Goal: Task Accomplishment & Management: Manage account settings

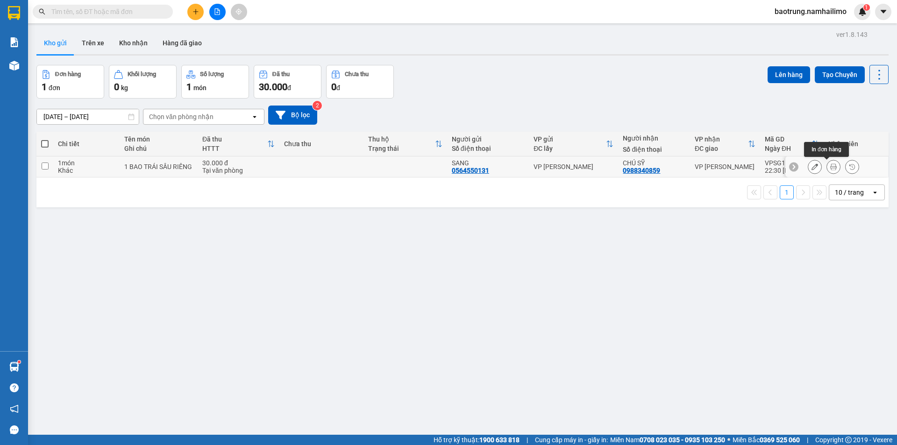
drag, startPoint x: 824, startPoint y: 165, endPoint x: 815, endPoint y: 164, distance: 9.4
click at [827, 165] on button at bounding box center [833, 167] width 13 height 16
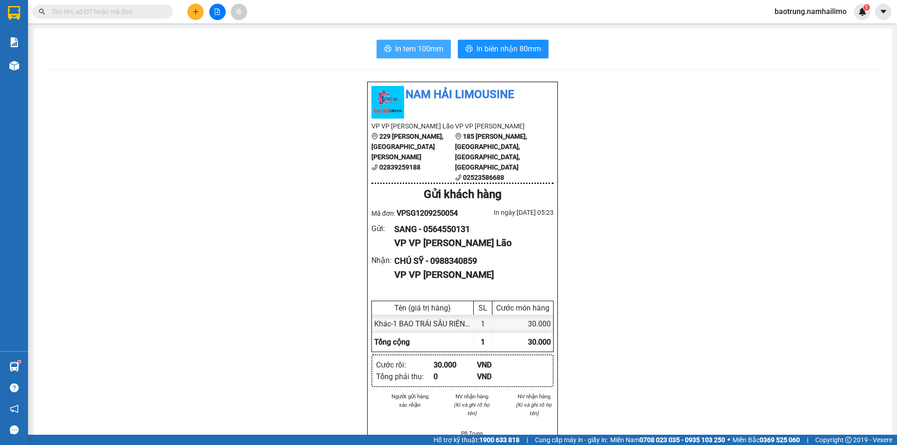
click at [412, 45] on span "In tem 100mm" at bounding box center [419, 49] width 48 height 12
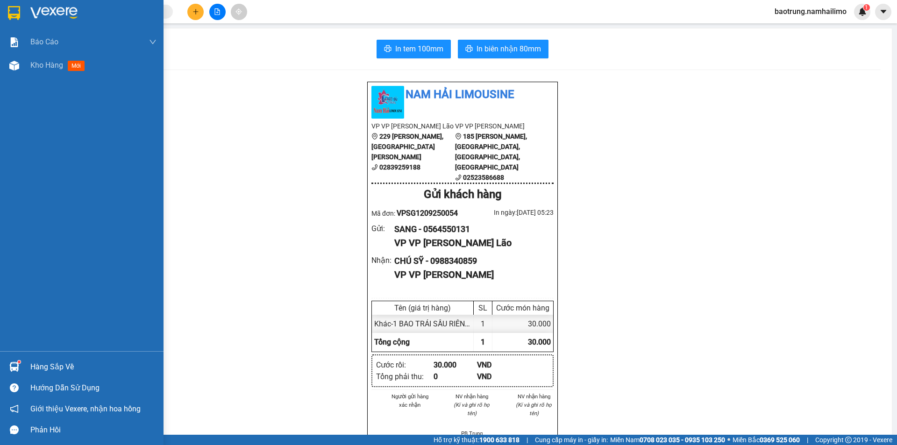
click at [56, 368] on div "Hàng sắp về" at bounding box center [93, 367] width 126 height 14
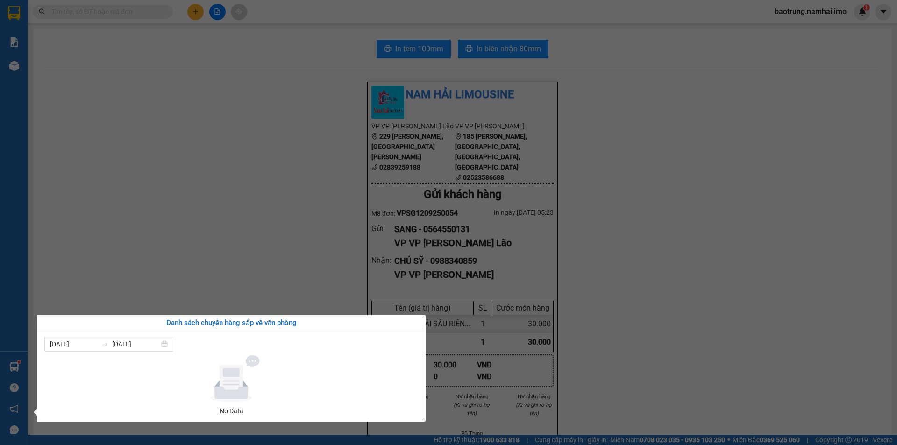
click at [203, 197] on section "Kết quả tìm kiếm ( 0 ) Bộ lọc No Data baotrung.namhailimo 1 Báo cáo Báo cáo dòn…" at bounding box center [448, 222] width 897 height 445
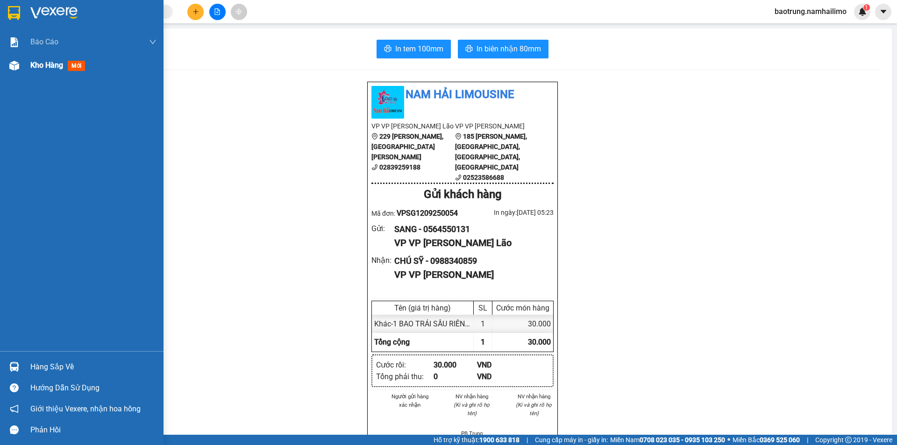
click at [45, 66] on span "Kho hàng" at bounding box center [46, 65] width 33 height 9
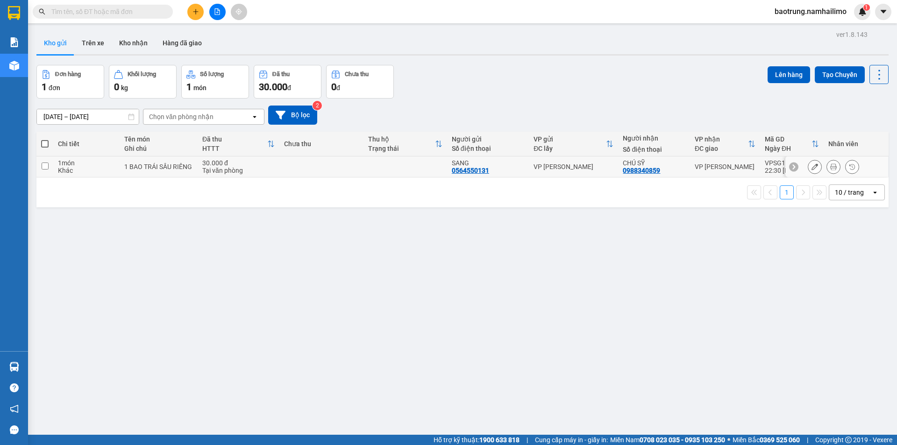
click at [685, 164] on td "CHÚ SỸ 0988340859" at bounding box center [653, 166] width 71 height 21
checkbox input "true"
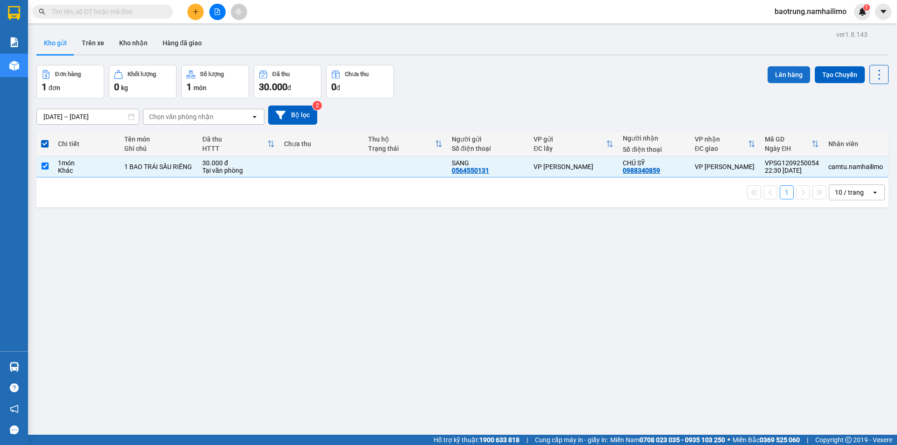
click at [786, 71] on button "Lên hàng" at bounding box center [788, 74] width 43 height 17
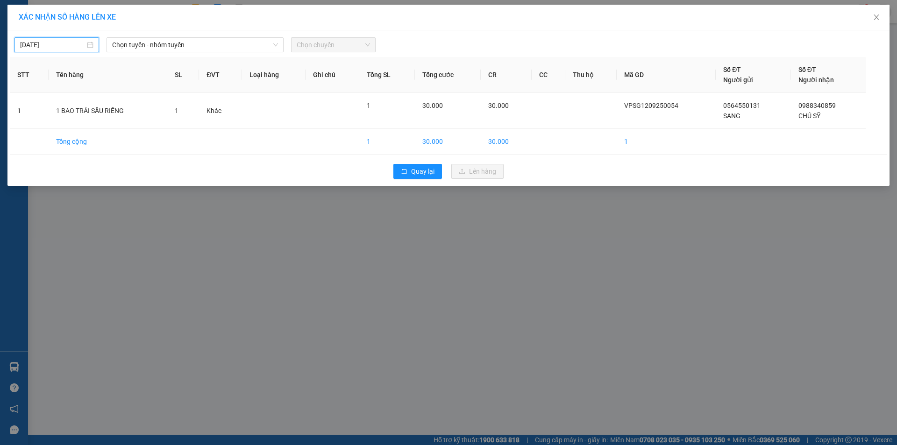
click at [70, 45] on input "[DATE]" at bounding box center [52, 45] width 65 height 10
click at [128, 113] on div "13" at bounding box center [129, 112] width 11 height 11
type input "[DATE]"
click at [159, 44] on span "Chọn tuyến - nhóm tuyến" at bounding box center [195, 45] width 166 height 14
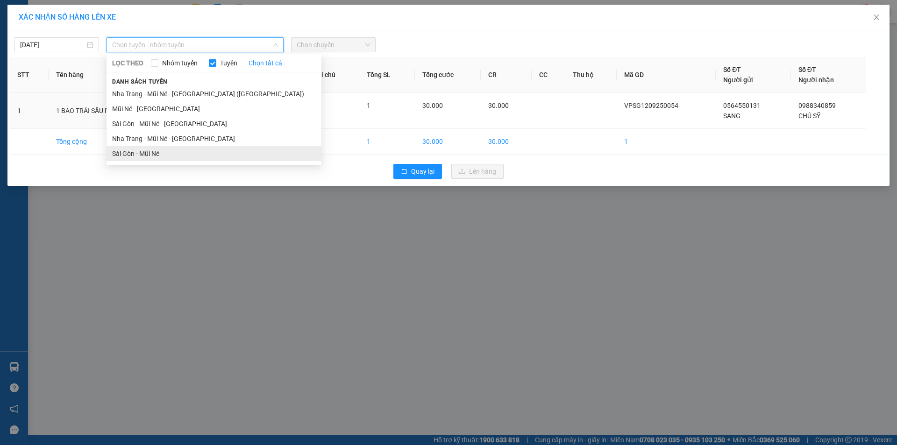
click at [160, 152] on li "Sài Gòn - Mũi Né" at bounding box center [213, 153] width 215 height 15
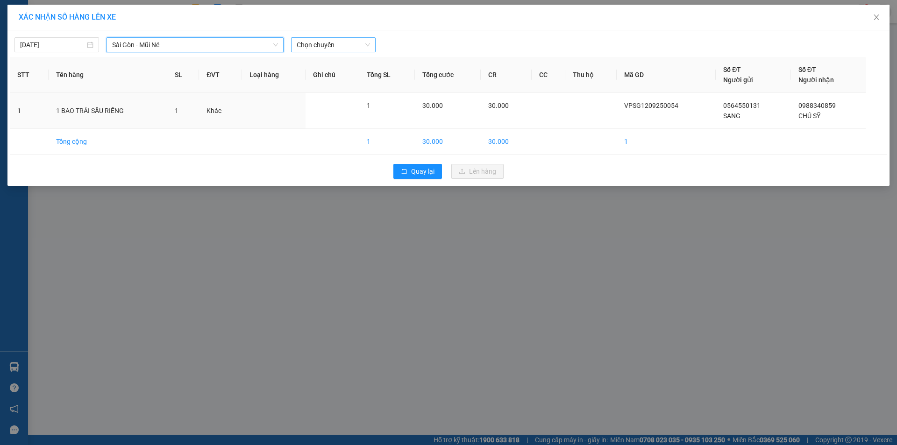
click at [321, 45] on span "Chọn chuyến" at bounding box center [333, 45] width 73 height 14
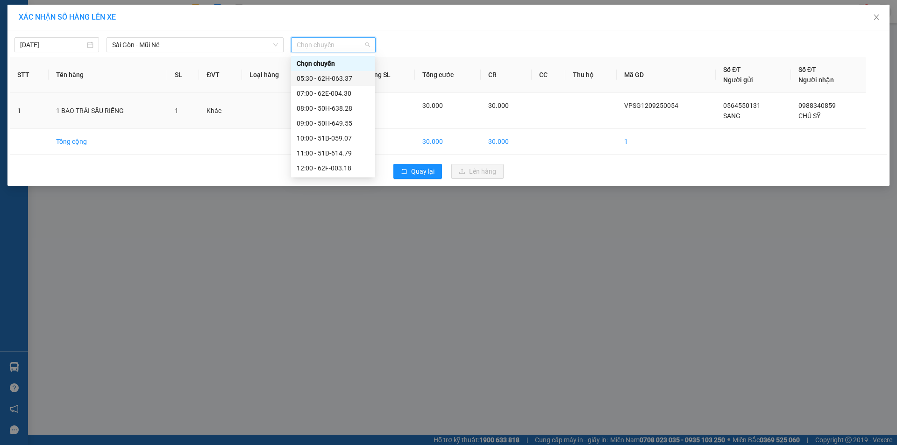
click at [334, 83] on div "05:30 - 62H-063.37" at bounding box center [333, 78] width 73 height 10
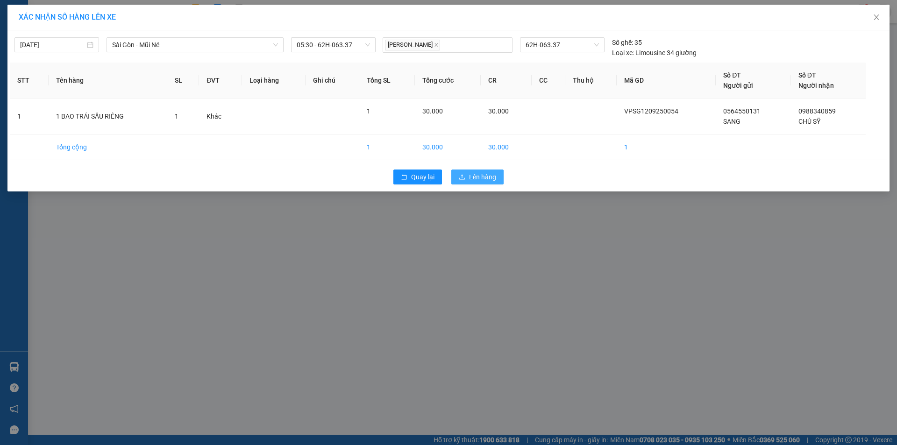
click at [487, 184] on button "Lên hàng" at bounding box center [477, 177] width 52 height 15
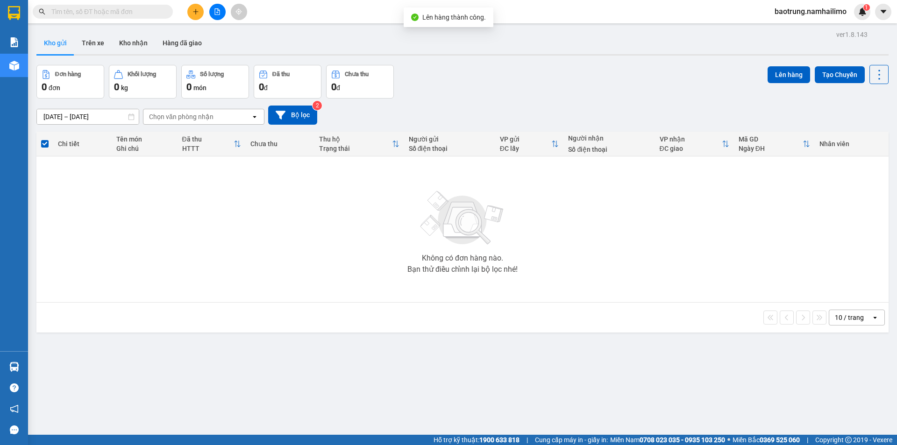
click at [57, 375] on div "ver 1.8.143 Kho gửi Trên xe Kho nhận Hàng đã giao Đơn hàng 0 đơn Khối lượng 0 k…" at bounding box center [462, 250] width 859 height 445
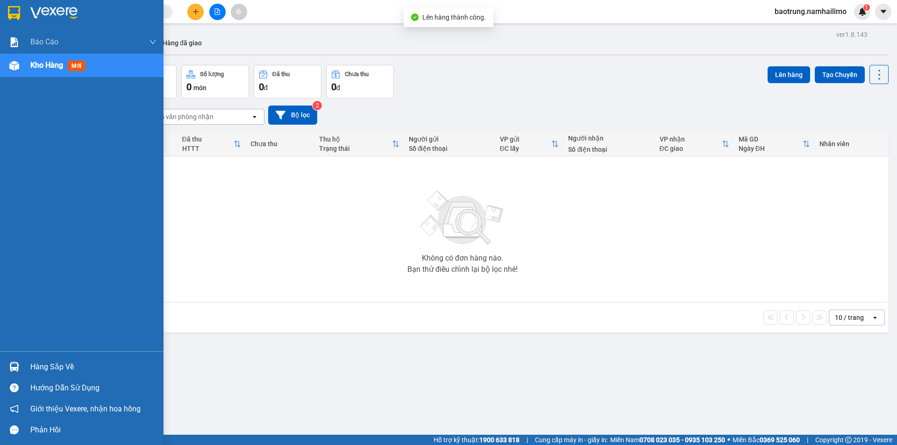
click at [49, 369] on div "Hàng sắp về" at bounding box center [93, 367] width 126 height 14
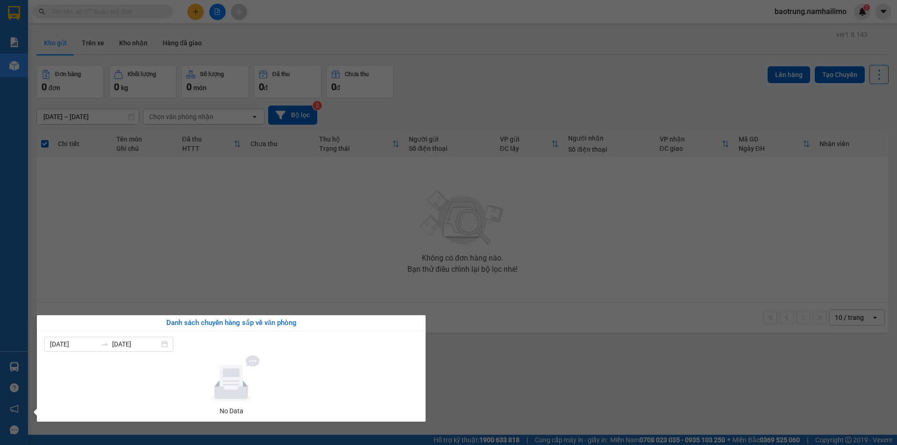
click at [175, 260] on section "Kết quả tìm kiếm ( 0 ) Bộ lọc No Data baotrung.namhailimo 1 Báo cáo Báo cáo dòn…" at bounding box center [448, 222] width 897 height 445
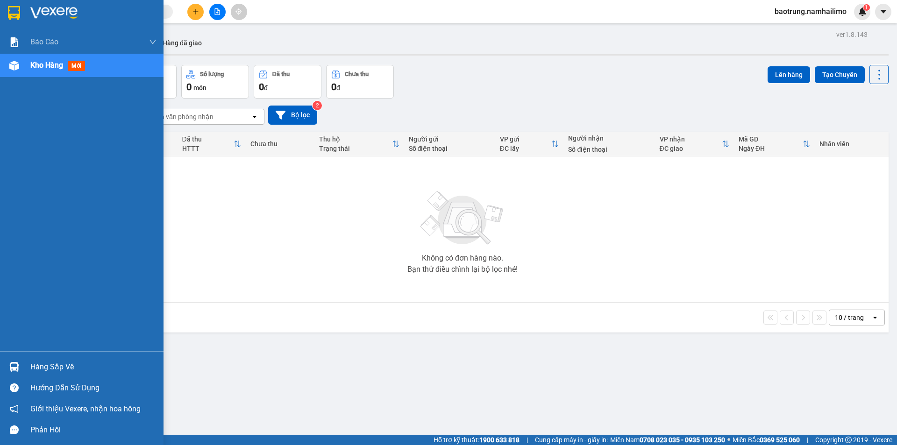
click at [63, 371] on div "Hàng sắp về" at bounding box center [93, 367] width 126 height 14
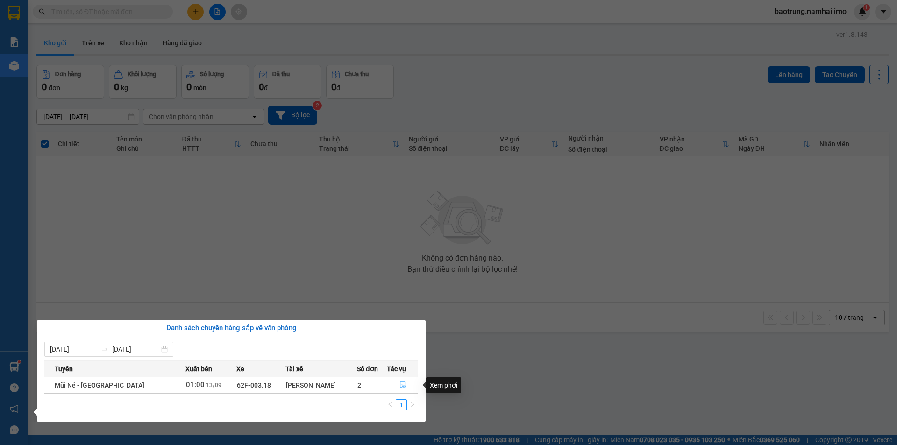
click at [404, 385] on icon "file-done" at bounding box center [402, 385] width 7 height 7
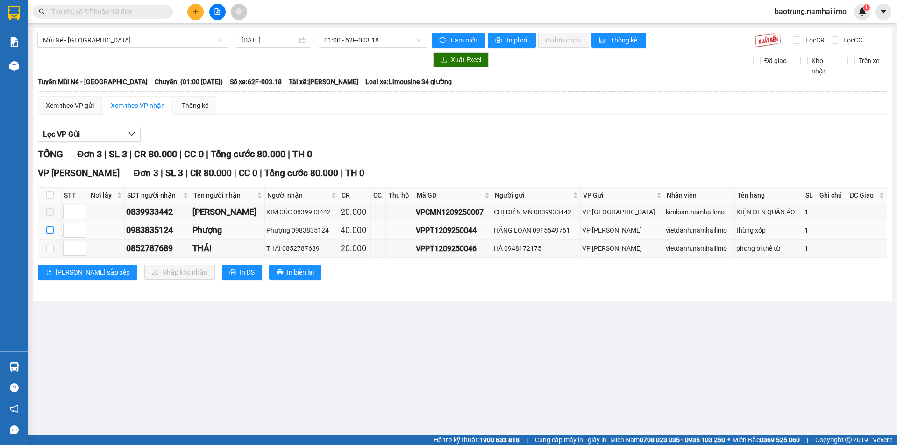
click at [49, 228] on input "checkbox" at bounding box center [49, 230] width 7 height 7
checkbox input "true"
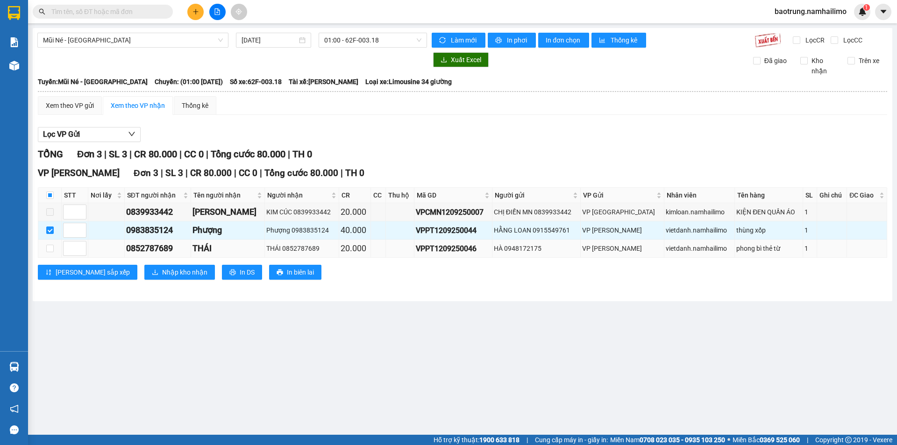
click at [52, 242] on td at bounding box center [49, 249] width 23 height 18
click at [52, 246] on input "checkbox" at bounding box center [49, 248] width 7 height 7
checkbox input "true"
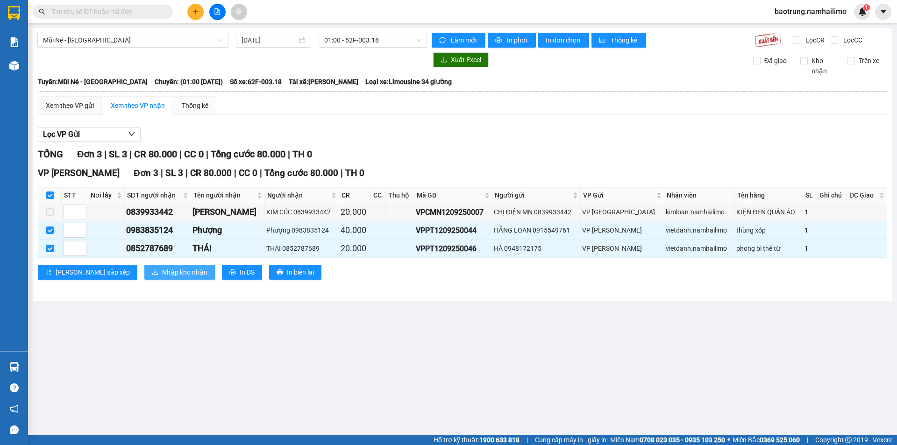
click at [162, 269] on span "Nhập kho nhận" at bounding box center [184, 272] width 45 height 10
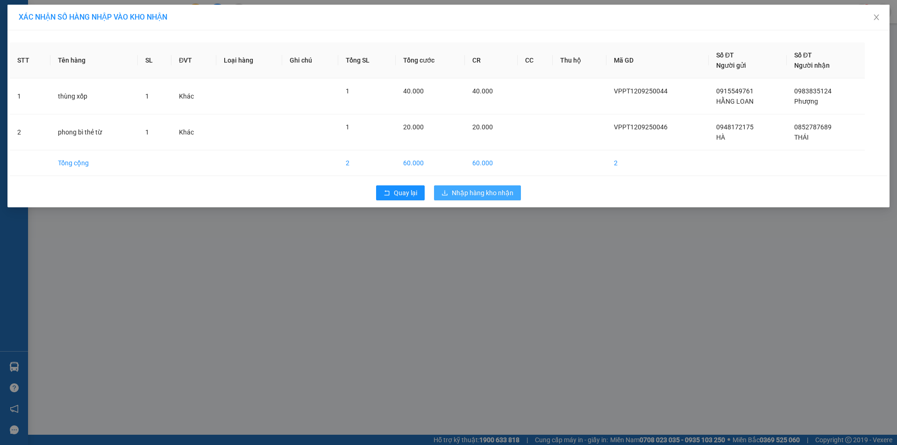
drag, startPoint x: 482, startPoint y: 187, endPoint x: 431, endPoint y: 183, distance: 50.6
click at [481, 187] on button "Nhập hàng kho nhận" at bounding box center [477, 192] width 87 height 15
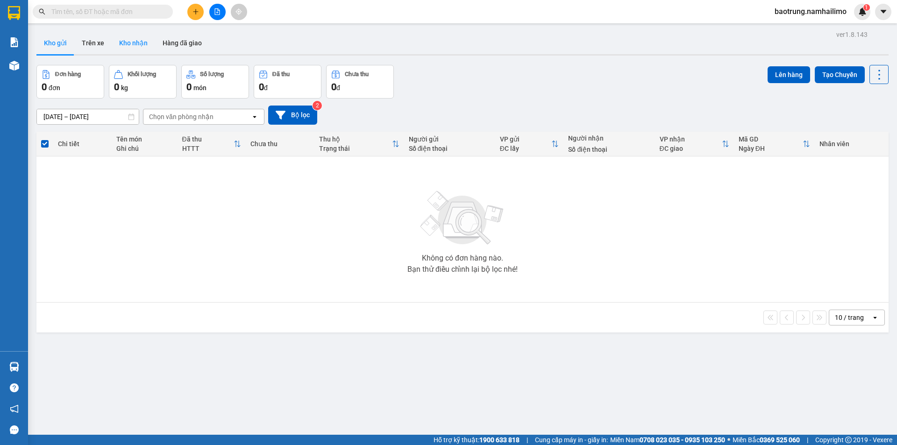
click at [144, 38] on button "Kho nhận" at bounding box center [133, 43] width 43 height 22
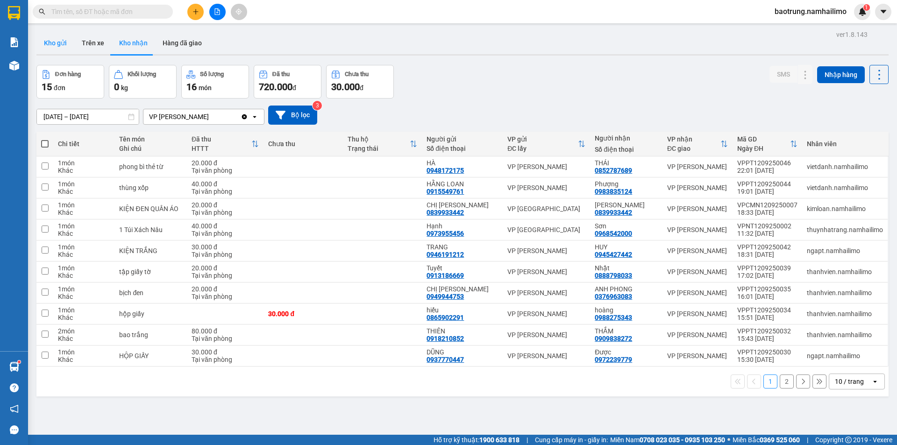
click at [50, 42] on button "Kho gửi" at bounding box center [55, 43] width 38 height 22
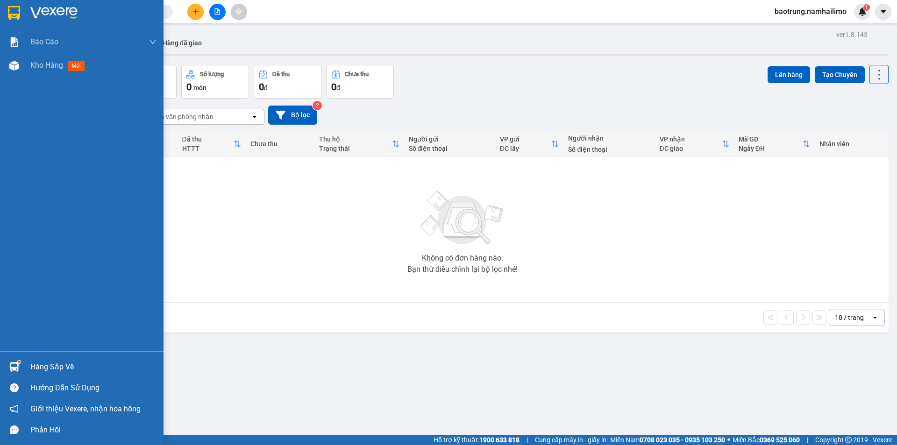
click at [66, 369] on div "Hàng sắp về" at bounding box center [93, 367] width 126 height 14
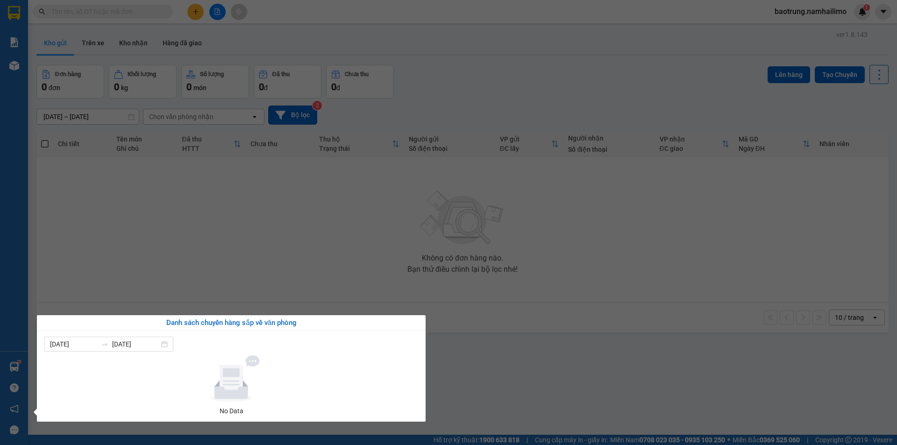
click at [231, 229] on section "Kết quả tìm kiếm ( 0 ) Bộ lọc No Data baotrung.namhailimo 1 Báo cáo Báo cáo dòn…" at bounding box center [448, 222] width 897 height 445
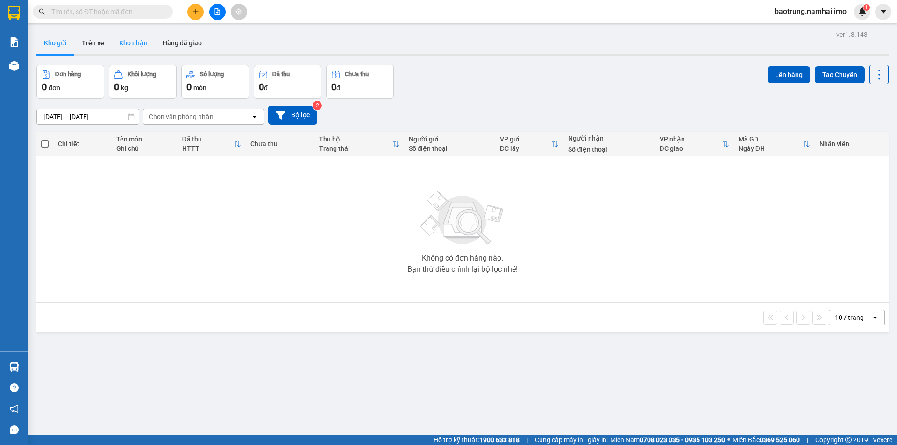
click at [114, 44] on button "Kho nhận" at bounding box center [133, 43] width 43 height 22
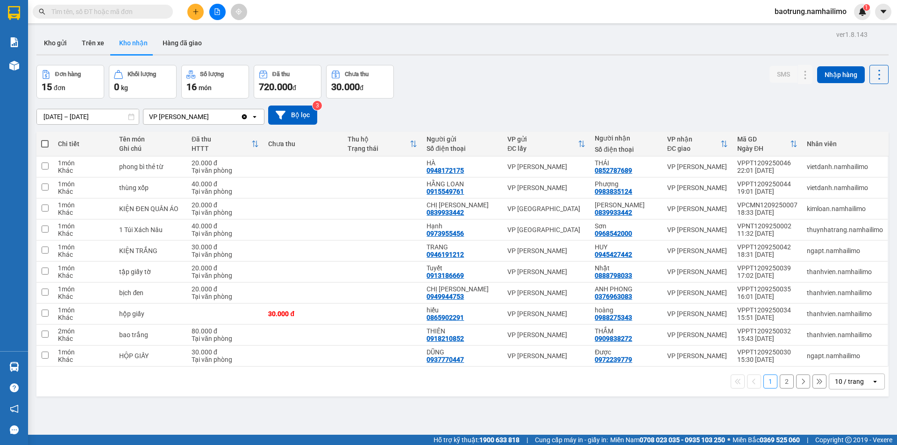
click at [198, 15] on button at bounding box center [195, 12] width 16 height 16
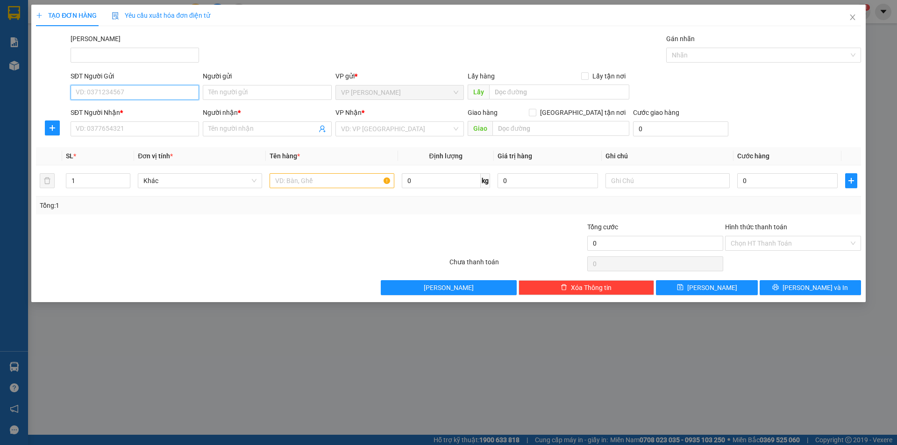
click at [139, 99] on input "SĐT Người Gửi" at bounding box center [135, 92] width 128 height 15
type input "0972565393"
click at [121, 113] on div "0972565393 - TUYỀN" at bounding box center [134, 111] width 117 height 10
type input "TUYỀN"
type input "0972565393"
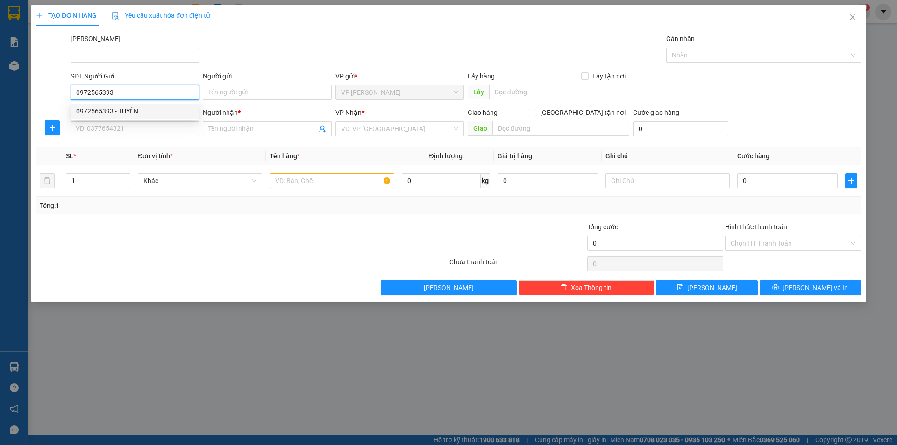
type input "TUYỀN"
checkbox input "true"
type input "22 Nguyên Hồng"
type input "20.000"
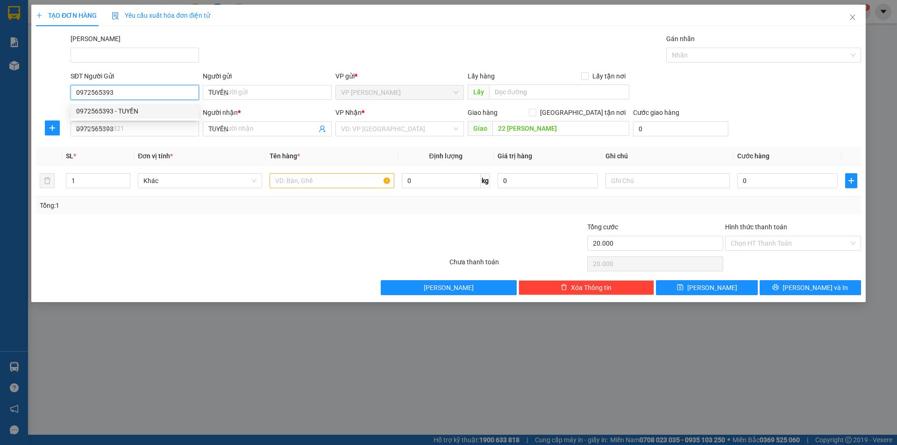
type input "80.000"
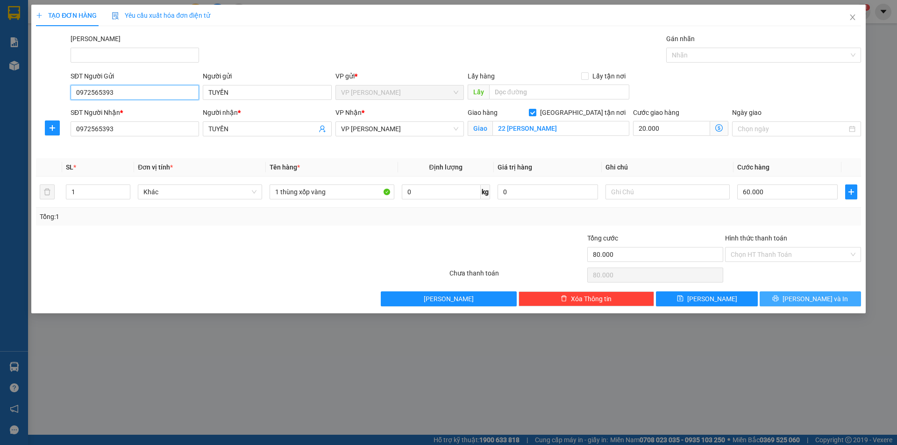
type input "0972565393"
drag, startPoint x: 803, startPoint y: 298, endPoint x: 782, endPoint y: 214, distance: 86.2
click at [782, 214] on div "Transit Pickup Surcharge Ids Transit Deliver Surcharge Ids Transit Deliver Surc…" at bounding box center [448, 170] width 825 height 273
click at [739, 223] on div "Tổng: 1" at bounding box center [448, 217] width 825 height 18
click at [806, 292] on button "Lưu và In" at bounding box center [809, 298] width 101 height 15
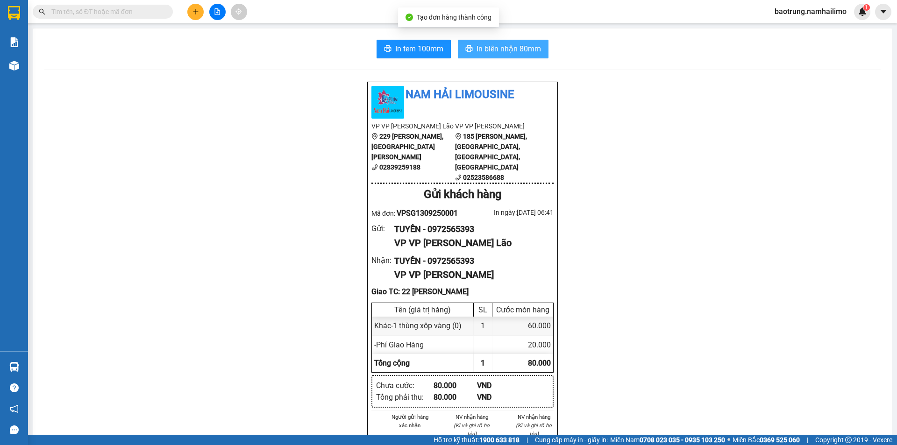
click at [482, 53] on span "In biên nhận 80mm" at bounding box center [508, 49] width 64 height 12
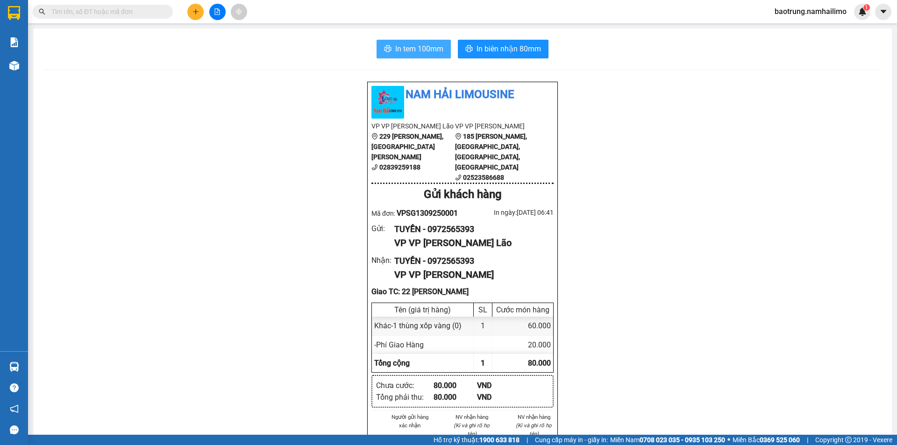
click at [434, 43] on button "In tem 100mm" at bounding box center [413, 49] width 74 height 19
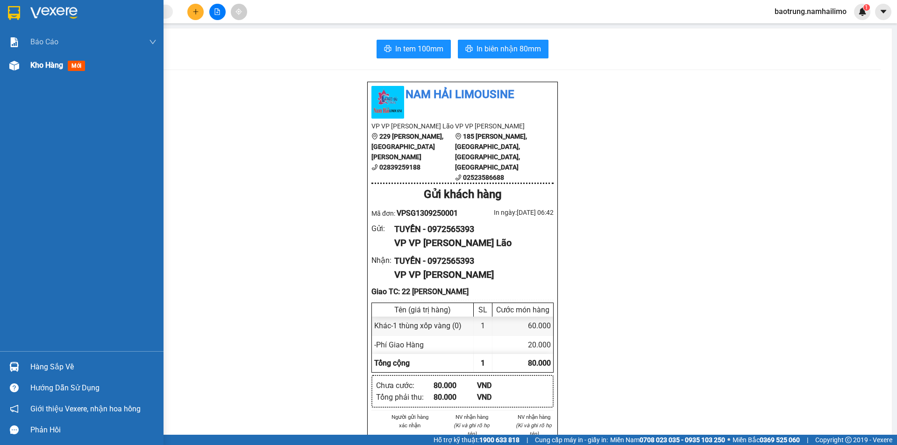
click at [46, 64] on span "Kho hàng" at bounding box center [46, 65] width 33 height 9
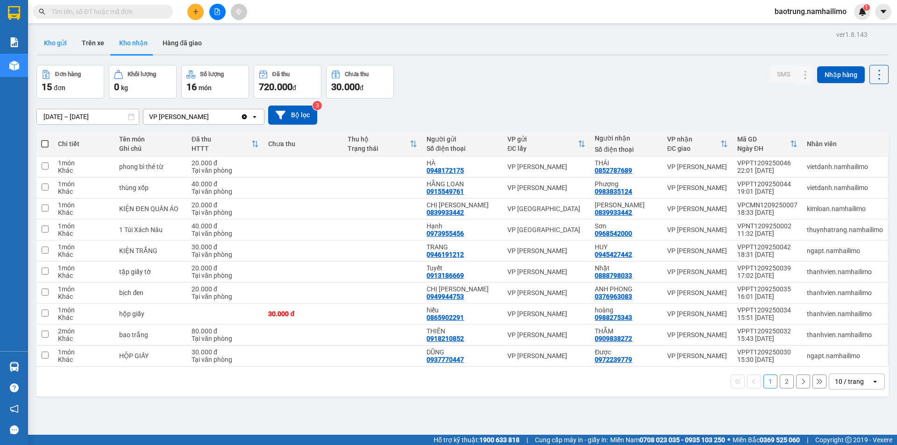
click at [65, 44] on button "Kho gửi" at bounding box center [55, 43] width 38 height 22
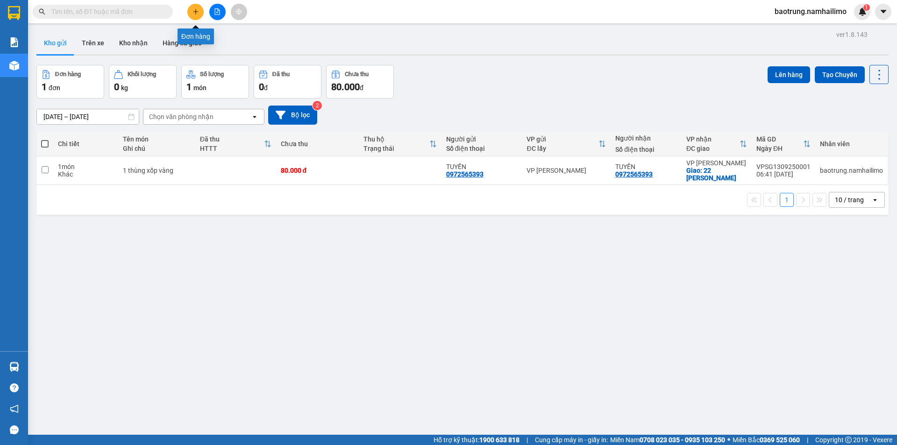
click at [200, 10] on button at bounding box center [195, 12] width 16 height 16
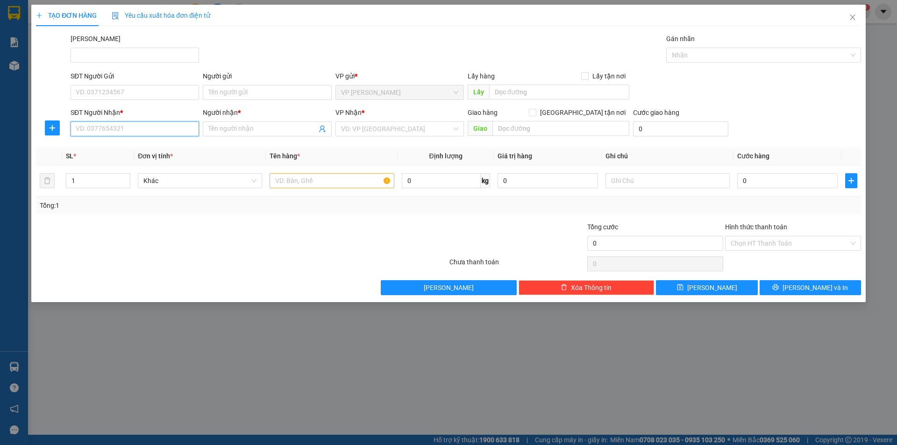
click at [150, 134] on input "SĐT Người Nhận *" at bounding box center [135, 128] width 128 height 15
type input "079208"
click at [155, 151] on div "0792087733 0792087733 - Út Đẹp" at bounding box center [135, 147] width 128 height 19
click at [156, 148] on th "Đơn vị tính *" at bounding box center [200, 156] width 132 height 18
click at [154, 99] on input "SĐT Người Gửi" at bounding box center [135, 92] width 128 height 15
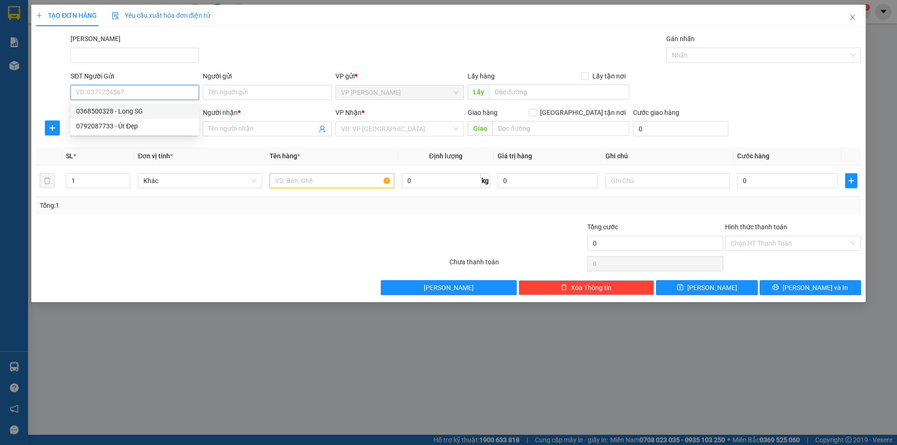
click at [153, 110] on div "0368500328 - Long SG" at bounding box center [134, 111] width 117 height 10
type input "0368500328"
type input "Long SG"
type input "30.000"
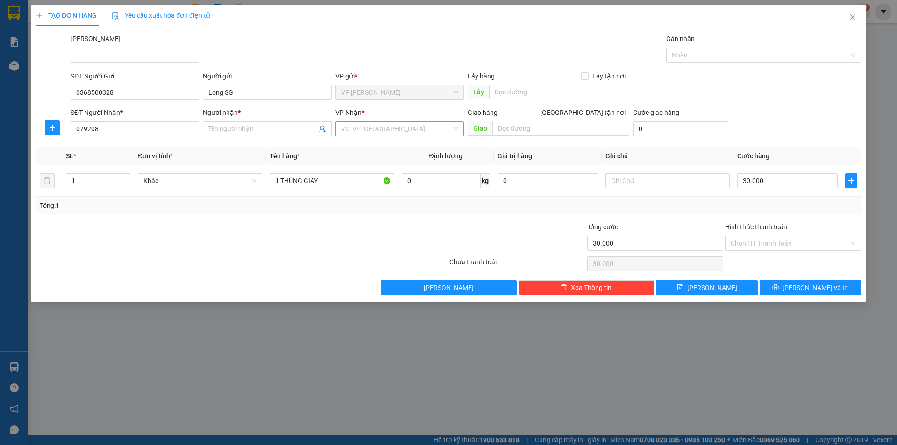
click at [374, 128] on input "search" at bounding box center [396, 129] width 111 height 14
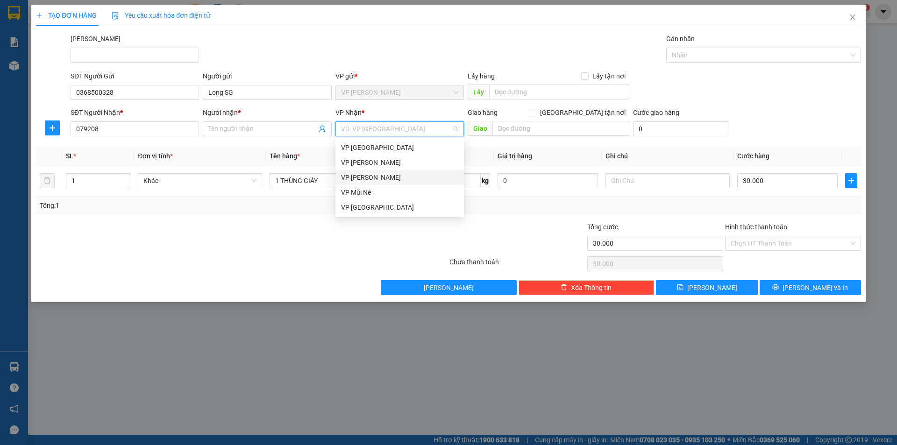
click at [394, 179] on div "VP Phan Thiết" at bounding box center [399, 177] width 117 height 10
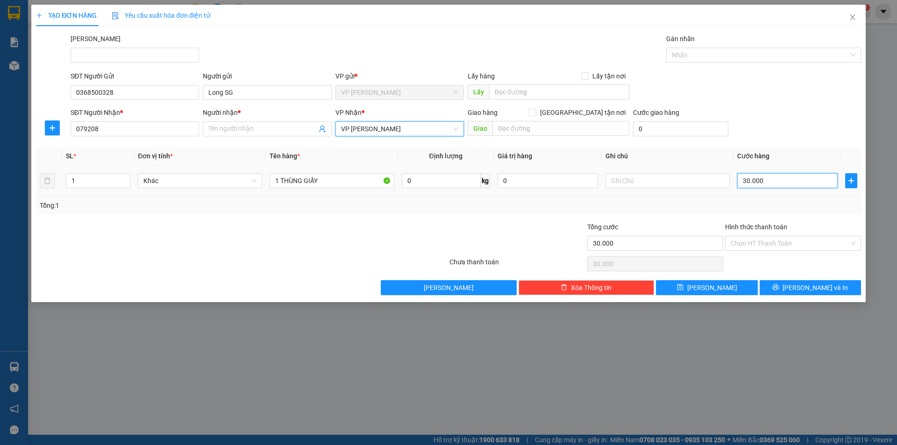
click at [761, 183] on input "30.000" at bounding box center [787, 180] width 100 height 15
type input "5"
type input "50"
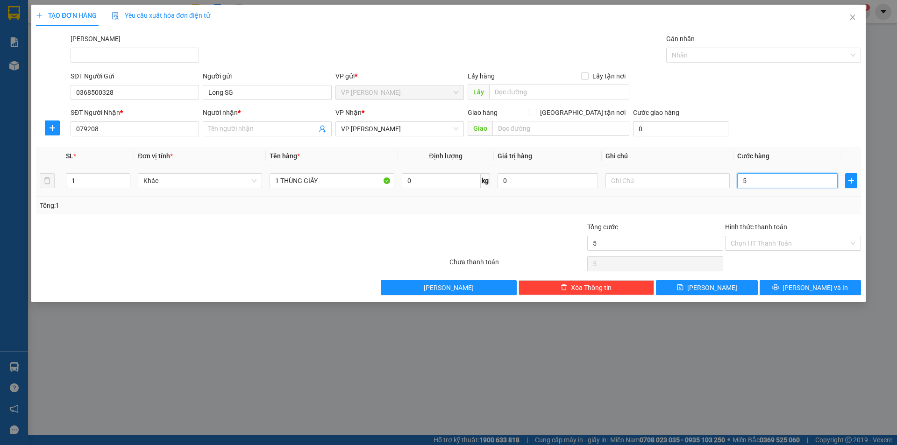
type input "50"
type input "500"
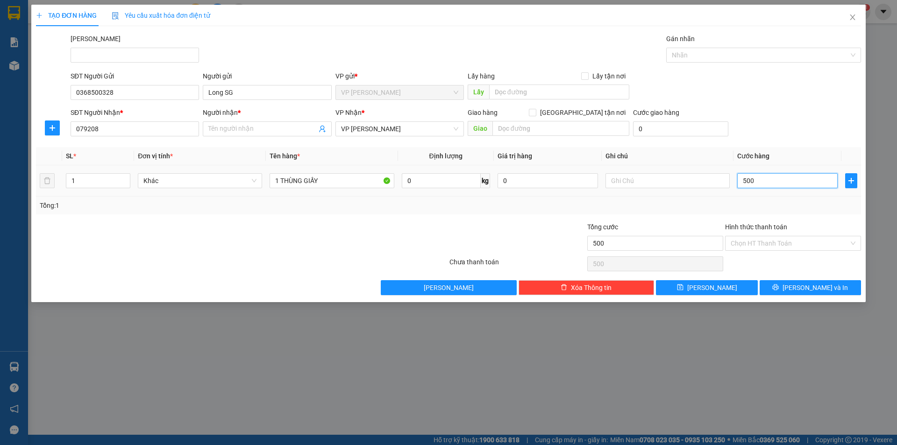
type input "5.000"
type input "50.000"
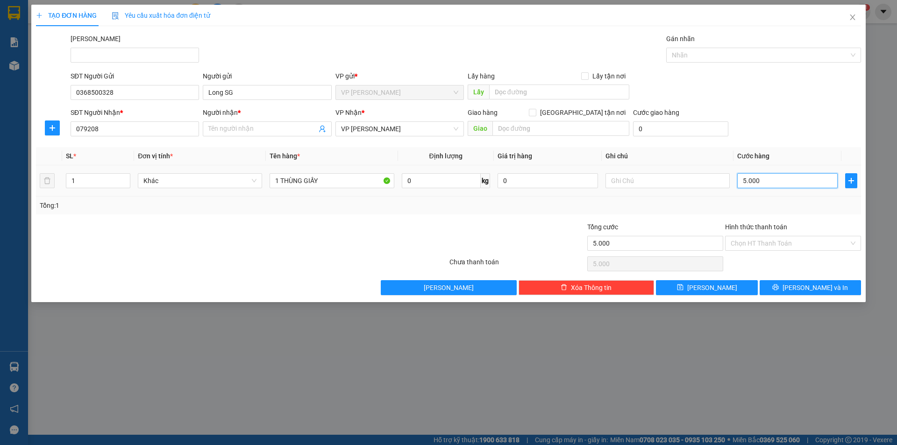
type input "50.000"
type input "4"
type input "40"
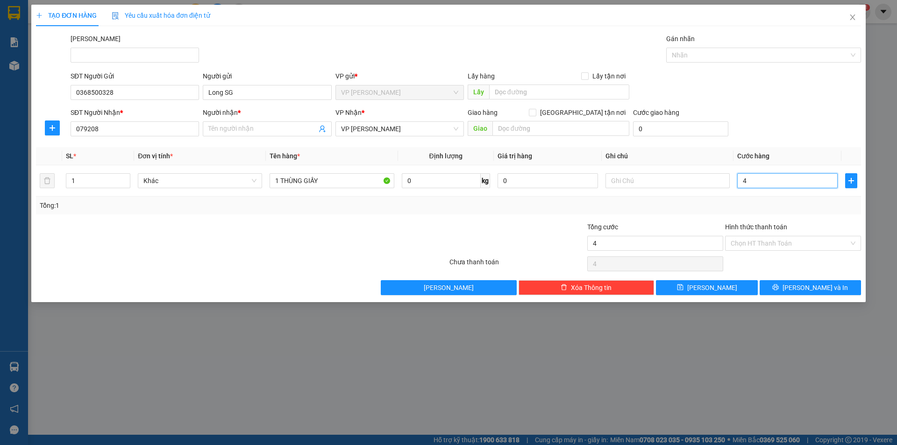
type input "40"
type input "400"
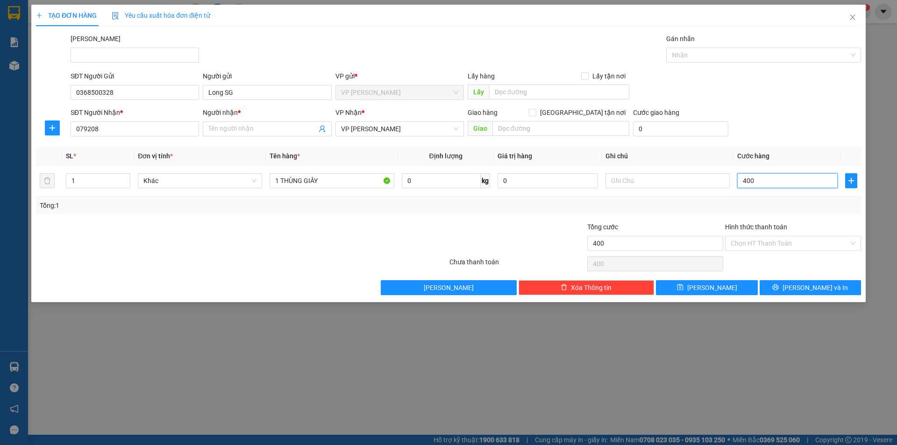
type input "4.000"
type input "40.000"
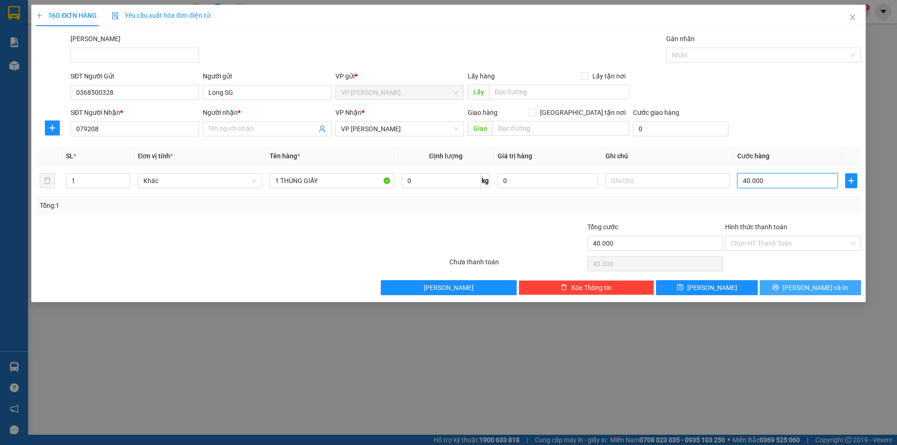
type input "40.000"
click at [816, 286] on span "Lưu và In" at bounding box center [814, 288] width 65 height 10
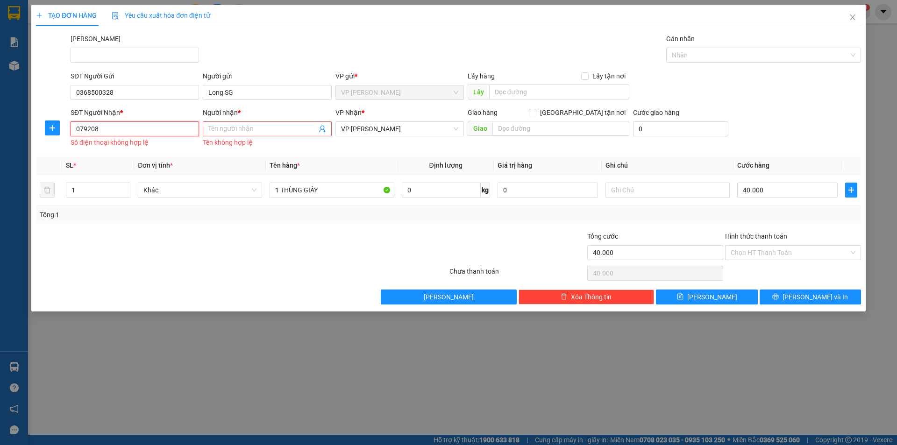
click at [179, 128] on input "079208" at bounding box center [135, 128] width 128 height 15
click at [137, 149] on div "0792087733 - Út Đẹp" at bounding box center [134, 147] width 117 height 10
type input "0792087733"
type input "Út Đẹp"
type input "30.000"
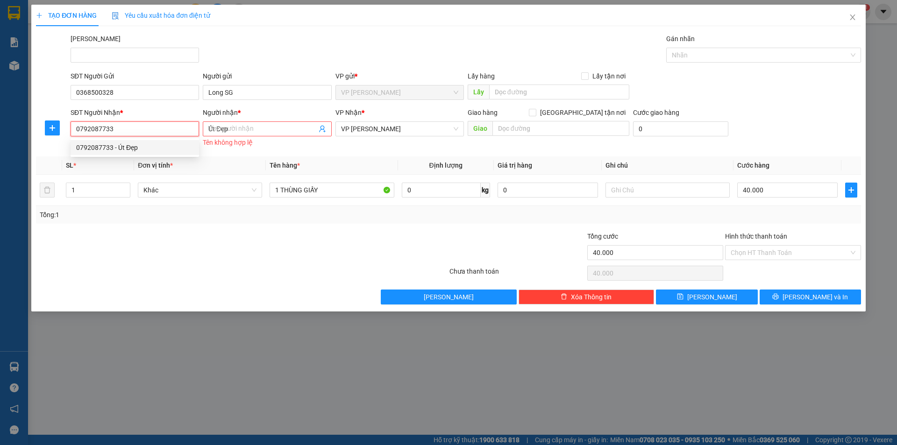
type input "30.000"
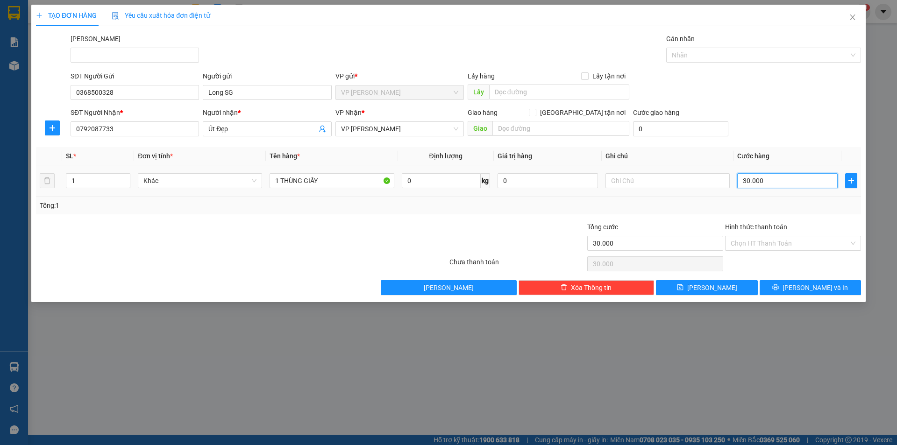
click at [789, 174] on input "30.000" at bounding box center [787, 180] width 100 height 15
type input "4"
type input "40"
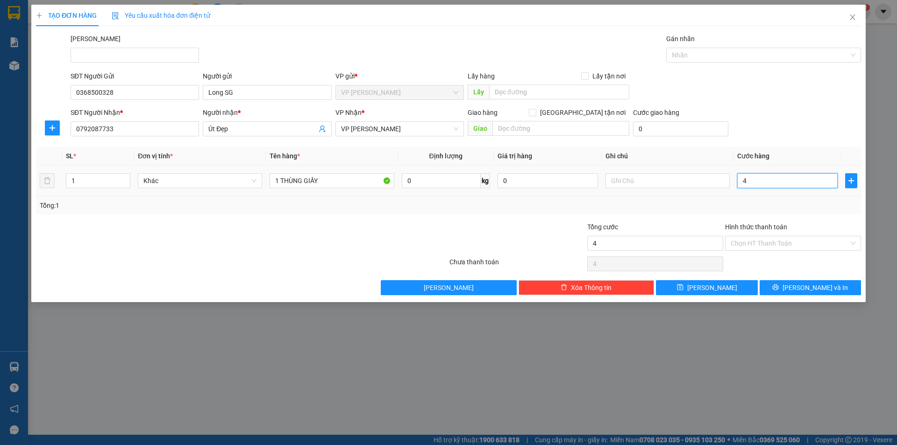
type input "40"
type input "400"
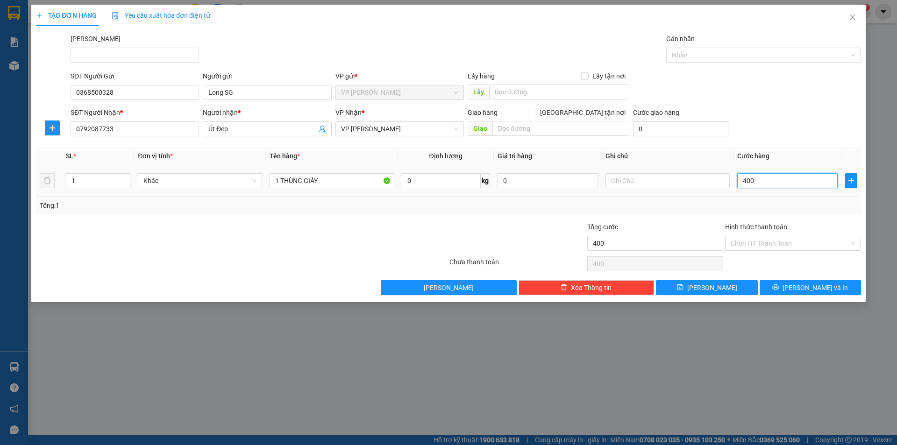
type input "4.000"
type input "40.000"
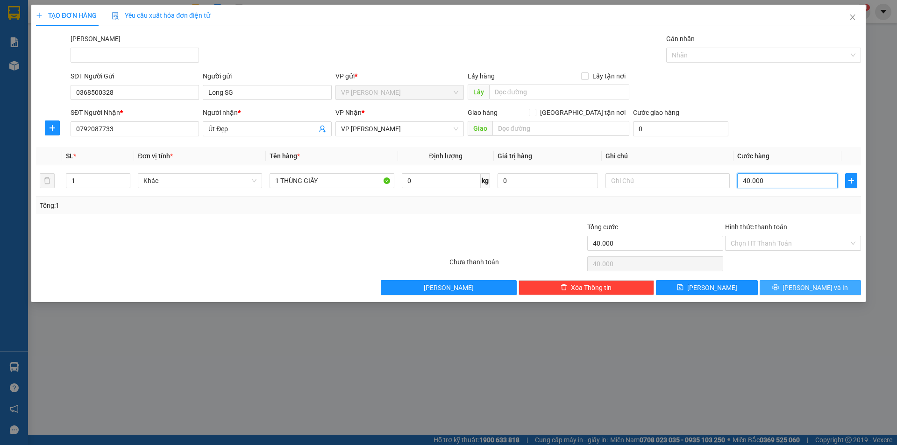
type input "40.000"
click at [779, 287] on icon "printer" at bounding box center [775, 287] width 7 height 7
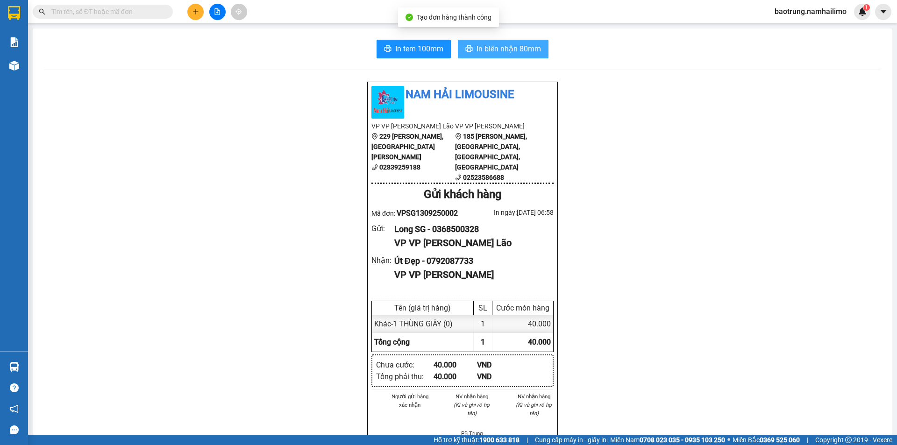
click at [508, 47] on span "In biên nhận 80mm" at bounding box center [508, 49] width 64 height 12
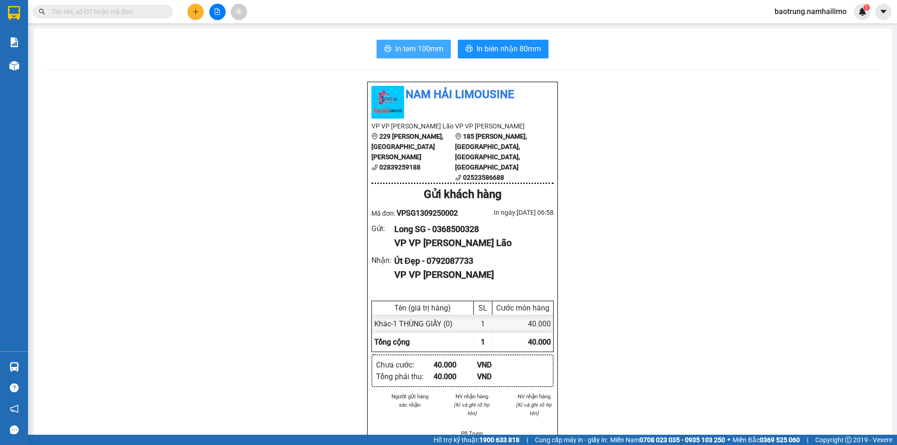
click at [419, 51] on span "In tem 100mm" at bounding box center [419, 49] width 48 height 12
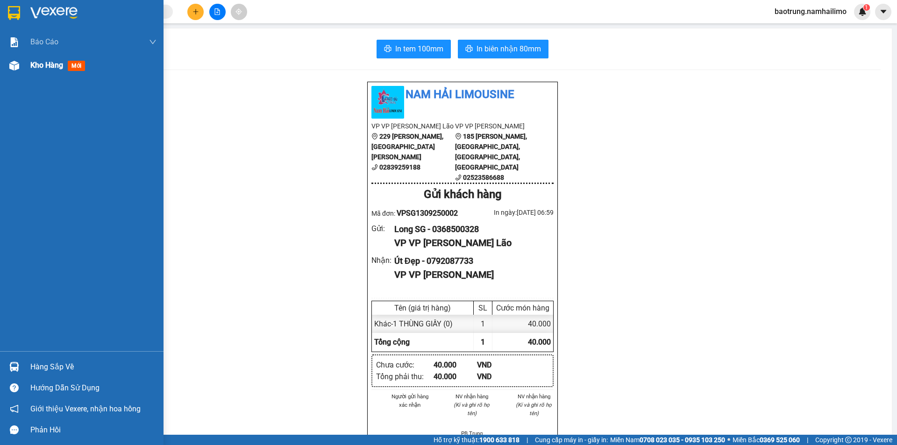
click at [48, 56] on div "Kho hàng mới" at bounding box center [93, 65] width 126 height 23
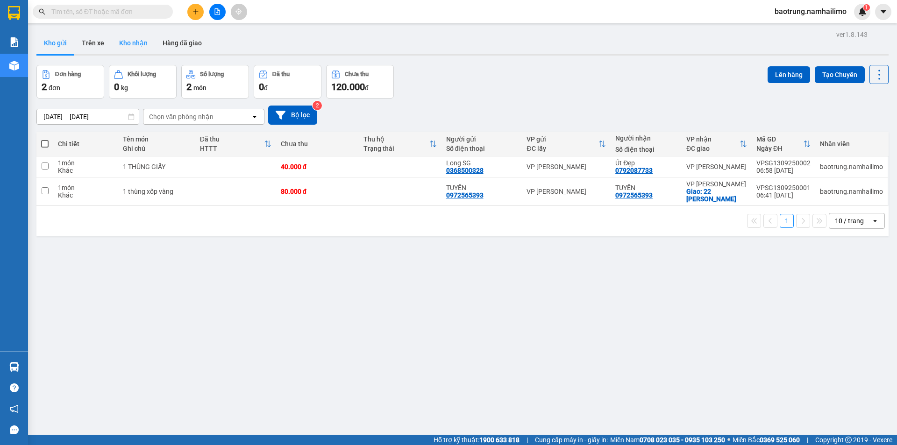
click at [118, 48] on button "Kho nhận" at bounding box center [133, 43] width 43 height 22
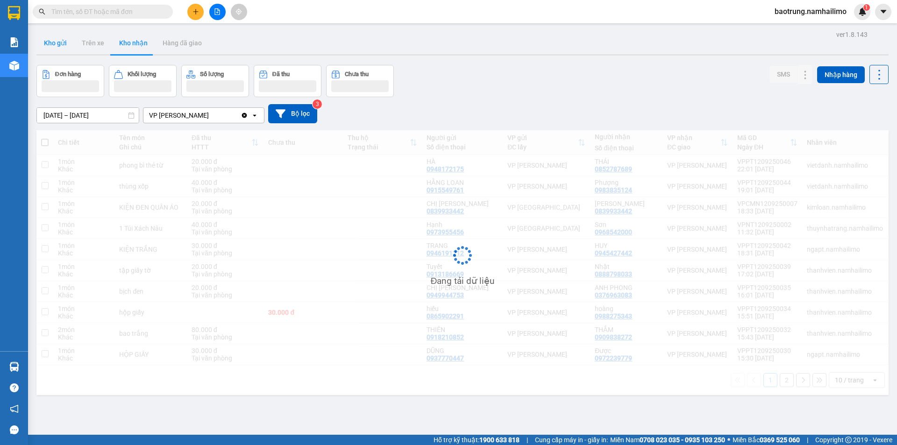
click at [54, 40] on button "Kho gửi" at bounding box center [55, 43] width 38 height 22
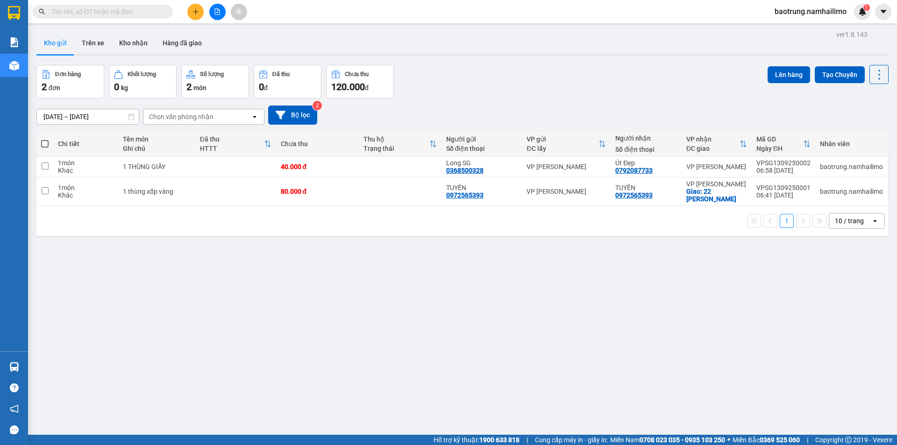
click at [134, 156] on td "1 THÙNG GIẤY" at bounding box center [156, 166] width 77 height 21
checkbox input "true"
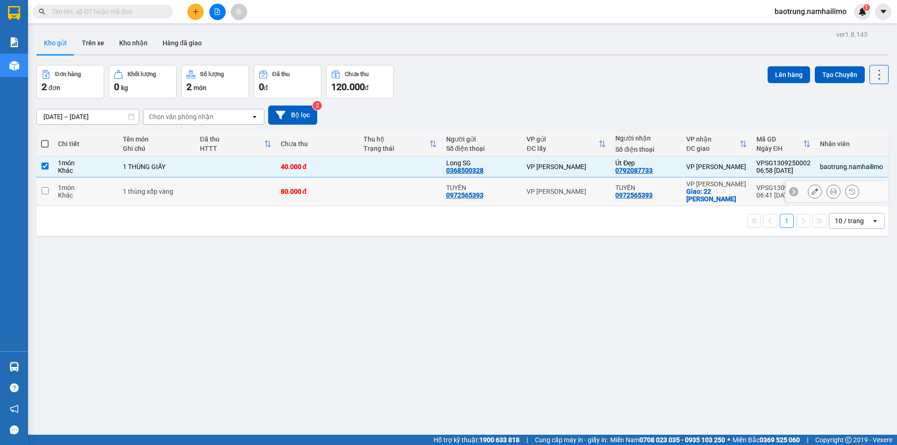
click at [141, 198] on td "1 thùng xốp vàng" at bounding box center [156, 191] width 77 height 28
checkbox input "true"
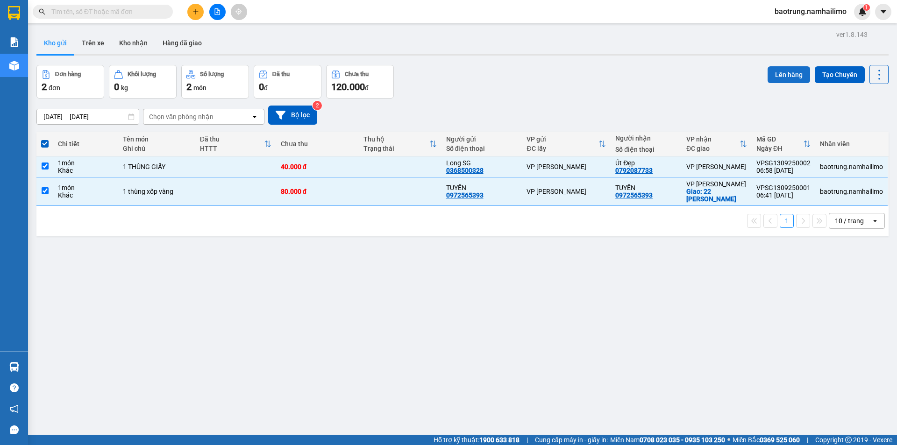
click at [798, 75] on button "Lên hàng" at bounding box center [788, 74] width 43 height 17
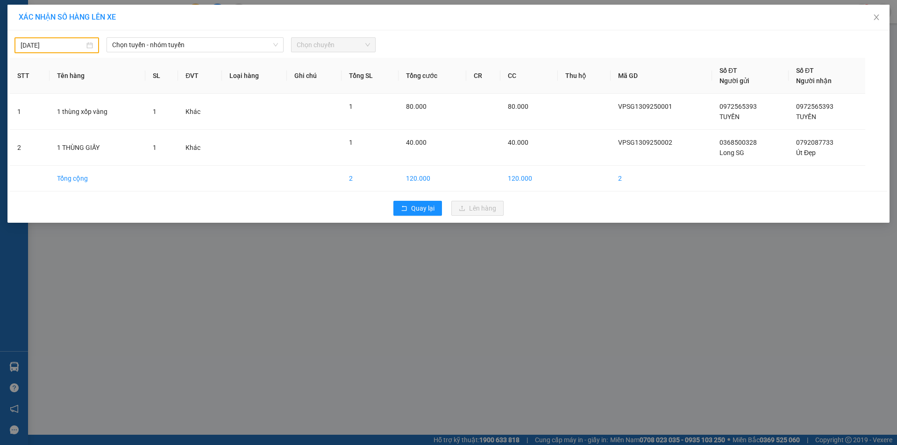
click at [83, 38] on div "12/09/2025" at bounding box center [56, 45] width 85 height 16
click at [68, 53] on div "12/09/2025 Chọn tuyến - nhóm tuyến Chọn chuyến STT Tên hàng SL ĐVT Loại hàng Gh…" at bounding box center [448, 126] width 882 height 192
click at [57, 47] on input "12/09/2025" at bounding box center [53, 45] width 64 height 10
click at [130, 117] on div "13" at bounding box center [129, 113] width 11 height 11
type input "13/09/2025"
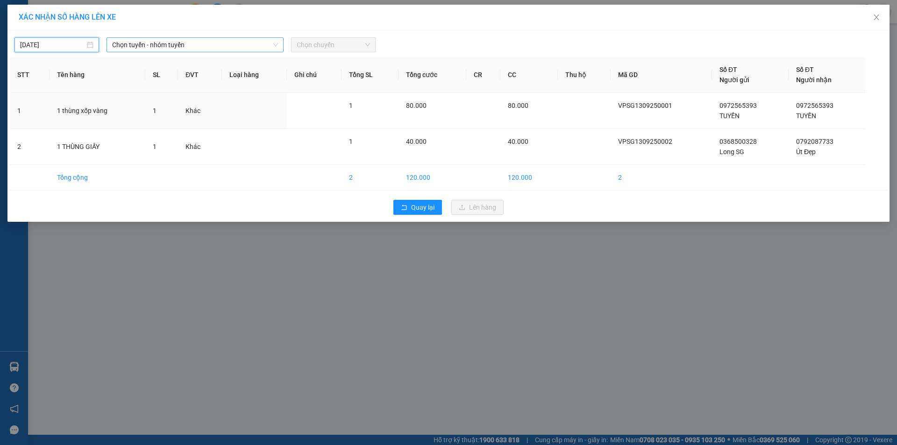
click at [160, 46] on span "Chọn tuyến - nhóm tuyến" at bounding box center [195, 45] width 166 height 14
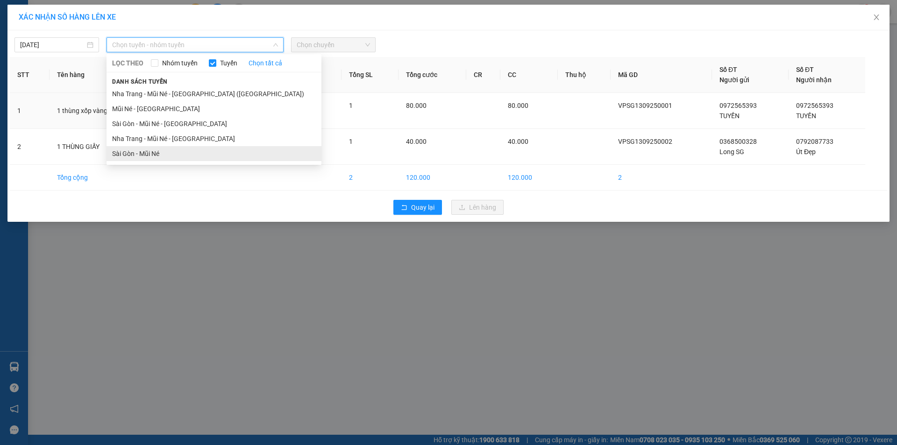
click at [158, 150] on li "Sài Gòn - Mũi Né" at bounding box center [213, 153] width 215 height 15
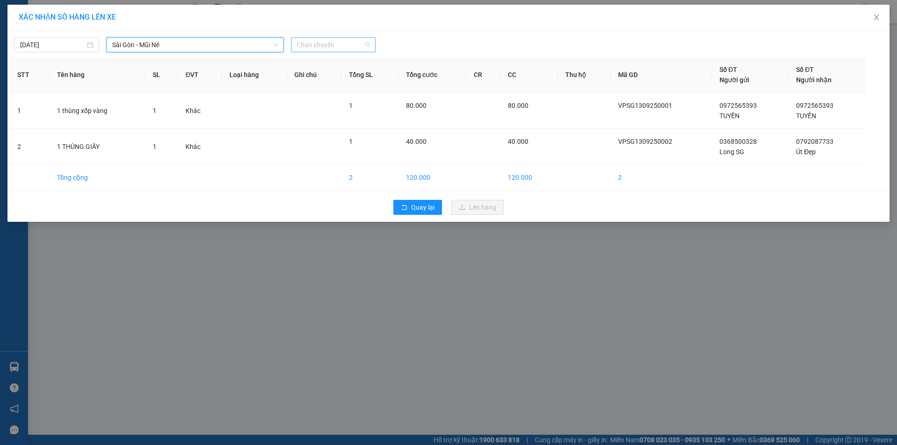
click at [303, 39] on span "Chọn chuyến" at bounding box center [333, 45] width 73 height 14
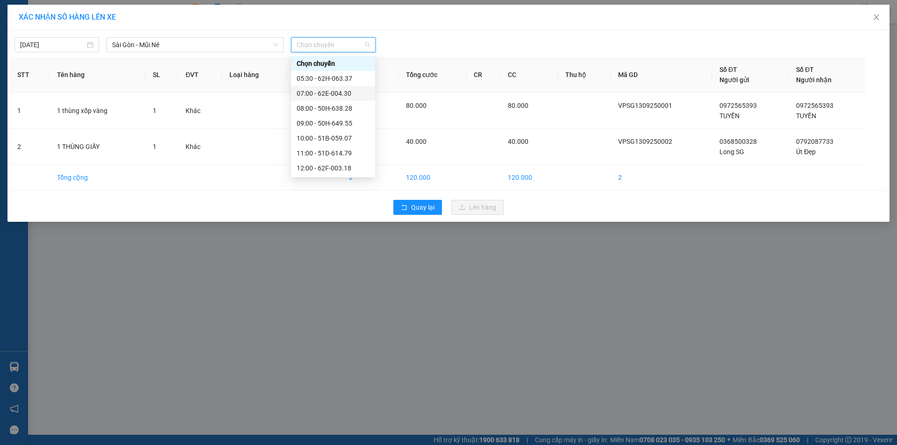
drag, startPoint x: 323, startPoint y: 89, endPoint x: 344, endPoint y: 98, distance: 22.6
click at [326, 89] on div "07:00 - 62E-004.30" at bounding box center [333, 93] width 73 height 10
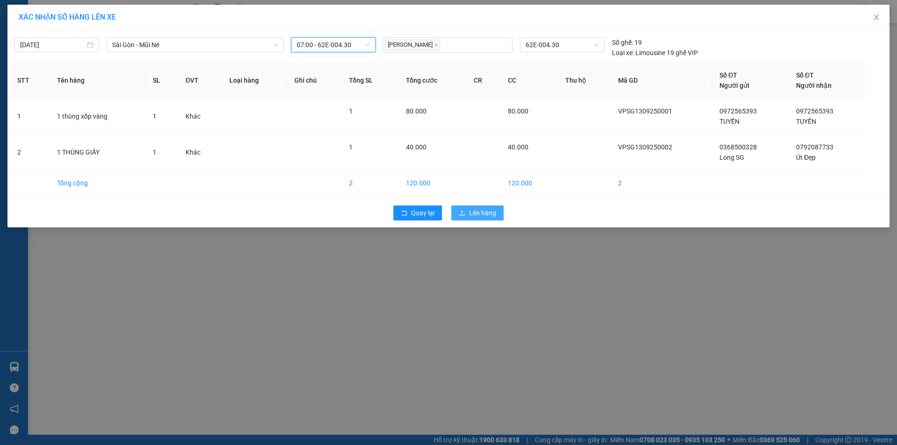
click at [475, 211] on span "Lên hàng" at bounding box center [482, 213] width 27 height 10
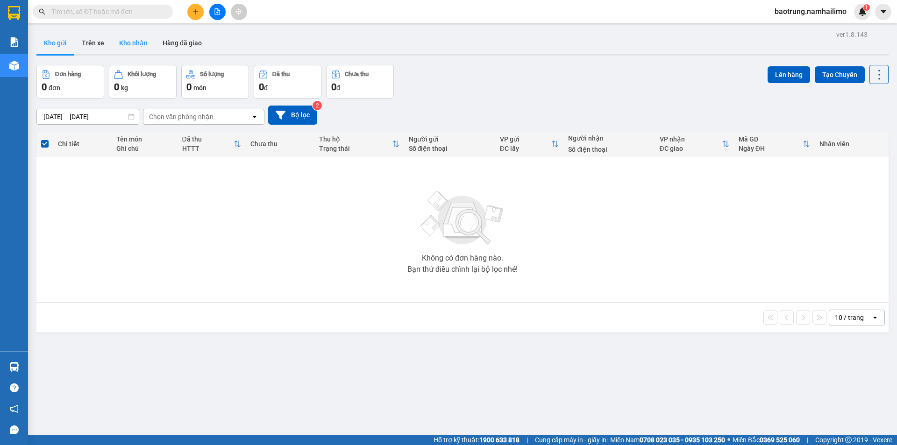
click at [123, 40] on button "Kho nhận" at bounding box center [133, 43] width 43 height 22
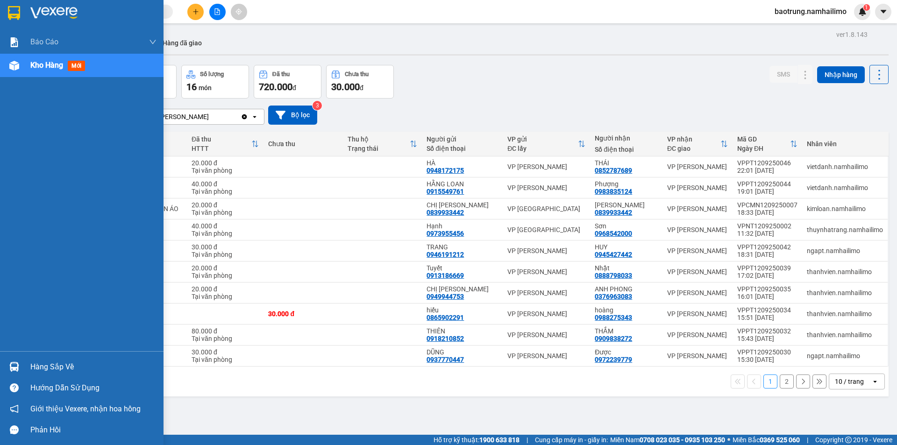
drag, startPoint x: 41, startPoint y: 366, endPoint x: 148, endPoint y: 377, distance: 107.5
click at [44, 366] on div "Hàng sắp về" at bounding box center [93, 367] width 126 height 14
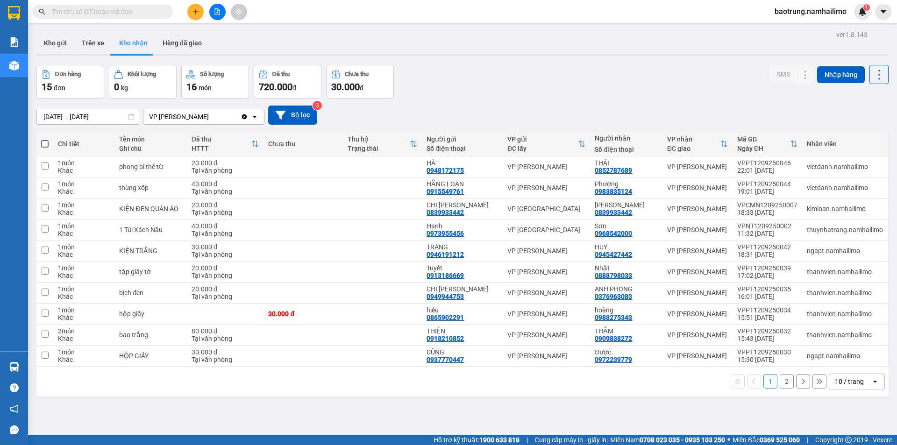
click at [449, 404] on section "Kết quả tìm kiếm ( 0 ) Bộ lọc No Data baotrung.namhailimo 1 Báo cáo Báo cáo dòn…" at bounding box center [448, 222] width 897 height 445
click at [66, 41] on button "Kho gửi" at bounding box center [55, 43] width 38 height 22
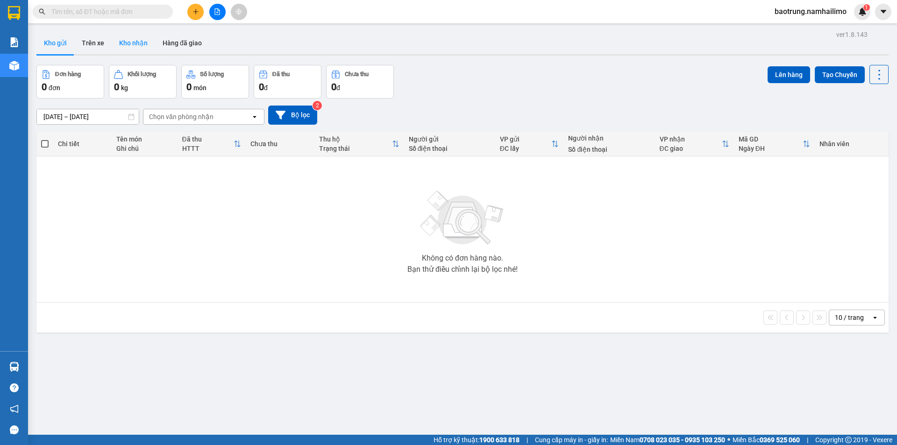
drag, startPoint x: 135, startPoint y: 51, endPoint x: 128, endPoint y: 50, distance: 6.1
click at [134, 51] on button "Kho nhận" at bounding box center [133, 43] width 43 height 22
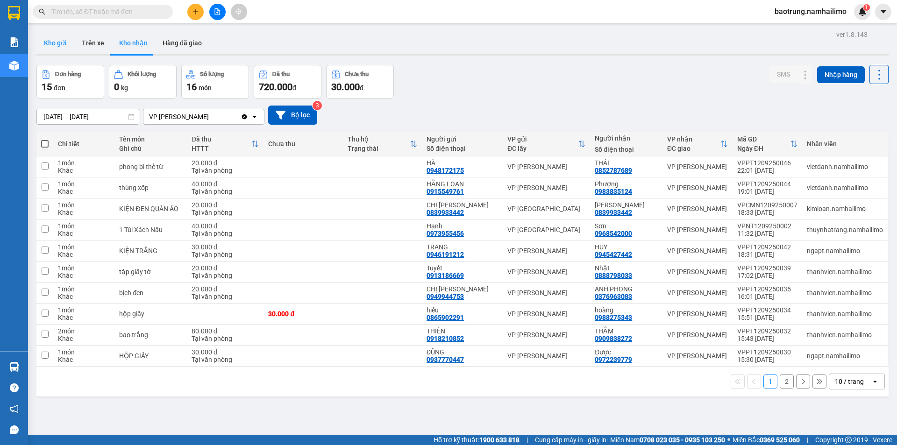
click at [55, 50] on button "Kho gửi" at bounding box center [55, 43] width 38 height 22
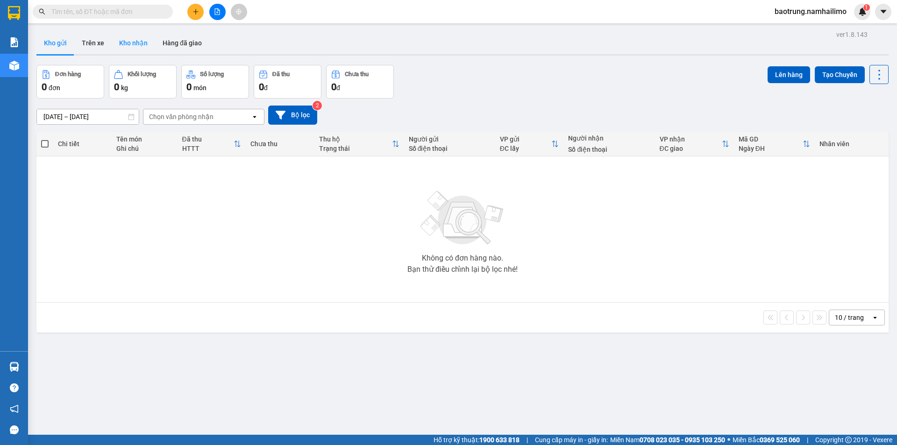
click at [126, 43] on button "Kho nhận" at bounding box center [133, 43] width 43 height 22
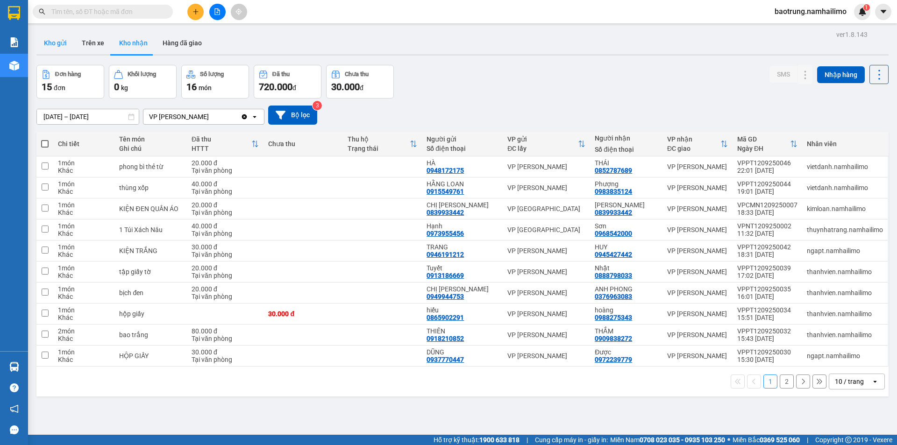
click at [57, 48] on button "Kho gửi" at bounding box center [55, 43] width 38 height 22
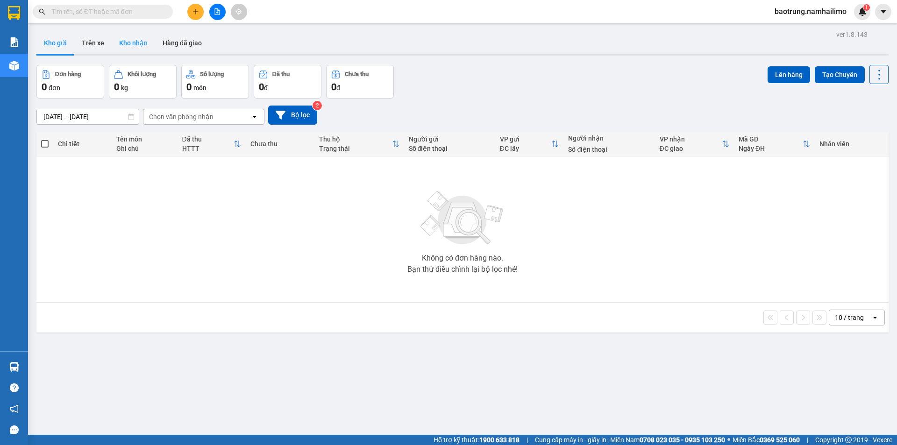
click at [148, 44] on button "Kho nhận" at bounding box center [133, 43] width 43 height 22
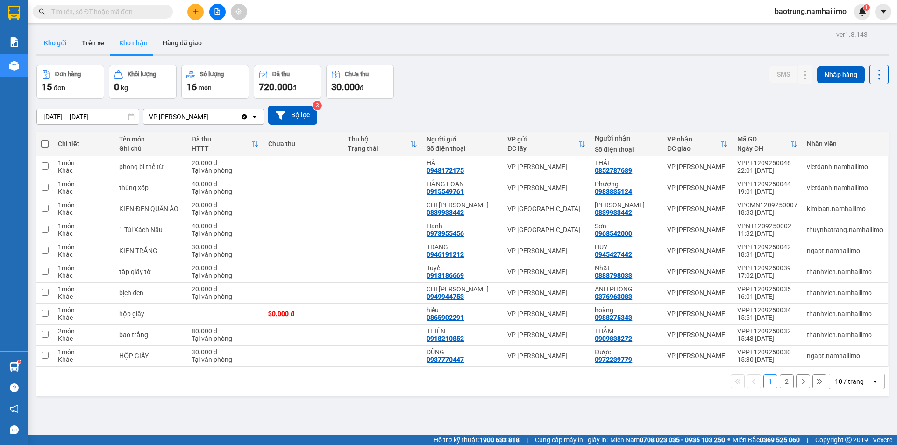
click at [64, 42] on button "Kho gửi" at bounding box center [55, 43] width 38 height 22
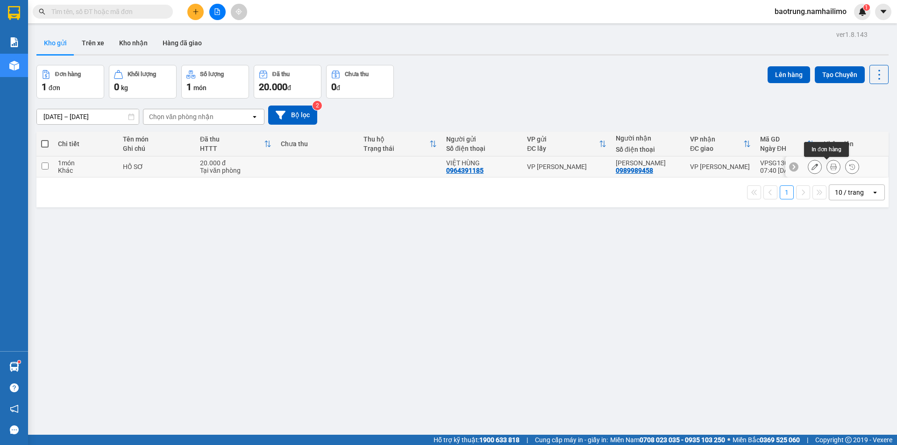
click at [830, 167] on icon at bounding box center [833, 166] width 7 height 7
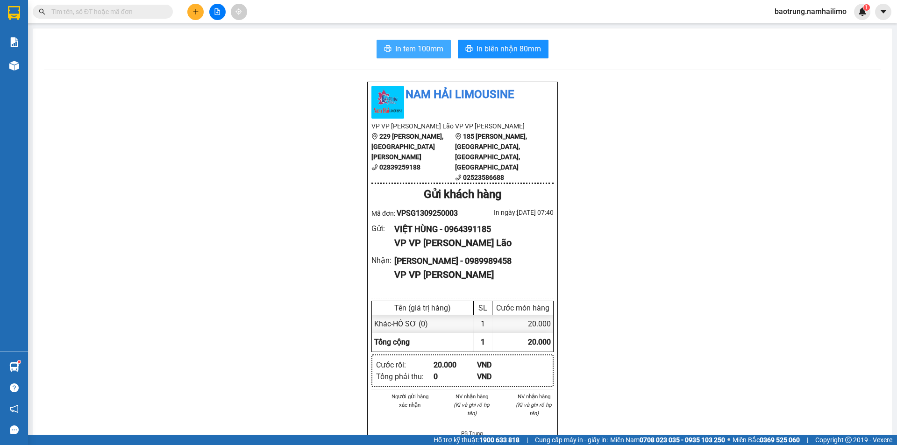
click at [404, 46] on span "In tem 100mm" at bounding box center [419, 49] width 48 height 12
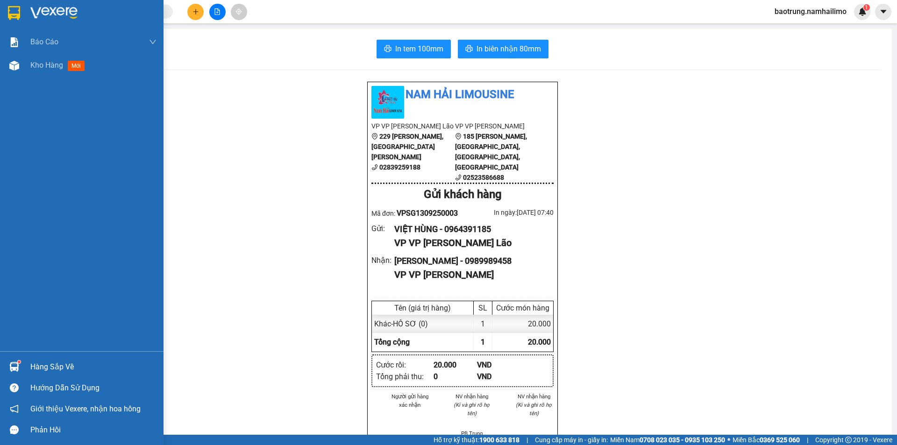
click at [60, 364] on div "Hàng sắp về" at bounding box center [93, 367] width 126 height 14
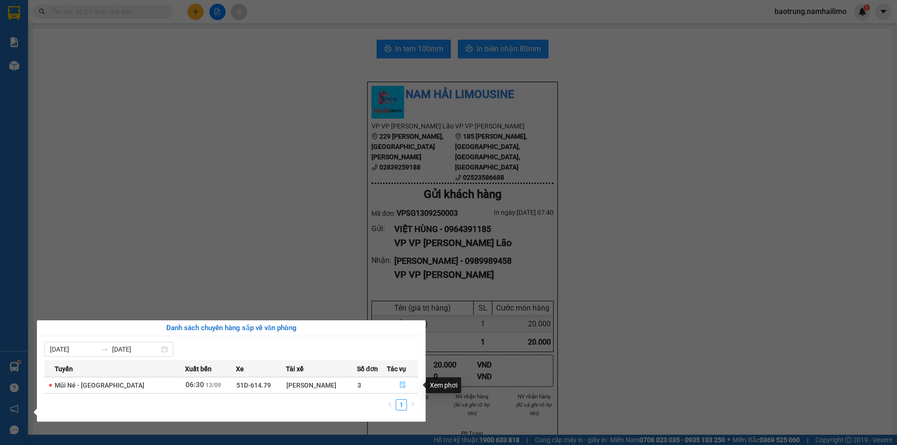
click at [399, 386] on icon "file-done" at bounding box center [402, 385] width 7 height 7
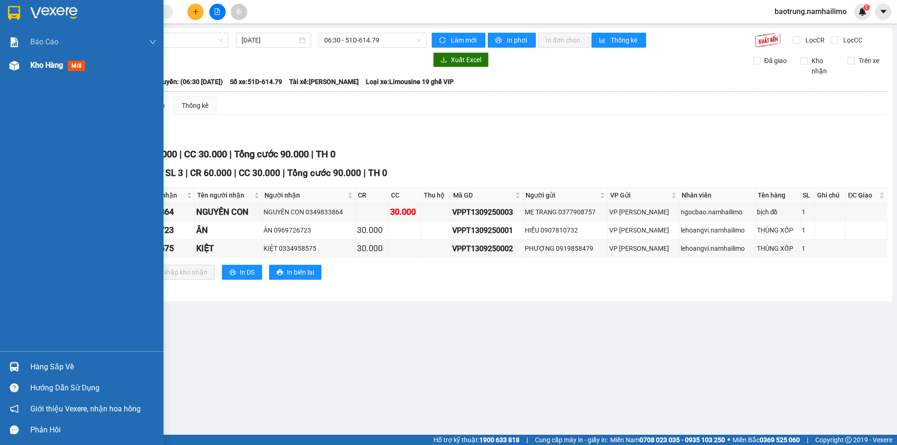
click at [44, 57] on div "Kho hàng mới" at bounding box center [93, 65] width 126 height 23
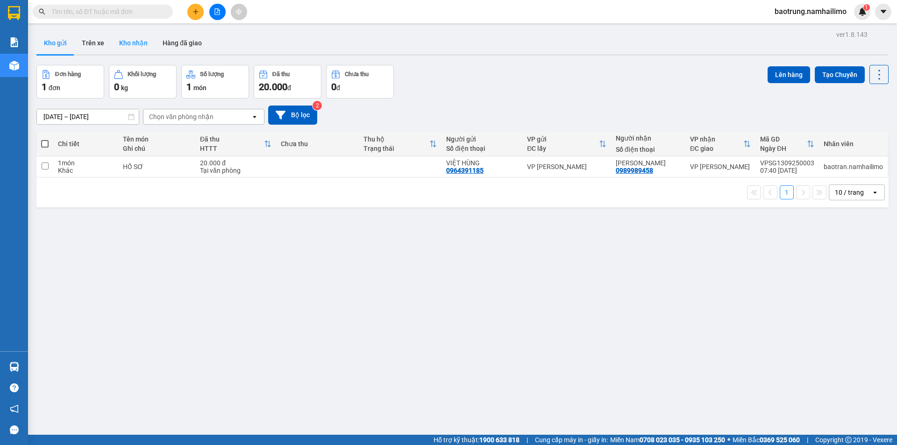
click at [147, 48] on button "Kho nhận" at bounding box center [133, 43] width 43 height 22
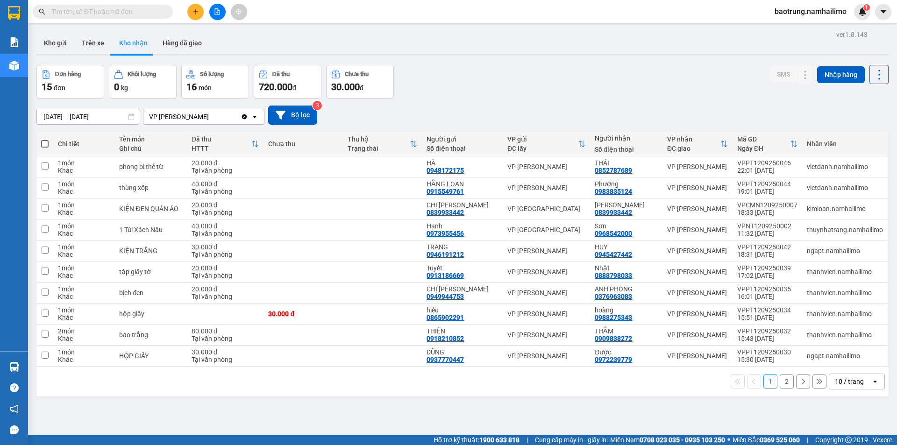
drag, startPoint x: 56, startPoint y: 44, endPoint x: 150, endPoint y: 50, distance: 94.5
click at [56, 44] on button "Kho gửi" at bounding box center [55, 43] width 38 height 22
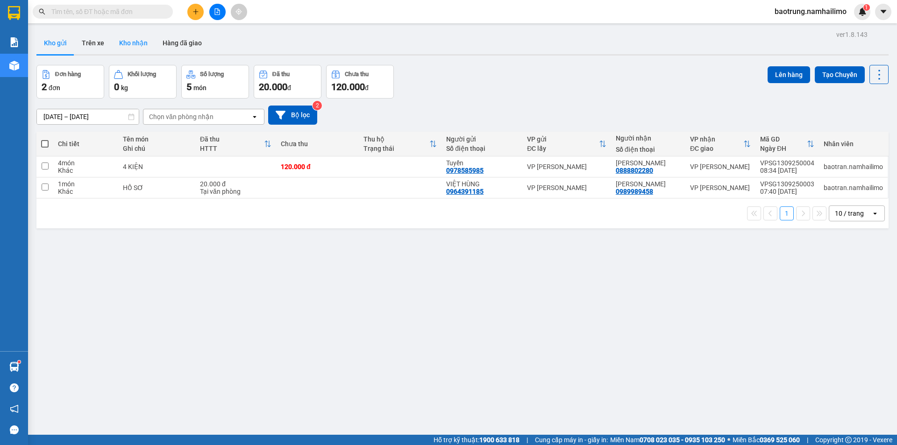
click at [129, 41] on button "Kho nhận" at bounding box center [133, 43] width 43 height 22
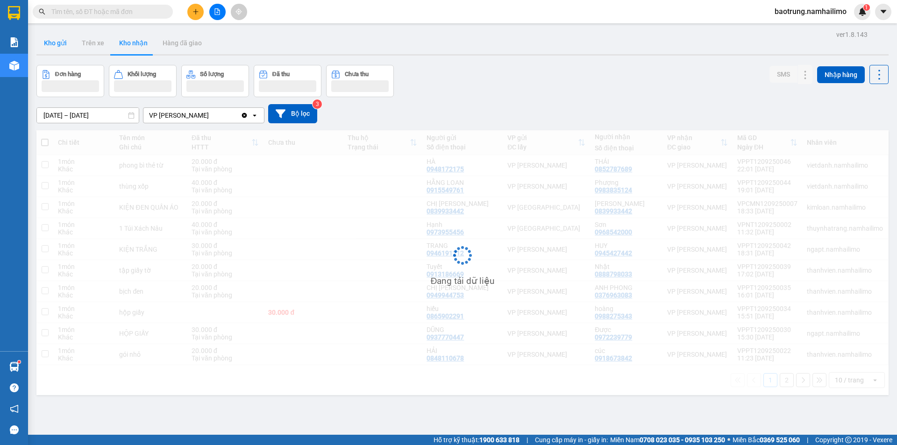
click at [50, 50] on button "Kho gửi" at bounding box center [55, 43] width 38 height 22
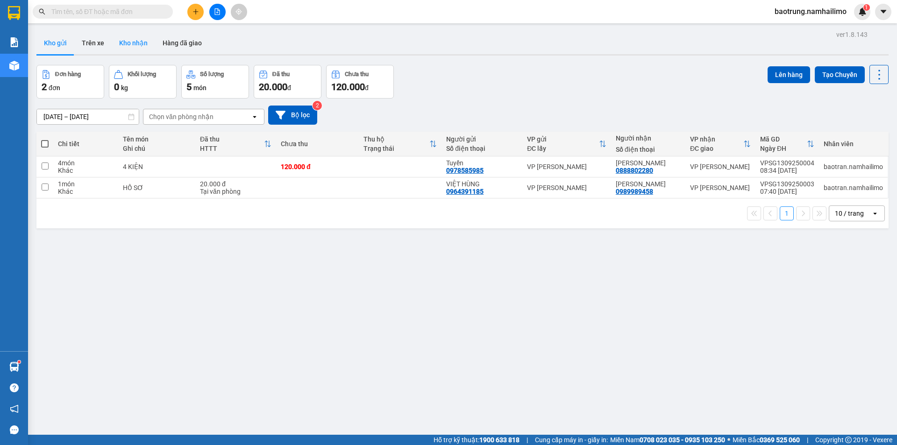
click at [128, 44] on button "Kho nhận" at bounding box center [133, 43] width 43 height 22
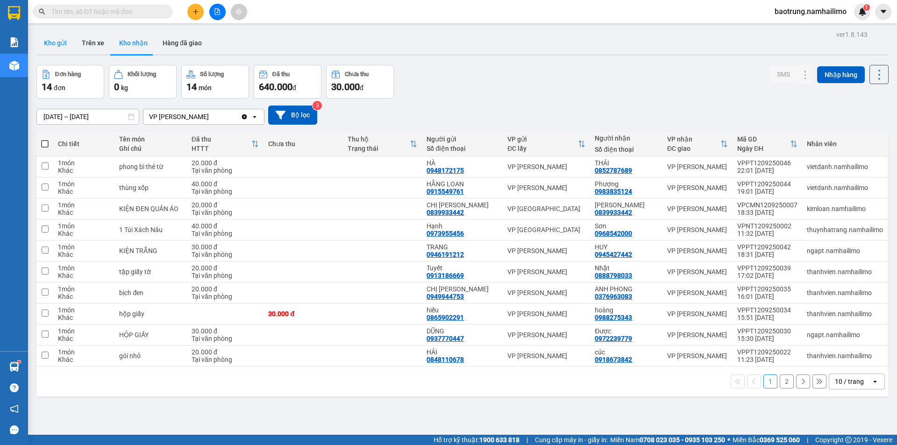
click at [57, 50] on button "Kho gửi" at bounding box center [55, 43] width 38 height 22
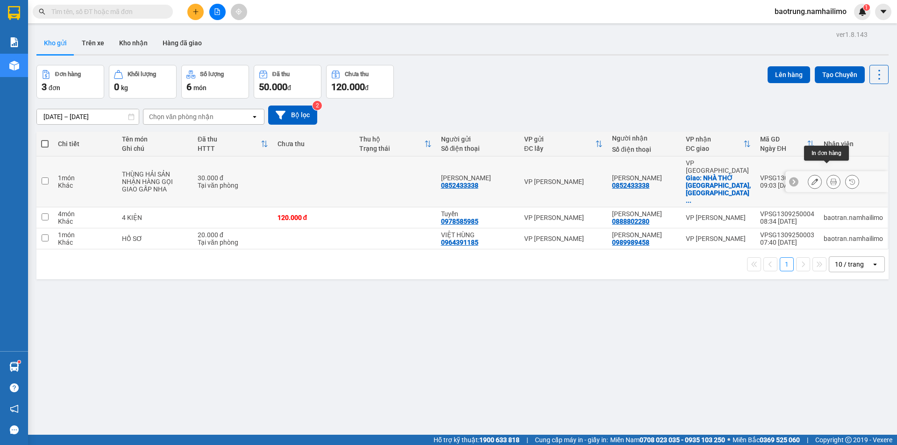
click at [832, 174] on button at bounding box center [833, 182] width 13 height 16
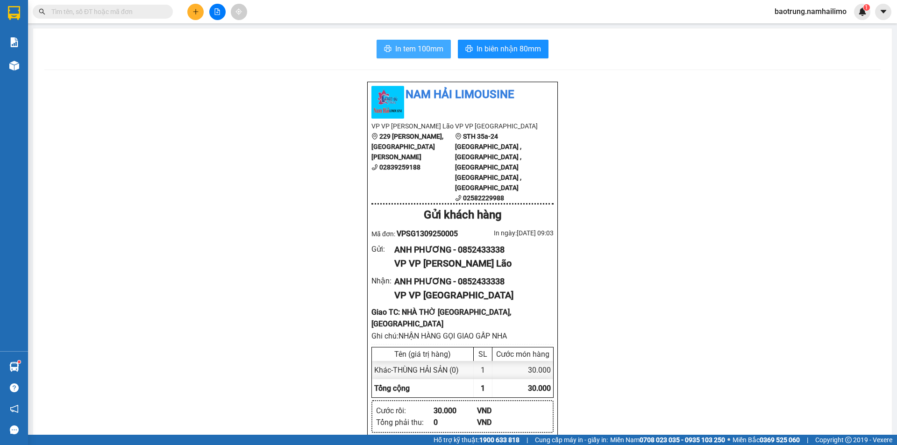
click at [419, 56] on button "In tem 100mm" at bounding box center [413, 49] width 74 height 19
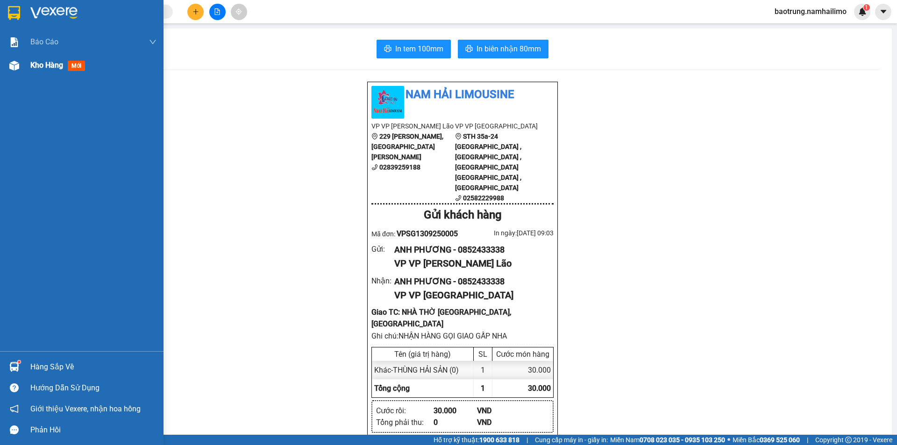
click at [46, 72] on div "Kho hàng mới" at bounding box center [93, 65] width 126 height 23
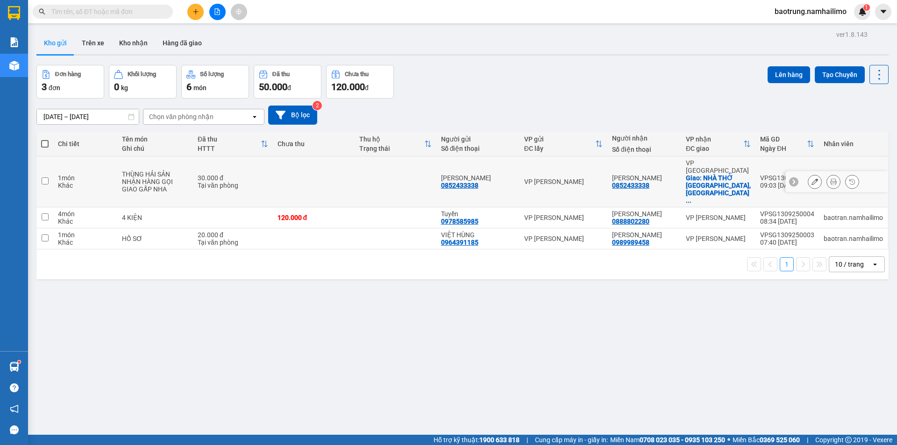
click at [234, 162] on td "30.000 đ Tại văn phòng" at bounding box center [233, 181] width 80 height 51
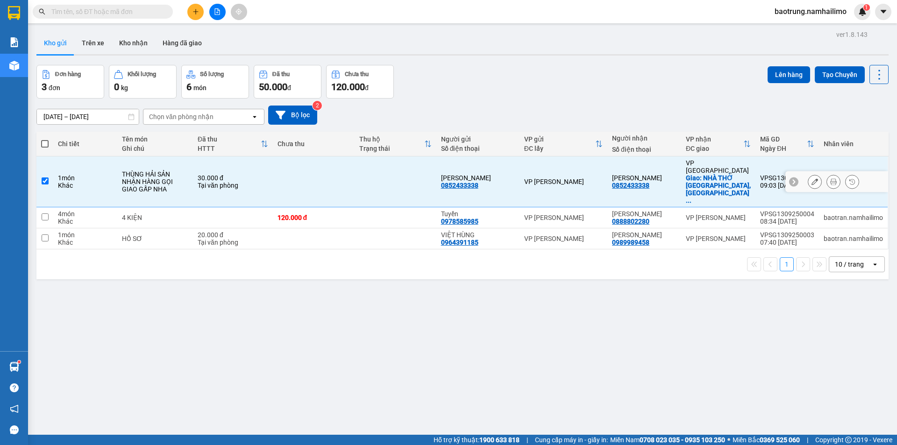
click at [234, 162] on td "30.000 đ Tại văn phòng" at bounding box center [233, 181] width 80 height 51
checkbox input "false"
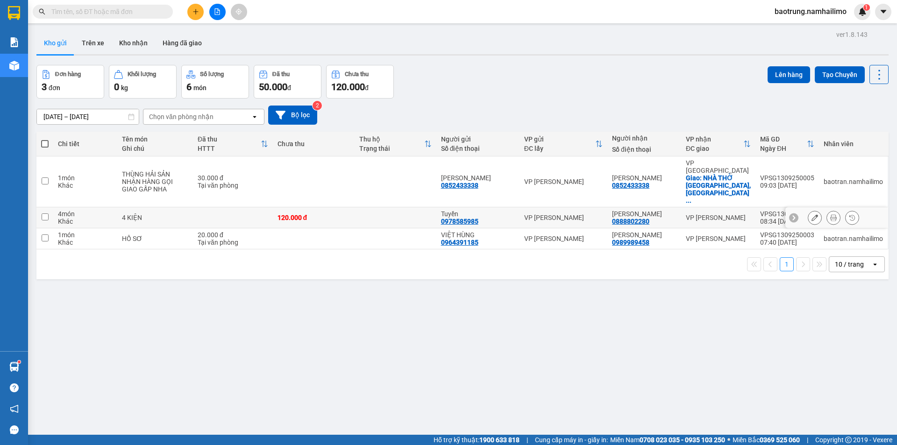
click at [212, 207] on td at bounding box center [233, 217] width 80 height 21
checkbox input "true"
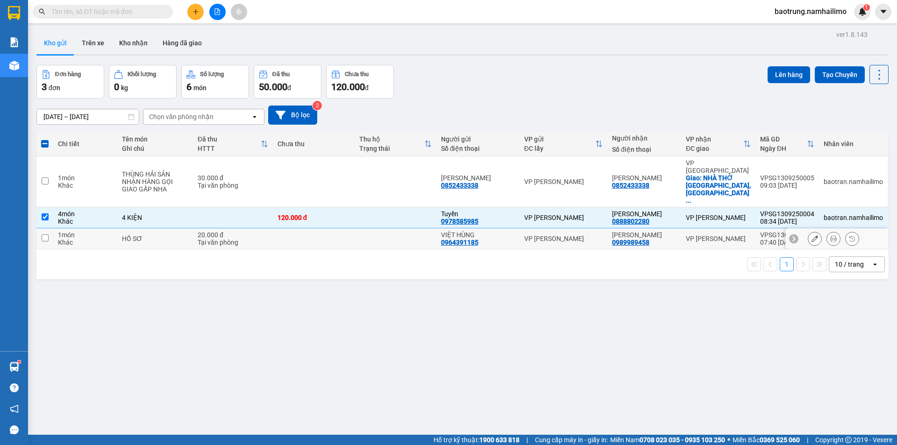
click at [206, 231] on div "20.000 đ" at bounding box center [233, 234] width 71 height 7
checkbox input "true"
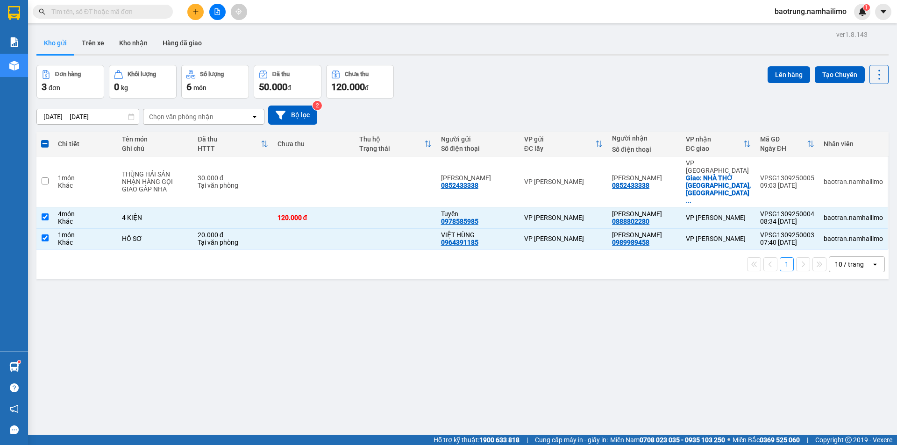
click at [787, 84] on div "Lên hàng Tạo Chuyến" at bounding box center [827, 82] width 121 height 34
click at [784, 71] on button "Lên hàng" at bounding box center [788, 74] width 43 height 17
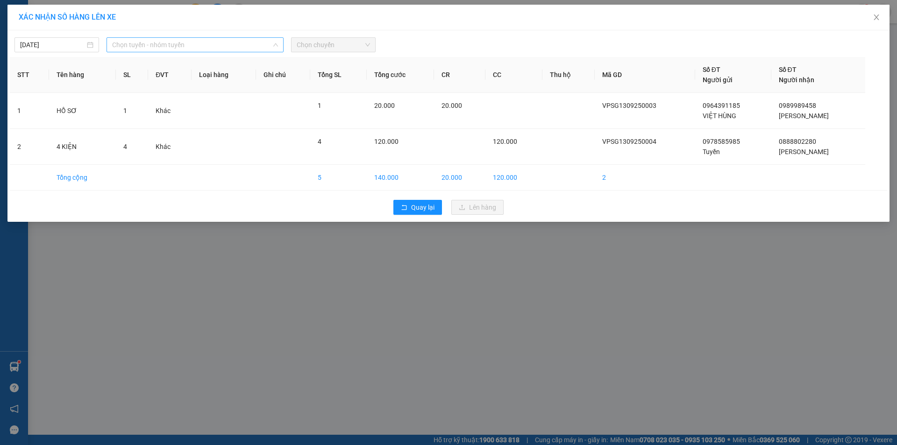
click at [210, 44] on span "Chọn tuyến - nhóm tuyến" at bounding box center [195, 45] width 166 height 14
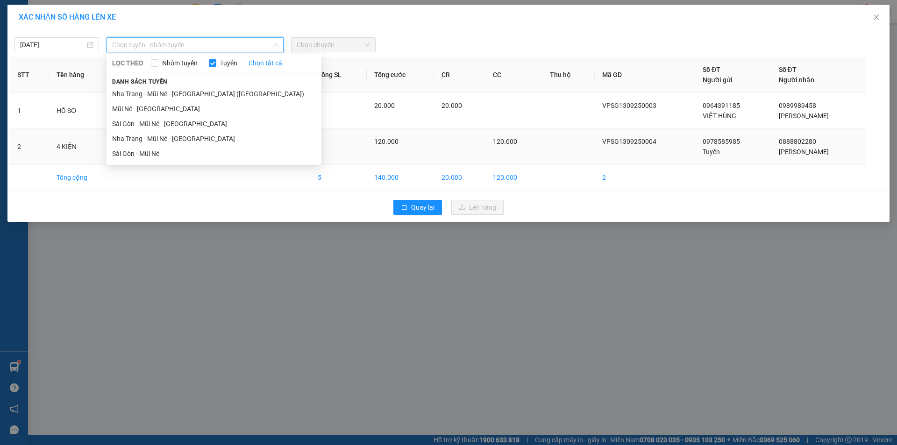
drag, startPoint x: 126, startPoint y: 154, endPoint x: 139, endPoint y: 148, distance: 14.7
click at [129, 152] on li "Sài Gòn - Mũi Né" at bounding box center [213, 153] width 215 height 15
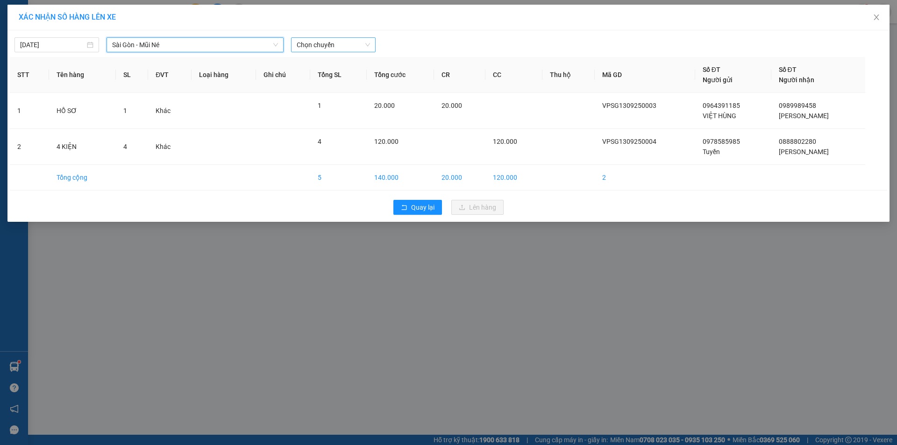
drag, startPoint x: 344, startPoint y: 39, endPoint x: 341, endPoint y: 49, distance: 10.7
click at [344, 39] on span "Chọn chuyến" at bounding box center [333, 45] width 73 height 14
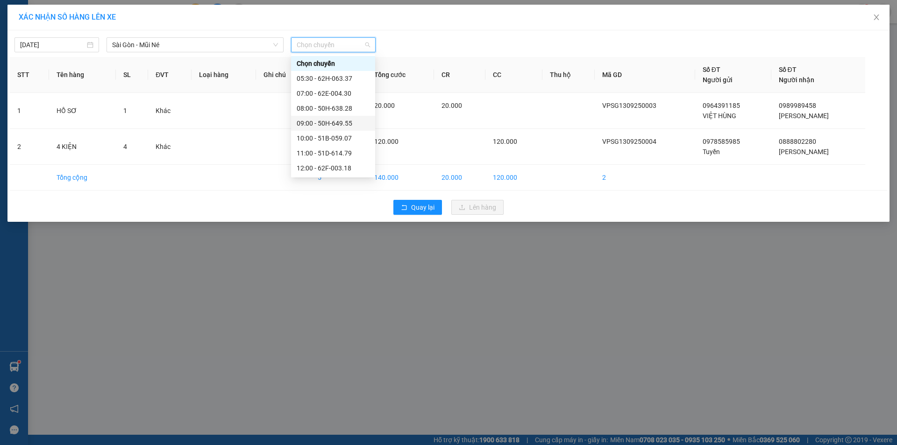
click at [321, 123] on div "09:00 - 50H-649.55" at bounding box center [333, 123] width 73 height 10
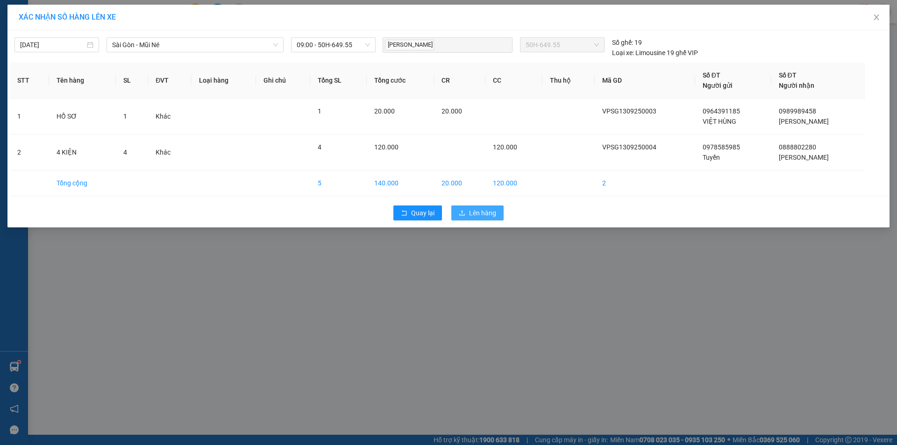
click at [487, 214] on span "Lên hàng" at bounding box center [482, 213] width 27 height 10
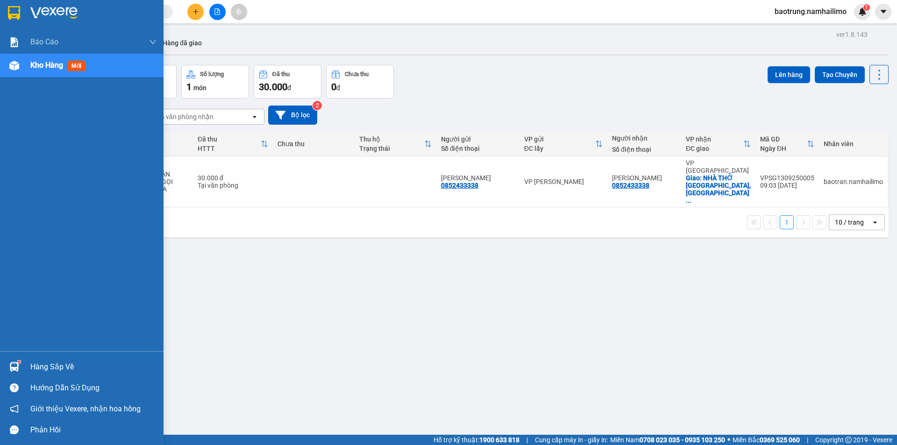
drag, startPoint x: 52, startPoint y: 369, endPoint x: 58, endPoint y: 371, distance: 6.9
click at [54, 372] on div "Hàng sắp về" at bounding box center [93, 367] width 126 height 14
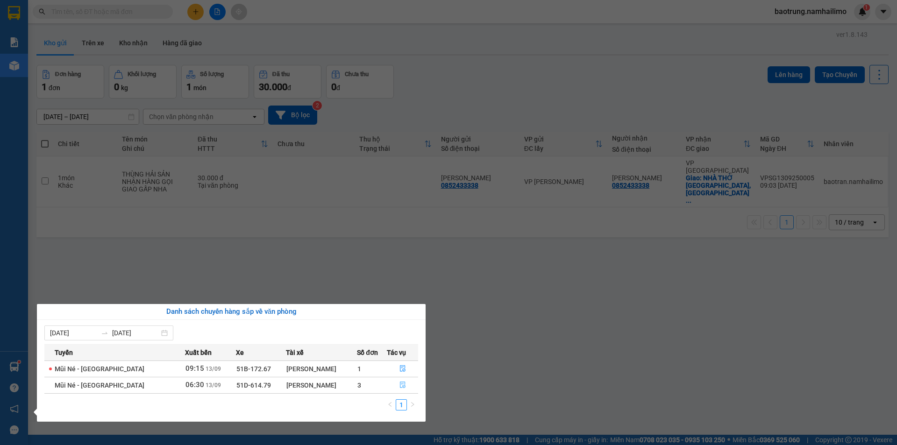
click at [402, 384] on icon "file-done" at bounding box center [403, 385] width 6 height 7
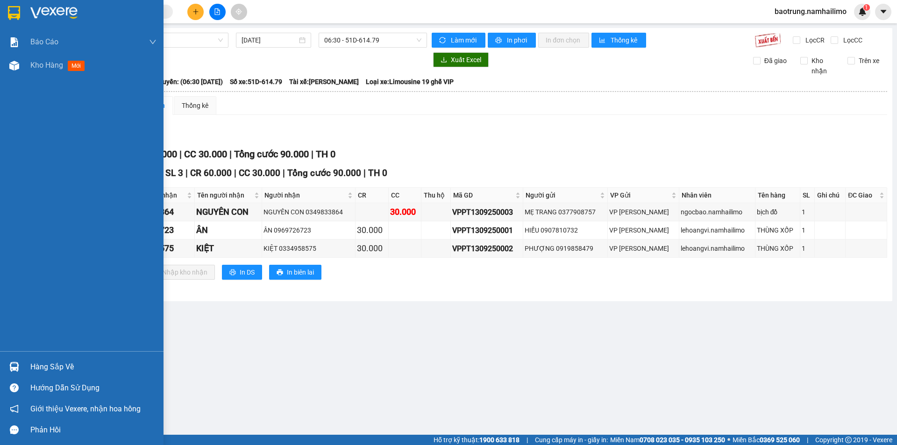
click at [40, 366] on div "Hàng sắp về" at bounding box center [93, 367] width 126 height 14
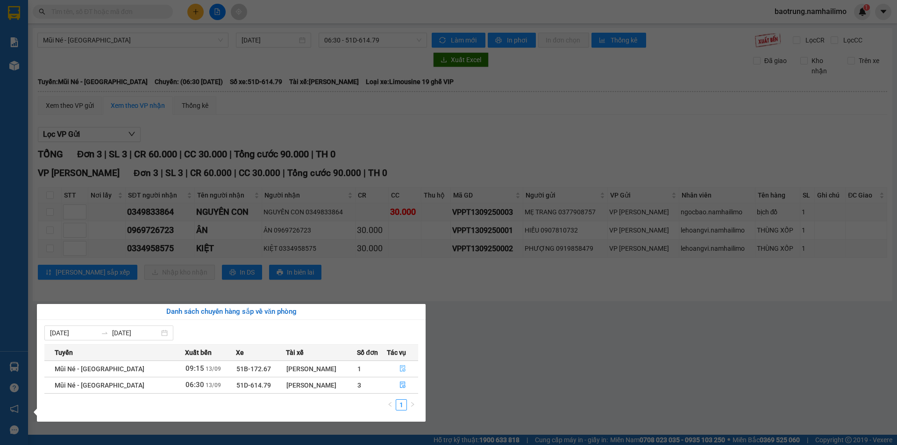
click at [403, 369] on icon "file-done" at bounding box center [402, 368] width 7 height 7
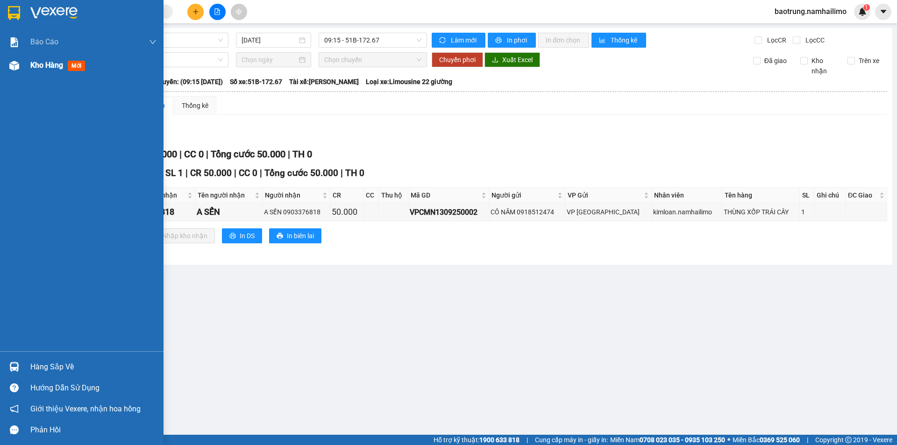
click at [50, 65] on span "Kho hàng" at bounding box center [46, 65] width 33 height 9
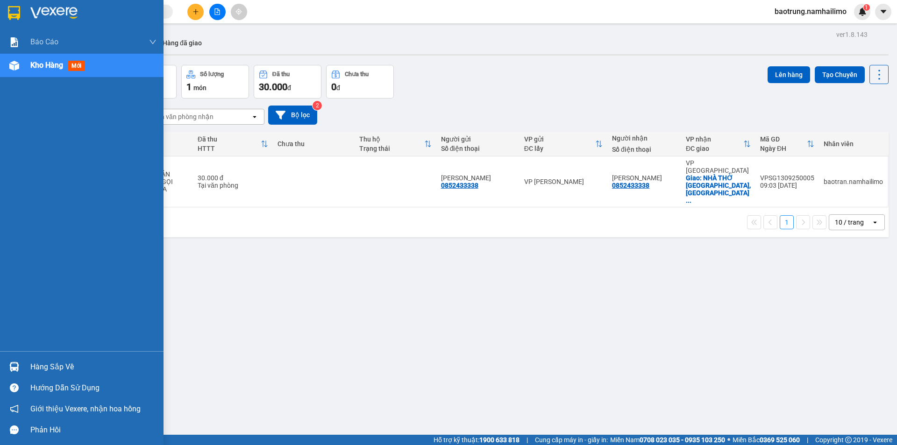
click at [52, 365] on div "Hàng sắp về" at bounding box center [93, 367] width 126 height 14
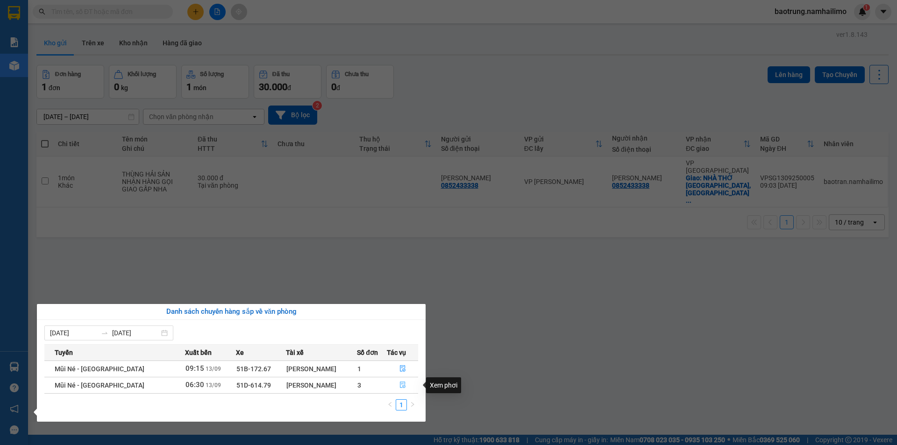
click at [404, 388] on button "button" at bounding box center [402, 385] width 30 height 15
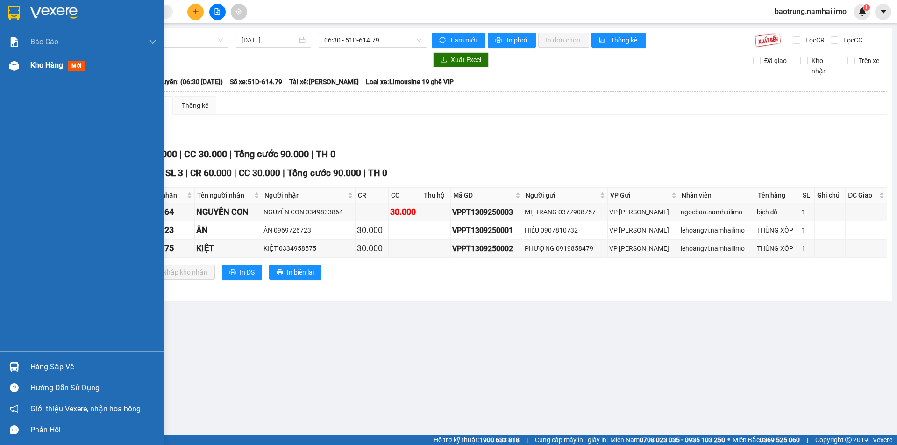
click at [42, 74] on div "Kho hàng mới" at bounding box center [93, 65] width 126 height 23
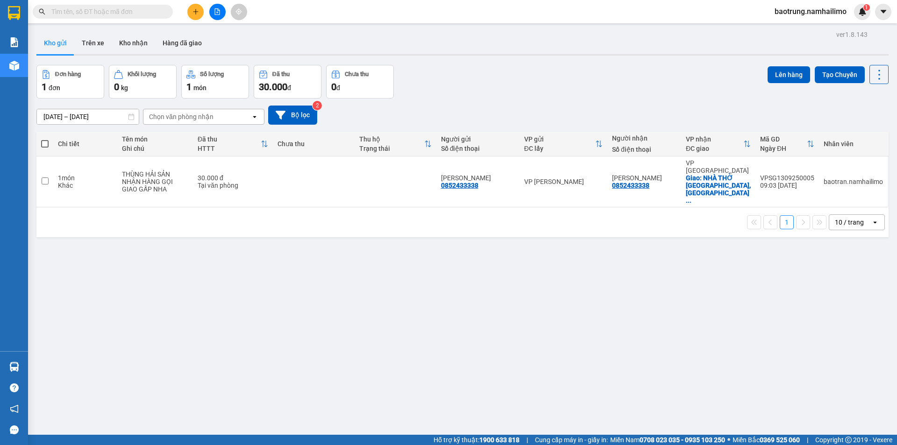
drag, startPoint x: 472, startPoint y: 174, endPoint x: 429, endPoint y: 207, distance: 54.3
click at [409, 220] on div "ver 1.8.143 Kho gửi Trên xe Kho nhận Hàng đã giao Đơn hàng 1 đơn Khối lượng 0 k…" at bounding box center [462, 250] width 859 height 445
drag, startPoint x: 491, startPoint y: 174, endPoint x: 448, endPoint y: 176, distance: 42.6
click at [448, 176] on div "ANH PHƯƠNG 0852433338" at bounding box center [478, 181] width 74 height 15
checkbox input "true"
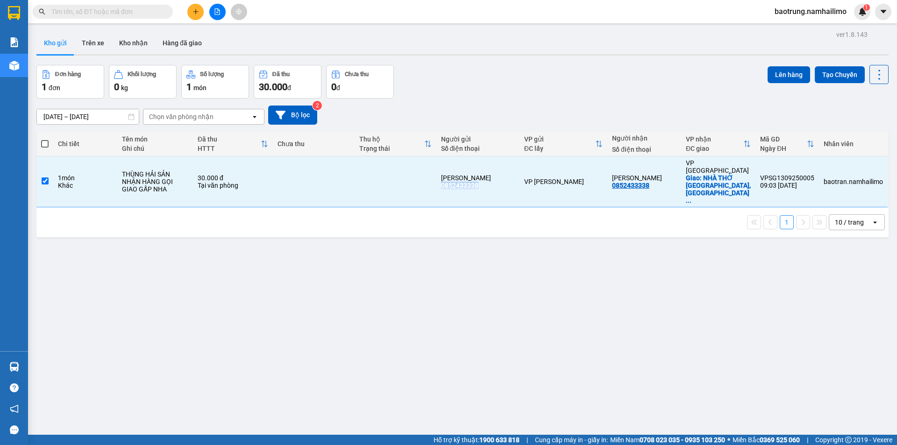
copy div "0852433338"
click at [355, 257] on div "ver 1.8.143 Kho gửi Trên xe Kho nhận Hàng đã giao Đơn hàng 1 đơn Khối lượng 0 k…" at bounding box center [462, 250] width 859 height 445
click at [121, 36] on button "Kho nhận" at bounding box center [133, 43] width 43 height 22
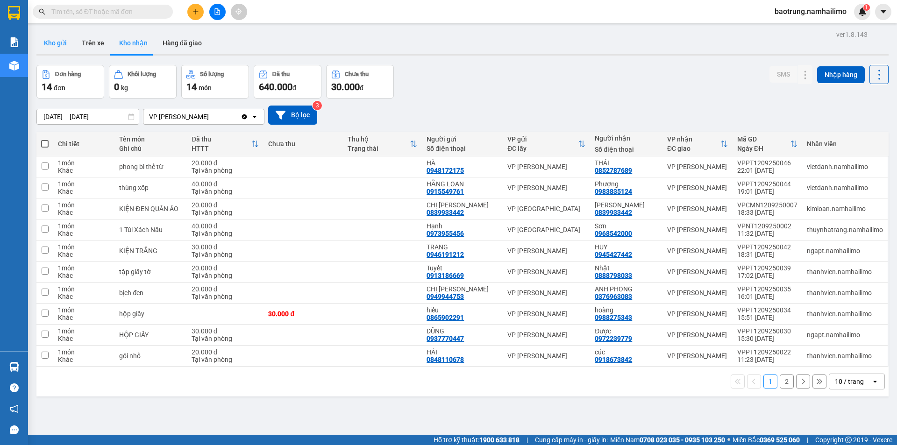
click at [61, 46] on button "Kho gửi" at bounding box center [55, 43] width 38 height 22
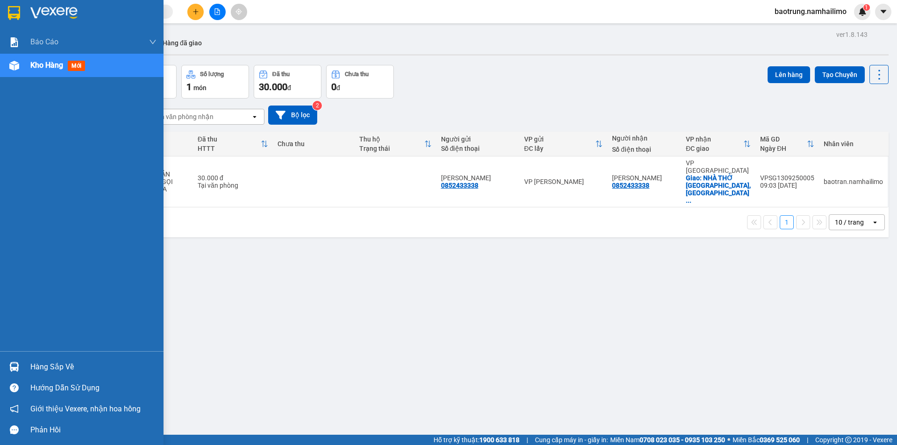
click at [67, 365] on div "Hàng sắp về" at bounding box center [93, 367] width 126 height 14
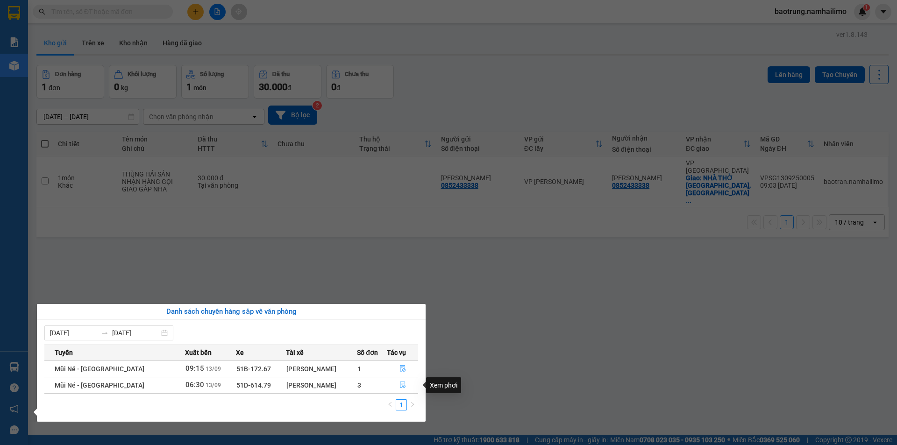
click at [400, 387] on icon "file-done" at bounding box center [403, 385] width 6 height 7
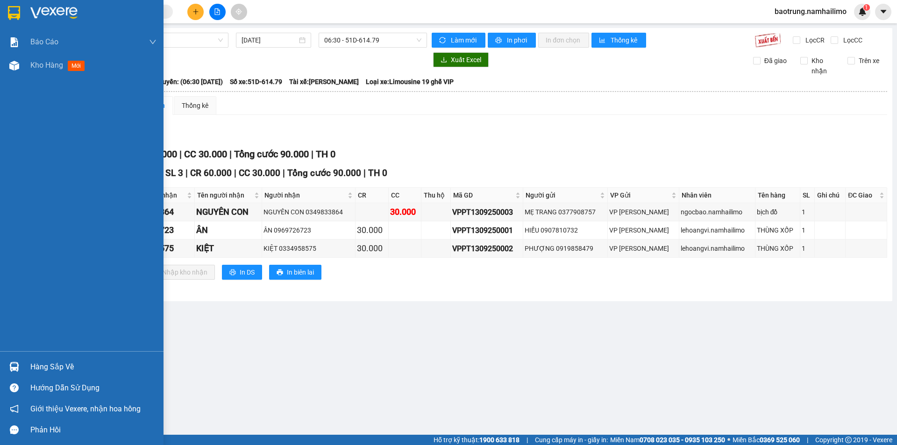
click at [37, 369] on div "Hàng sắp về" at bounding box center [93, 367] width 126 height 14
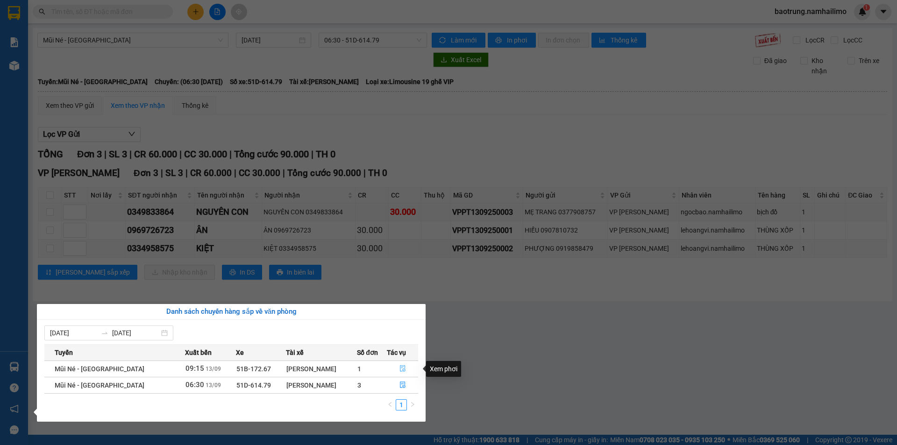
click at [396, 368] on button "button" at bounding box center [402, 369] width 30 height 15
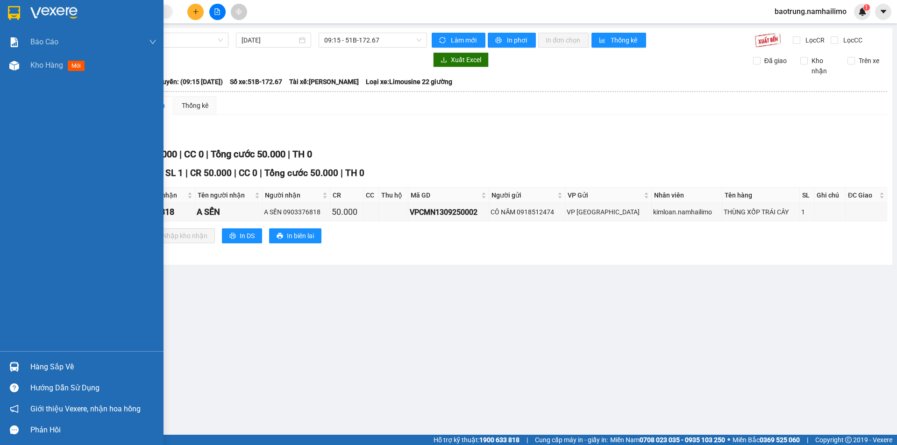
click at [45, 365] on div "Hàng sắp về" at bounding box center [93, 367] width 126 height 14
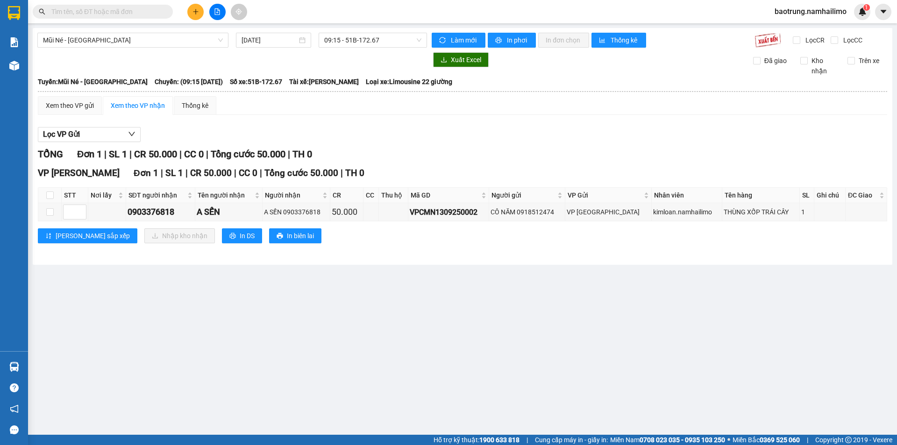
click at [461, 374] on section "Kết quả tìm kiếm ( 0 ) Bộ lọc No Data baotrung.namhailimo 1 Báo cáo Báo cáo dòn…" at bounding box center [448, 222] width 897 height 445
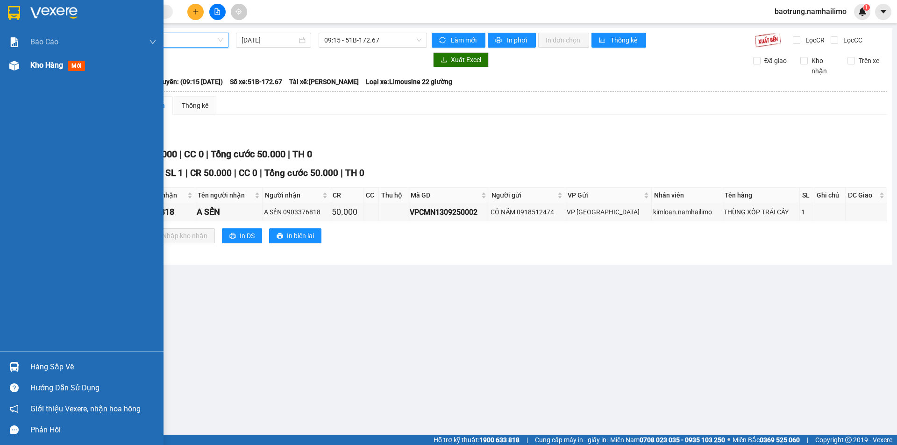
click at [40, 64] on span "Kho hàng" at bounding box center [46, 65] width 33 height 9
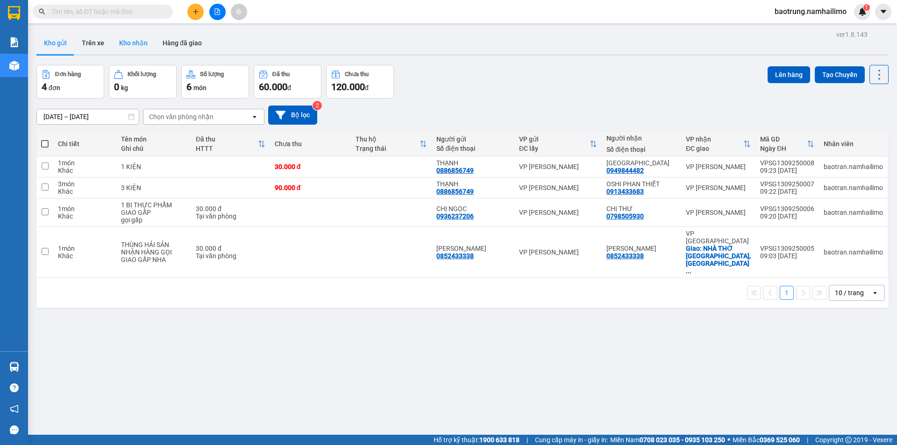
click at [143, 42] on button "Kho nhận" at bounding box center [133, 43] width 43 height 22
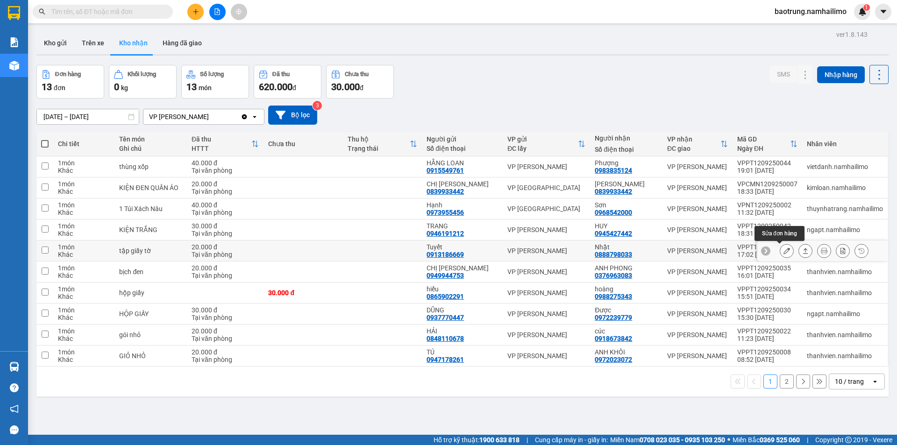
click at [783, 253] on icon at bounding box center [786, 251] width 7 height 7
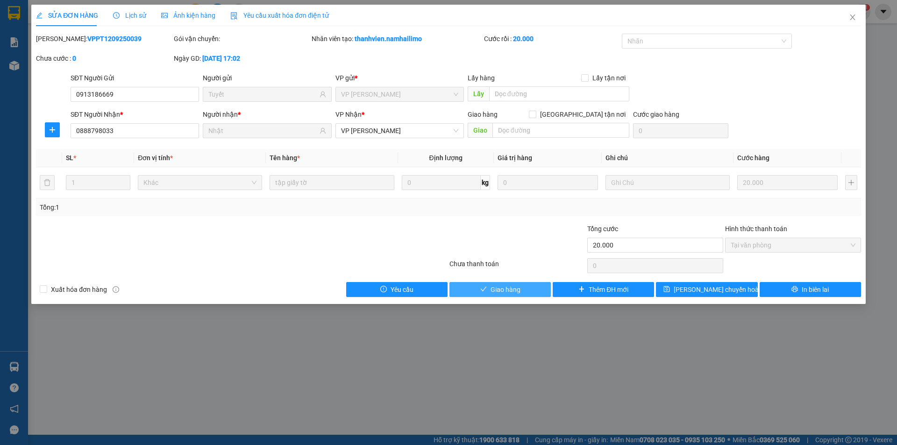
click at [516, 292] on span "Giao hàng" at bounding box center [505, 289] width 30 height 10
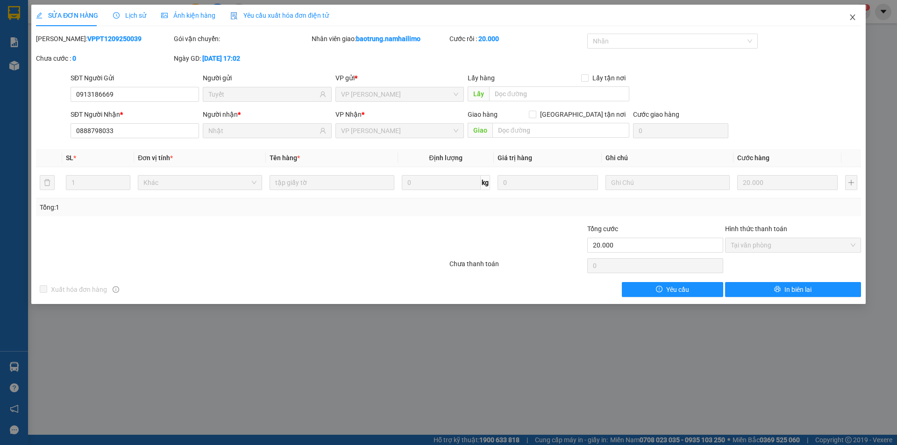
click at [851, 14] on icon "close" at bounding box center [852, 17] width 7 height 7
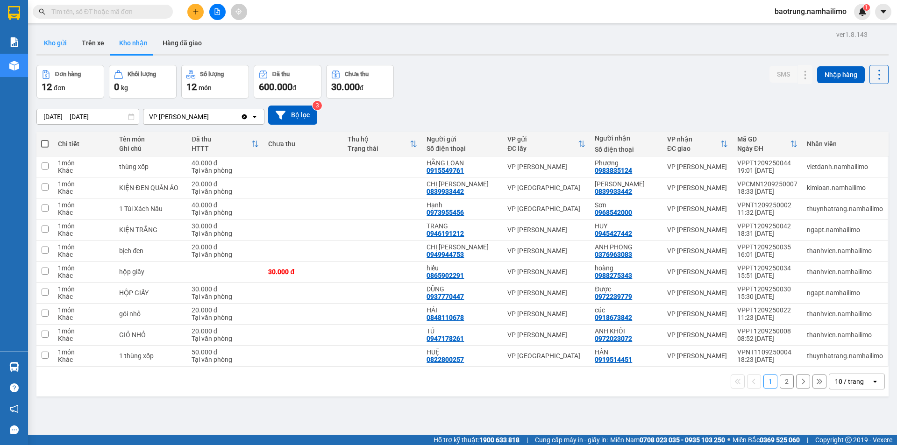
click at [60, 43] on button "Kho gửi" at bounding box center [55, 43] width 38 height 22
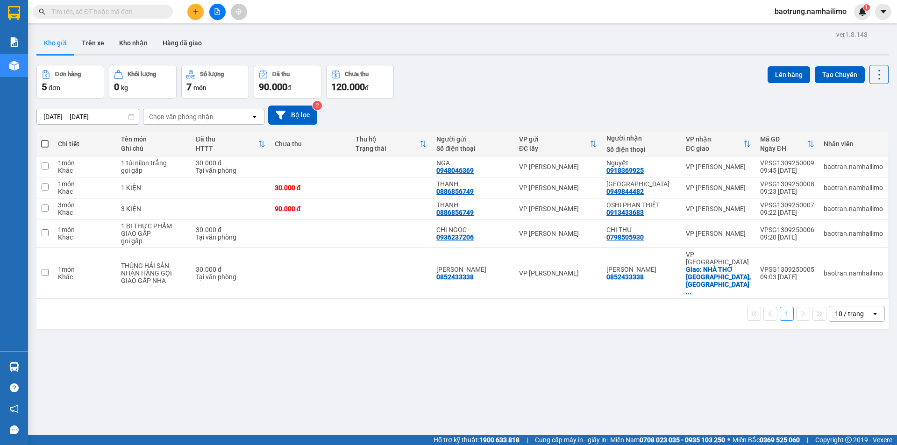
click at [98, 7] on input "text" at bounding box center [106, 12] width 110 height 10
click at [201, 9] on button at bounding box center [195, 12] width 16 height 16
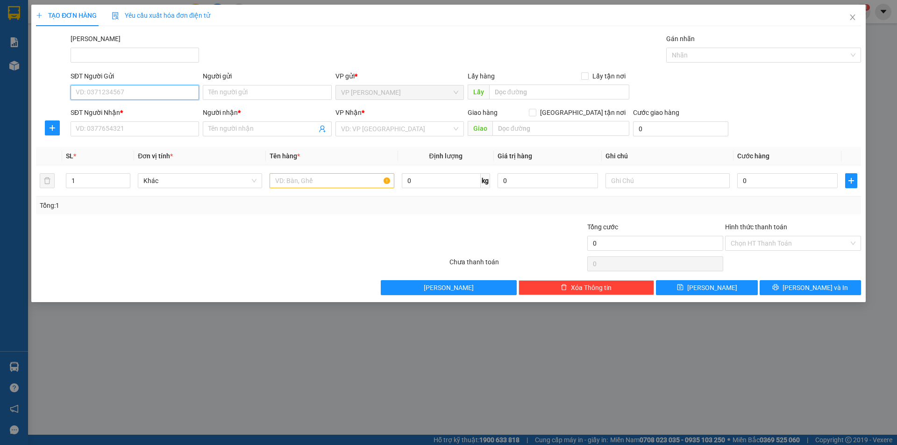
click at [168, 92] on input "SĐT Người Gửi" at bounding box center [135, 92] width 128 height 15
type input "0901487009"
click at [240, 93] on input "Người gửi" at bounding box center [267, 92] width 128 height 15
type input "Hợi"
click at [169, 130] on input "SĐT Người Nhận *" at bounding box center [135, 128] width 128 height 15
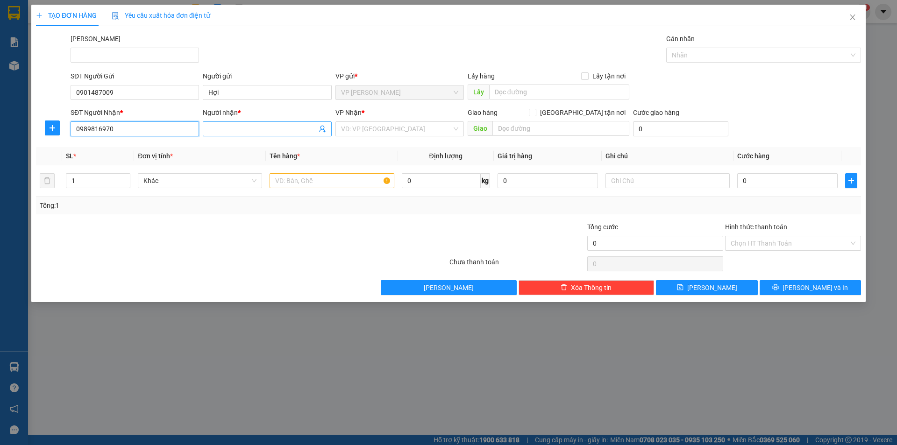
type input "0989816970"
click at [214, 128] on input "Người nhận *" at bounding box center [262, 129] width 108 height 10
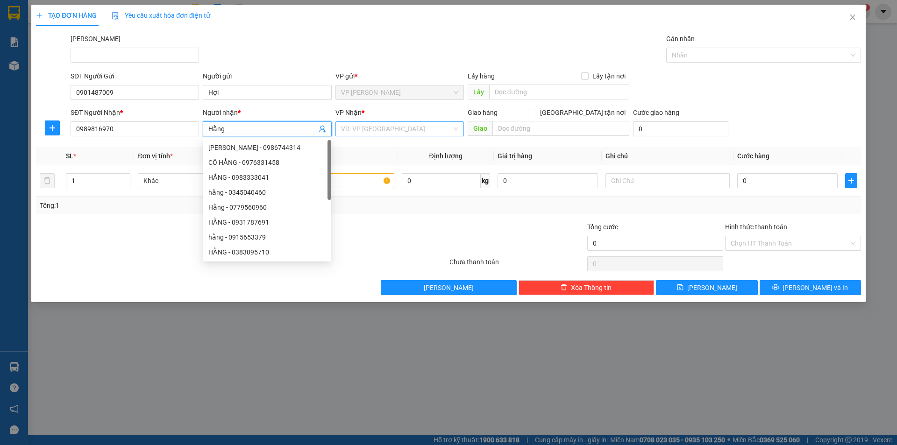
type input "Hằng"
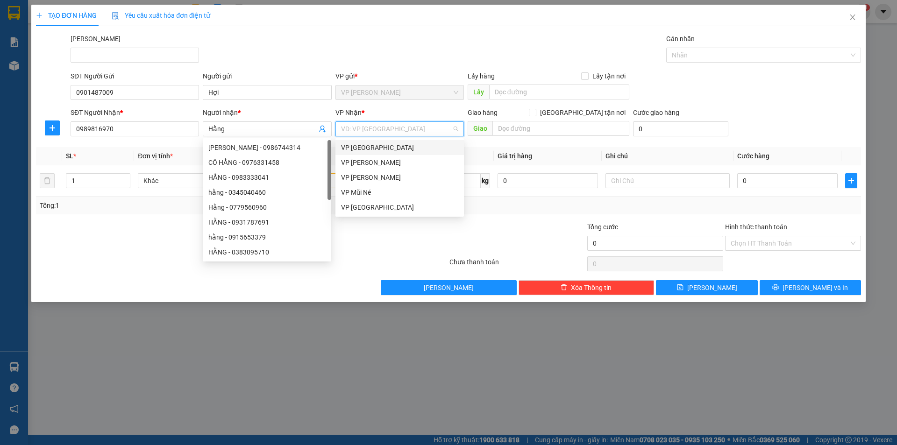
click at [405, 128] on input "search" at bounding box center [396, 129] width 111 height 14
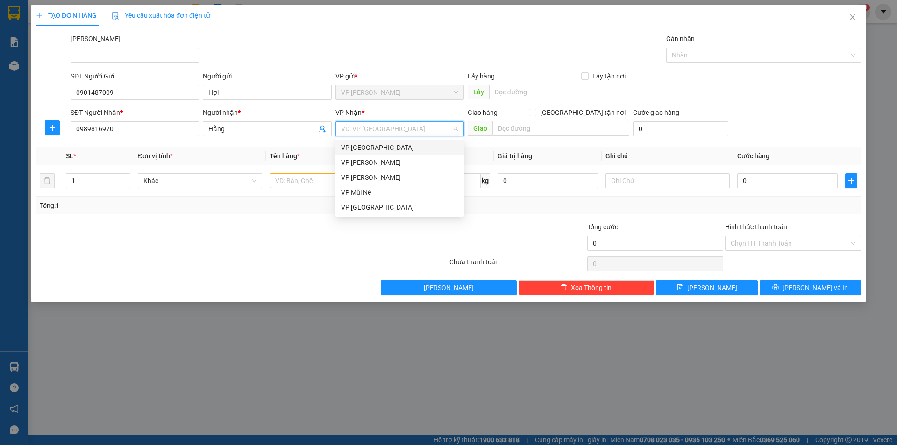
click at [383, 143] on div "VP Nha Trang" at bounding box center [399, 147] width 117 height 10
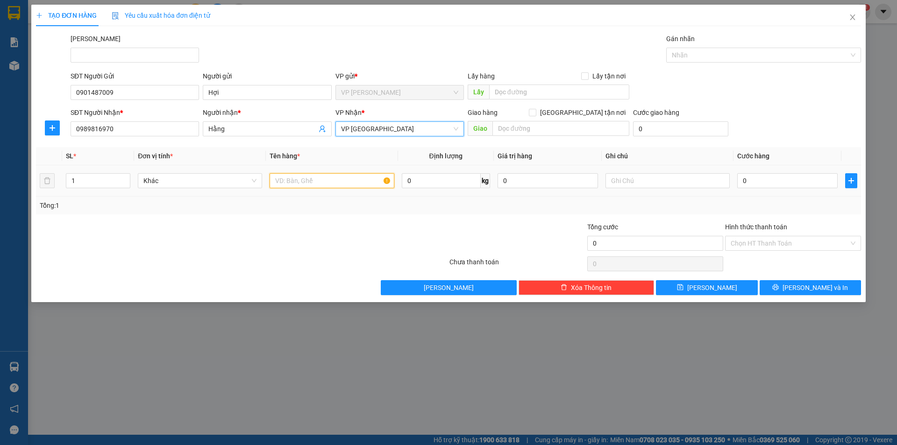
click at [337, 178] on input "text" at bounding box center [332, 180] width 124 height 15
type input "Bịch trắng"
click at [793, 190] on div "0" at bounding box center [787, 180] width 100 height 19
click at [792, 184] on input "0" at bounding box center [787, 180] width 100 height 15
type input "2"
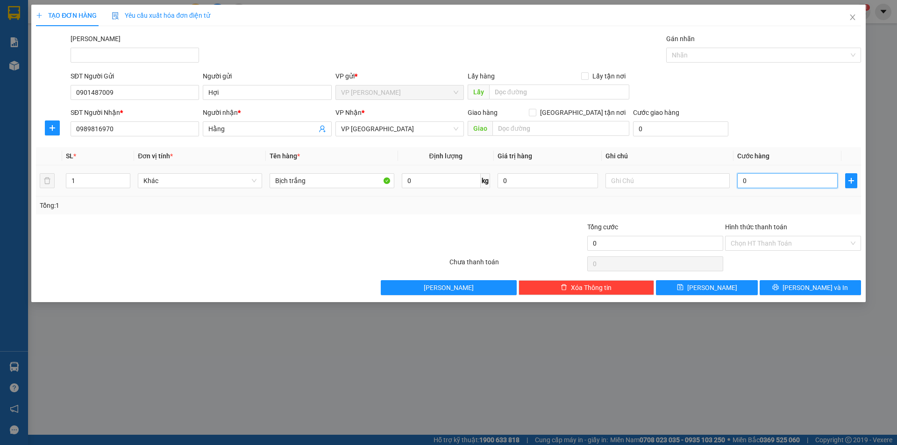
type input "2"
type input "20"
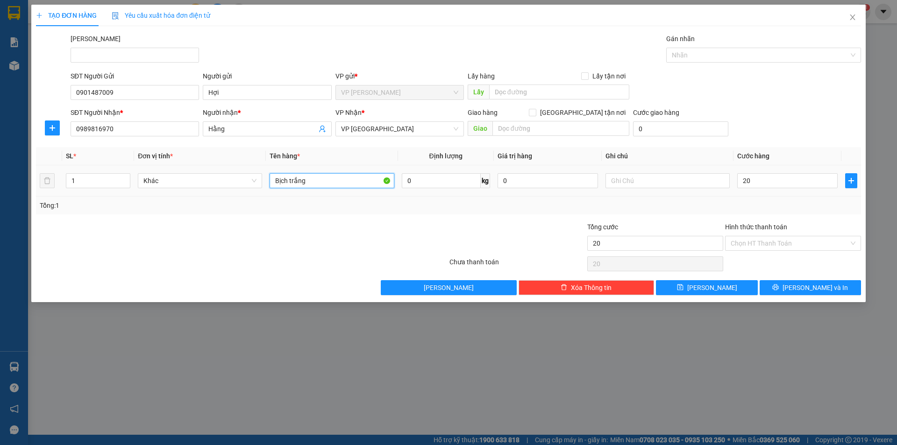
type input "20.000"
click at [338, 181] on input "Bịch trắng" at bounding box center [332, 180] width 124 height 15
type input "Bịch trắng nhỏ xíu"
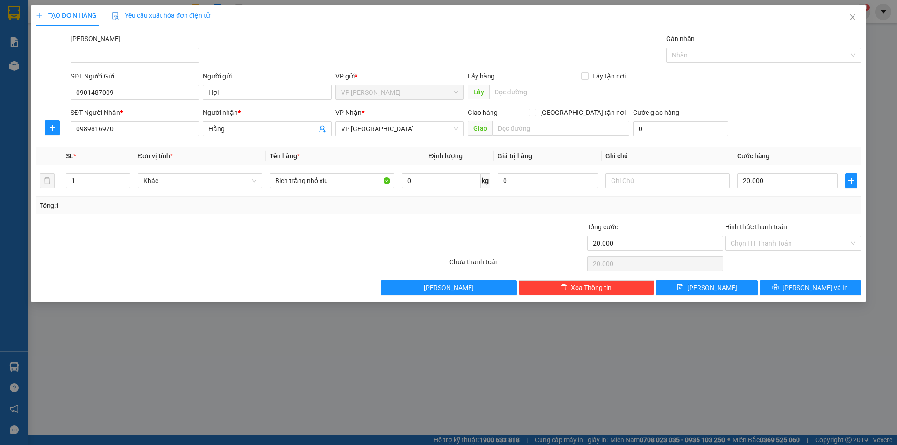
click at [789, 99] on div "SĐT Người Gửi 0901487009 Người gửi Hợi VP gửi * VP Phạm Ngũ Lão Lấy hàng Lấy tậ…" at bounding box center [466, 87] width 794 height 33
click at [784, 247] on input "Hình thức thanh toán" at bounding box center [790, 243] width 118 height 14
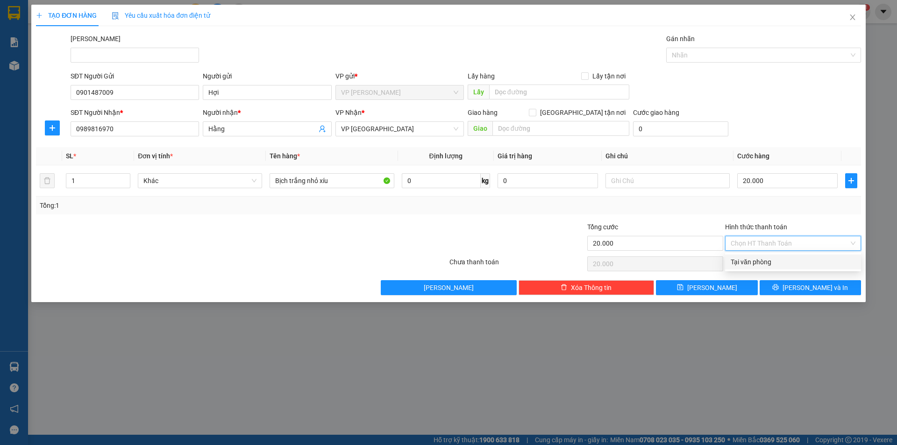
click at [776, 261] on div "Tại văn phòng" at bounding box center [793, 262] width 125 height 10
type input "0"
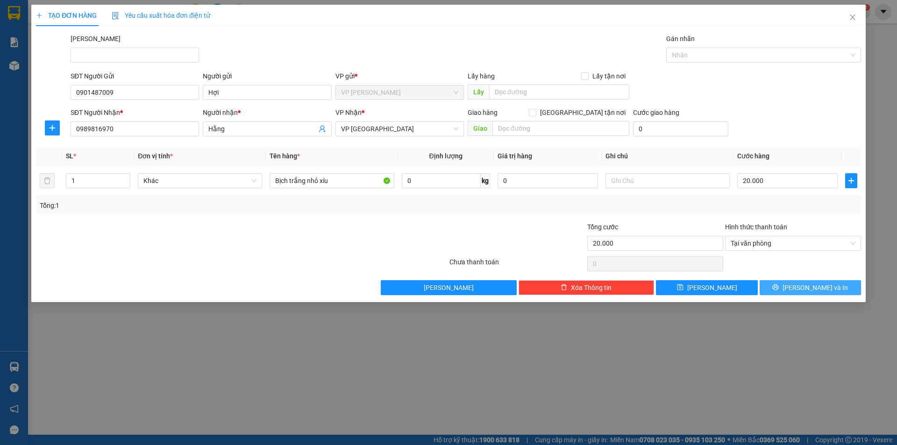
click at [812, 291] on span "Lưu và In" at bounding box center [814, 288] width 65 height 10
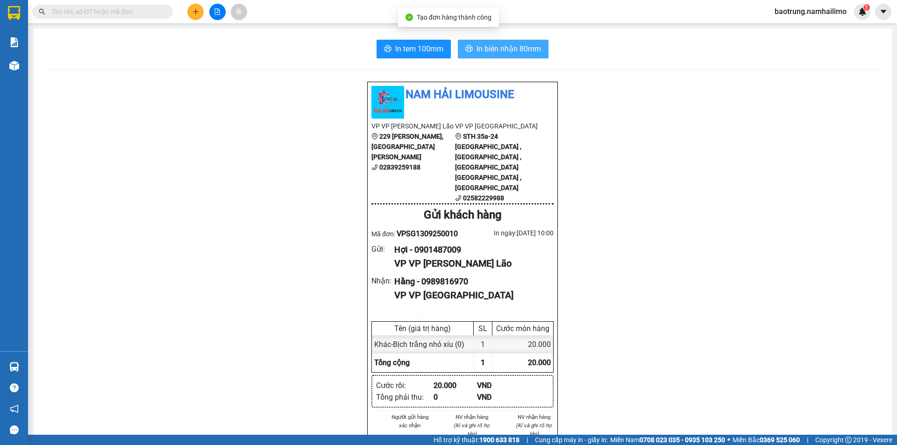
click at [483, 49] on span "In biên nhận 80mm" at bounding box center [508, 49] width 64 height 12
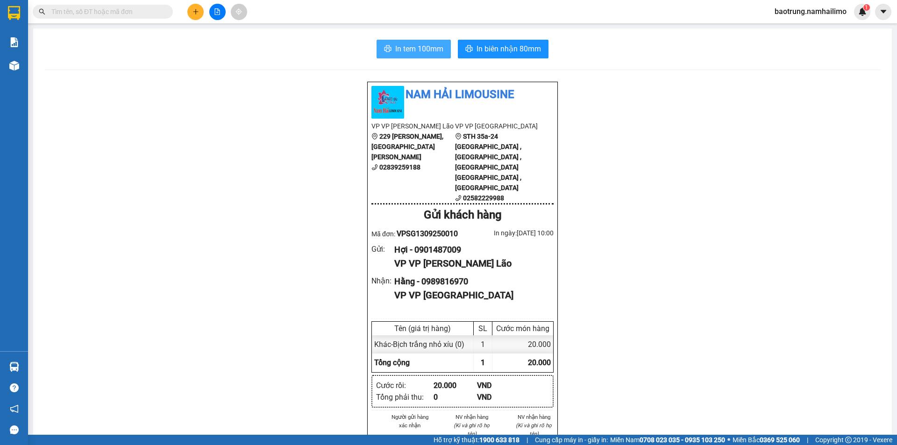
click at [422, 51] on span "In tem 100mm" at bounding box center [419, 49] width 48 height 12
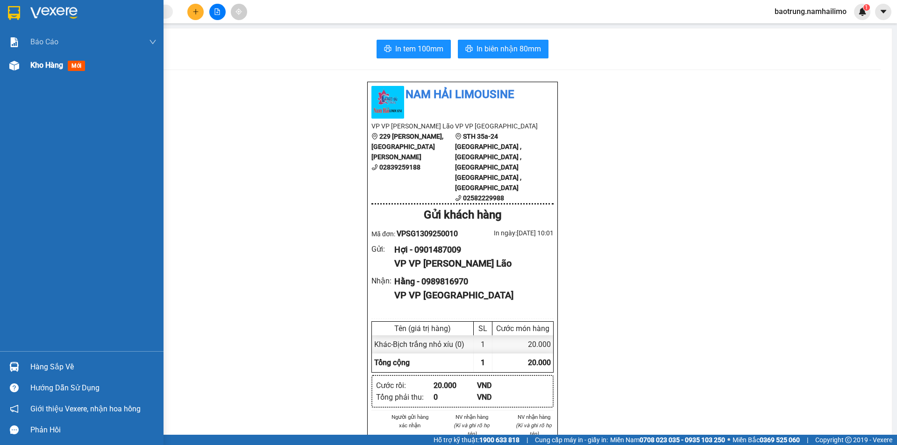
click at [56, 69] on span "Kho hàng" at bounding box center [46, 65] width 33 height 9
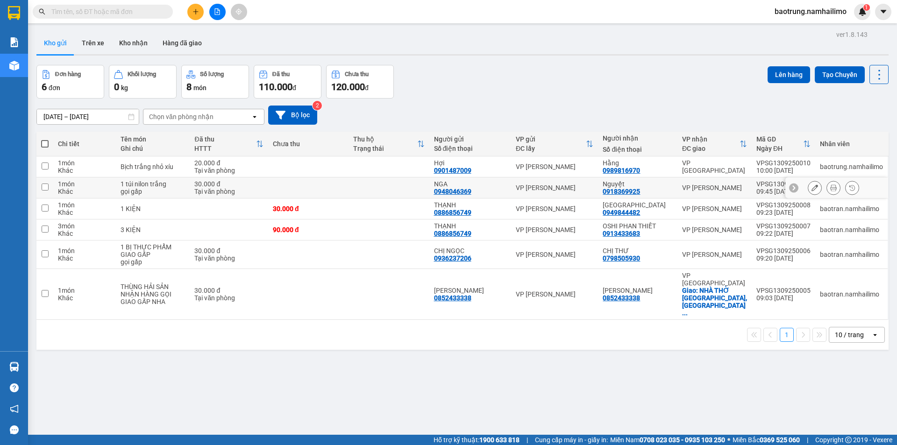
click at [245, 192] on div "Tại văn phòng" at bounding box center [228, 191] width 69 height 7
checkbox input "true"
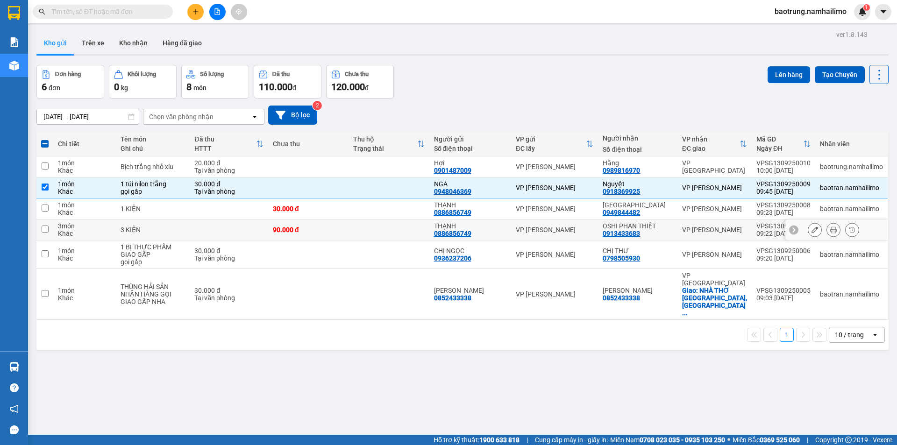
click at [221, 209] on td at bounding box center [229, 209] width 78 height 21
checkbox input "true"
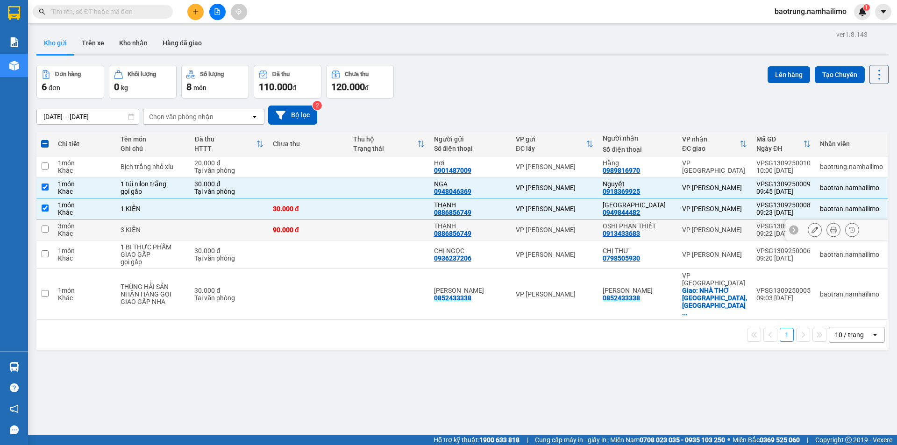
click at [219, 229] on td at bounding box center [229, 230] width 78 height 21
checkbox input "true"
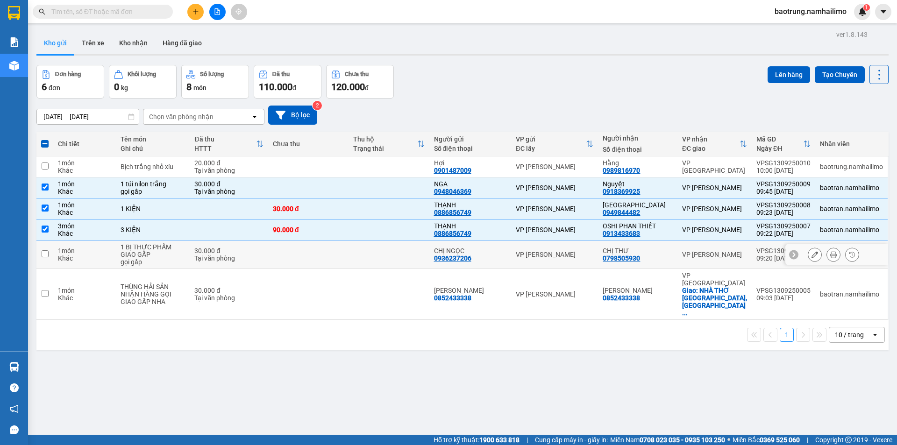
click at [220, 253] on div "30.000 đ" at bounding box center [228, 250] width 69 height 7
checkbox input "true"
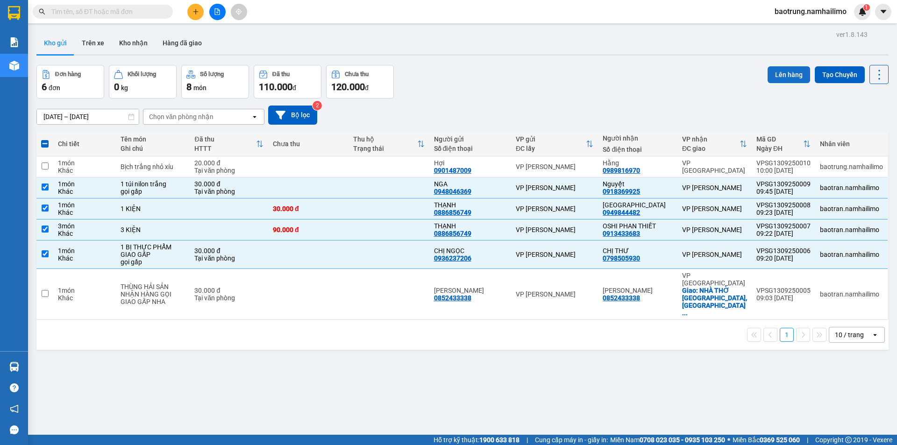
click at [790, 78] on button "Lên hàng" at bounding box center [788, 74] width 43 height 17
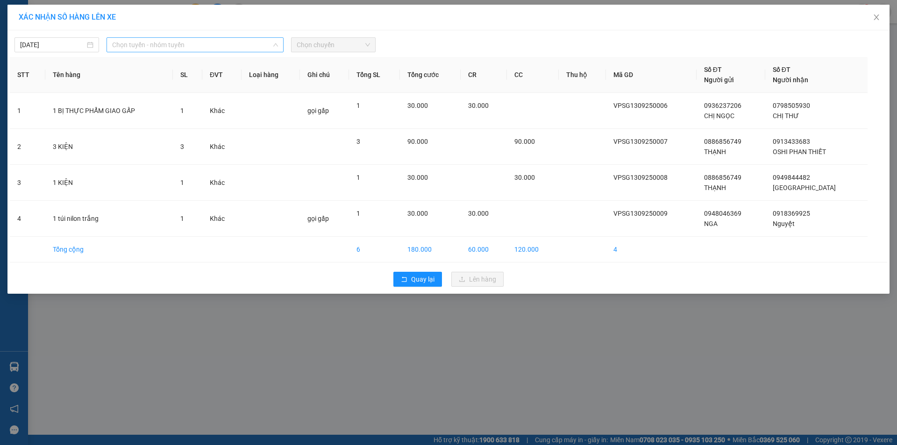
click at [169, 50] on span "Chọn tuyến - nhóm tuyến" at bounding box center [195, 45] width 166 height 14
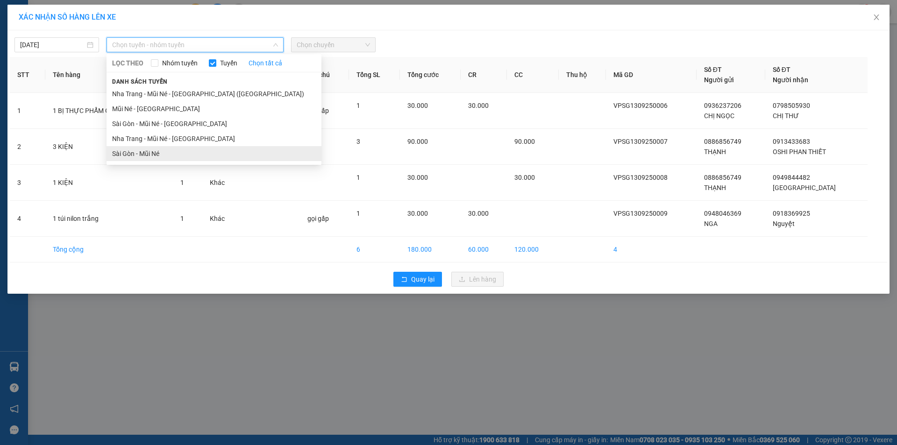
click at [161, 153] on li "Sài Gòn - Mũi Né" at bounding box center [213, 153] width 215 height 15
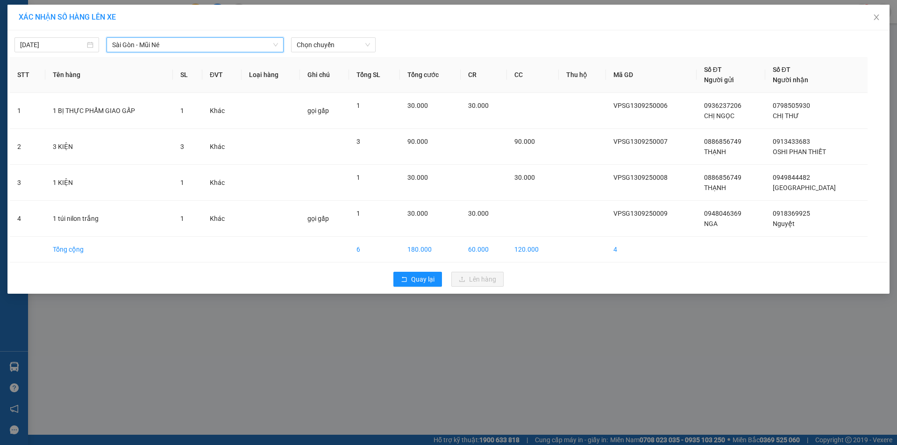
drag, startPoint x: 341, startPoint y: 43, endPoint x: 339, endPoint y: 54, distance: 10.4
click at [341, 45] on span "Chọn chuyến" at bounding box center [333, 45] width 73 height 14
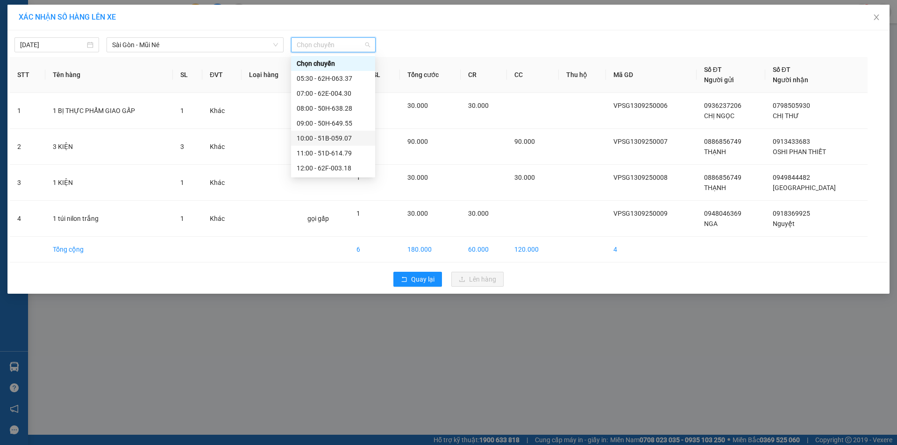
click at [332, 136] on div "10:00 - 51B-059.07" at bounding box center [333, 138] width 73 height 10
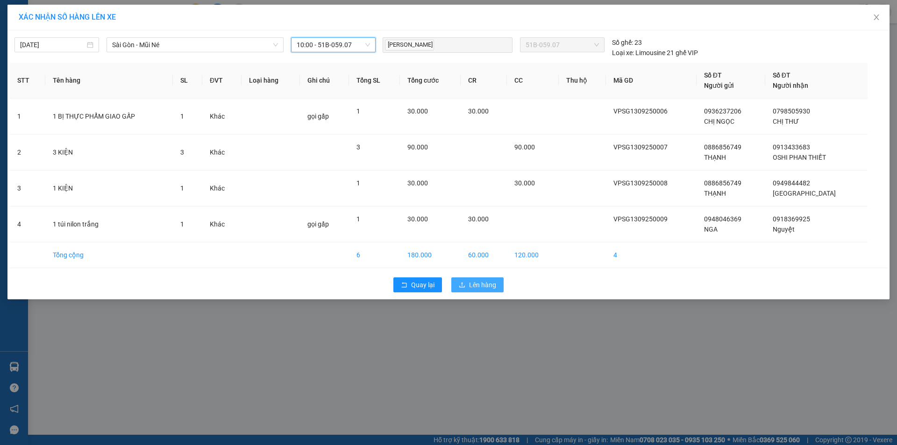
click at [492, 285] on span "Lên hàng" at bounding box center [482, 285] width 27 height 10
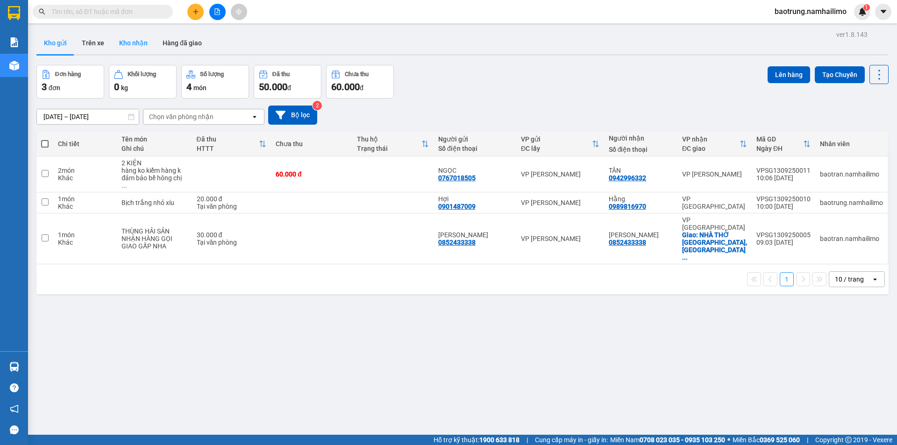
click at [130, 42] on button "Kho nhận" at bounding box center [133, 43] width 43 height 22
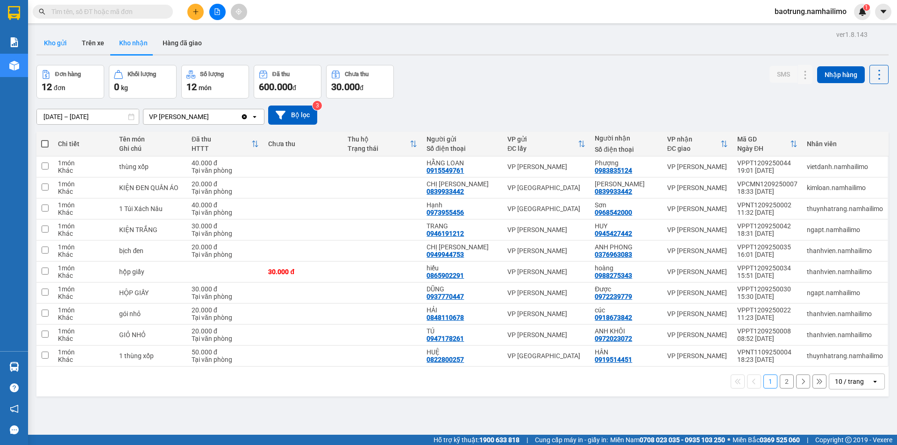
drag, startPoint x: 55, startPoint y: 44, endPoint x: 63, endPoint y: 47, distance: 8.4
click at [56, 44] on button "Kho gửi" at bounding box center [55, 43] width 38 height 22
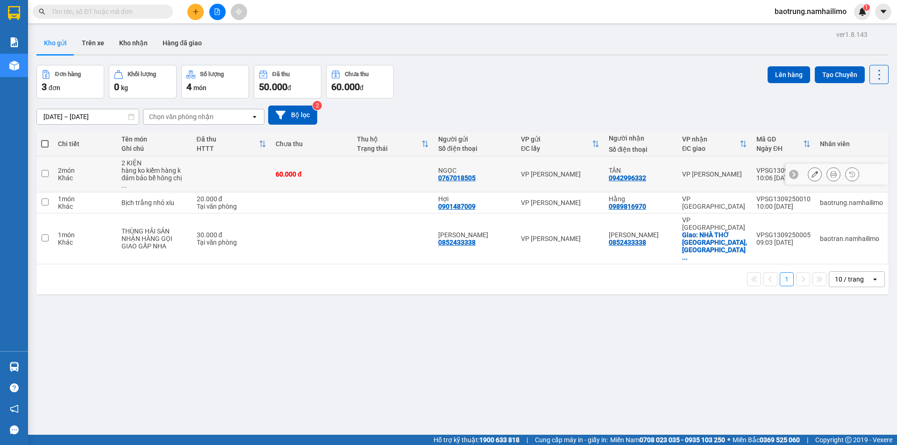
click at [830, 171] on icon at bounding box center [833, 174] width 7 height 7
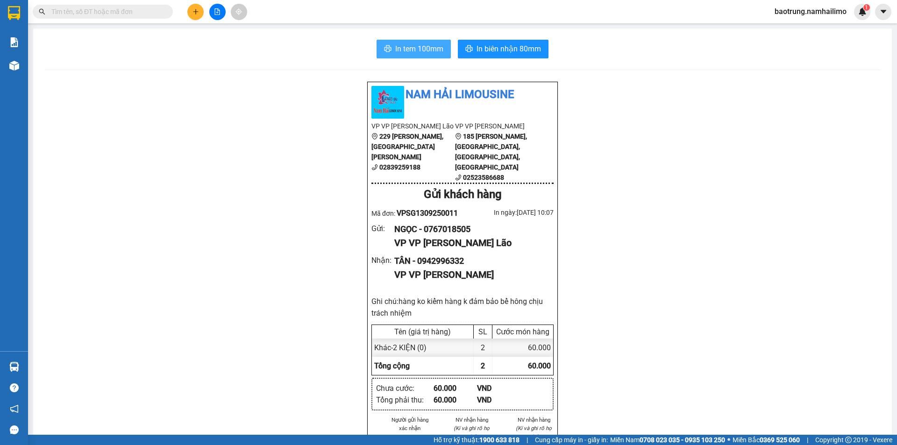
click at [395, 45] on span "In tem 100mm" at bounding box center [419, 49] width 48 height 12
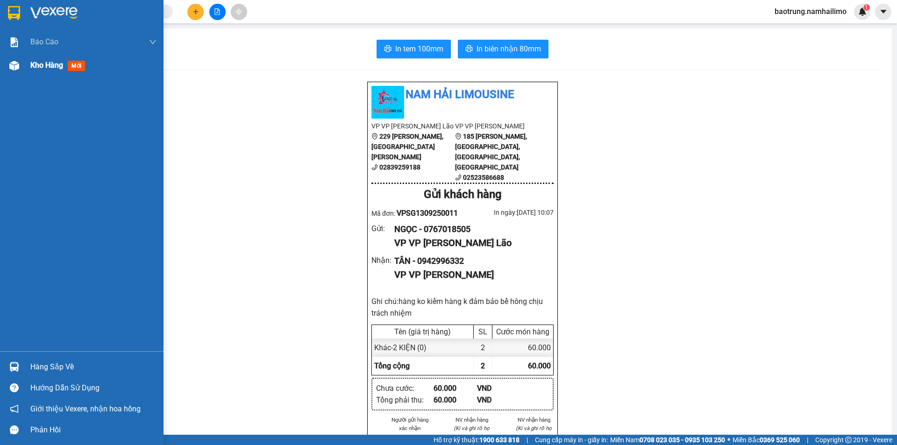
click at [67, 71] on div "Kho hàng mới" at bounding box center [93, 65] width 126 height 23
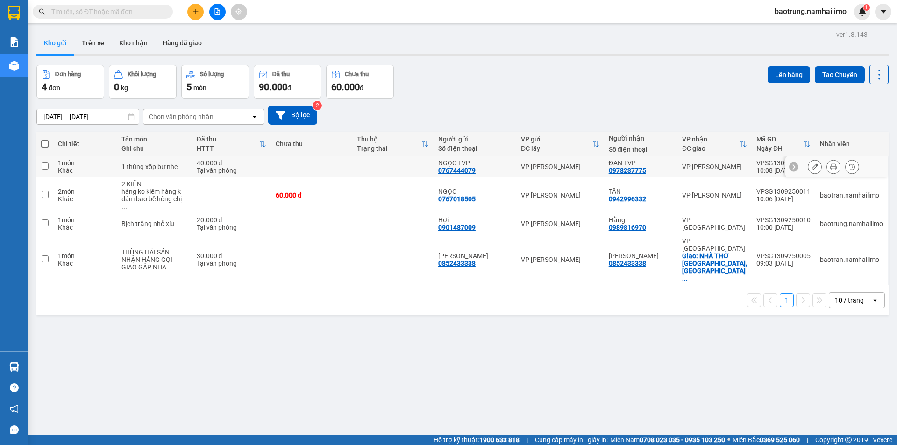
click at [830, 164] on icon at bounding box center [833, 166] width 7 height 7
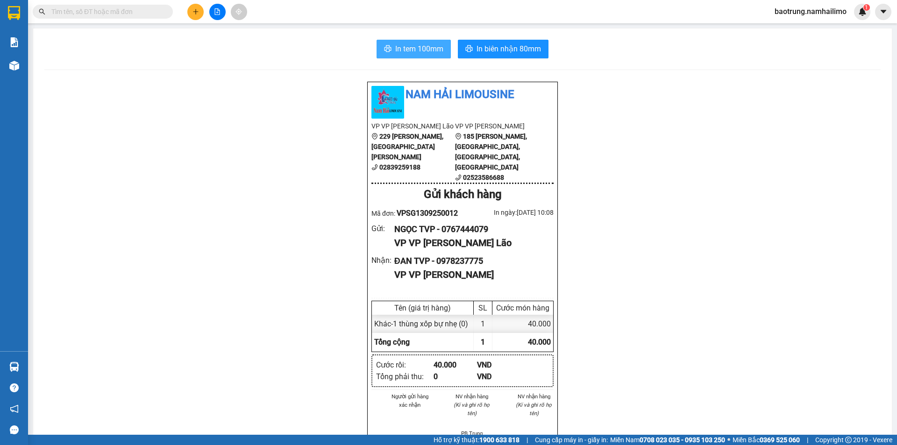
click at [423, 49] on span "In tem 100mm" at bounding box center [419, 49] width 48 height 12
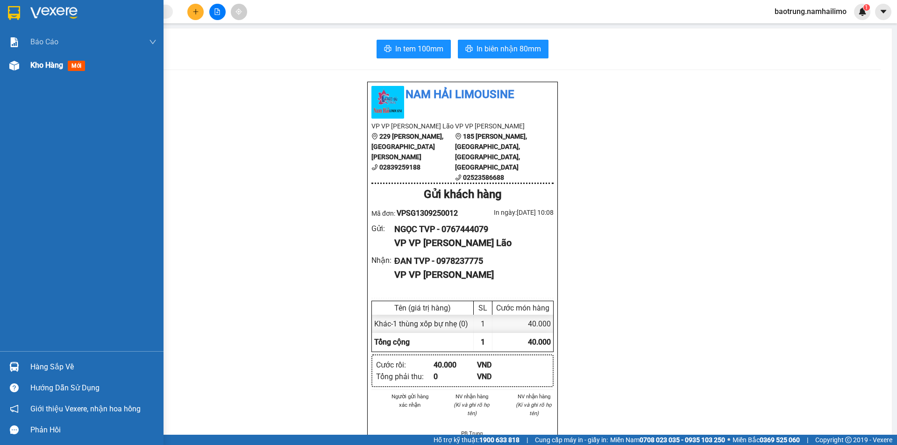
click at [56, 74] on div "Kho hàng mới" at bounding box center [93, 65] width 126 height 23
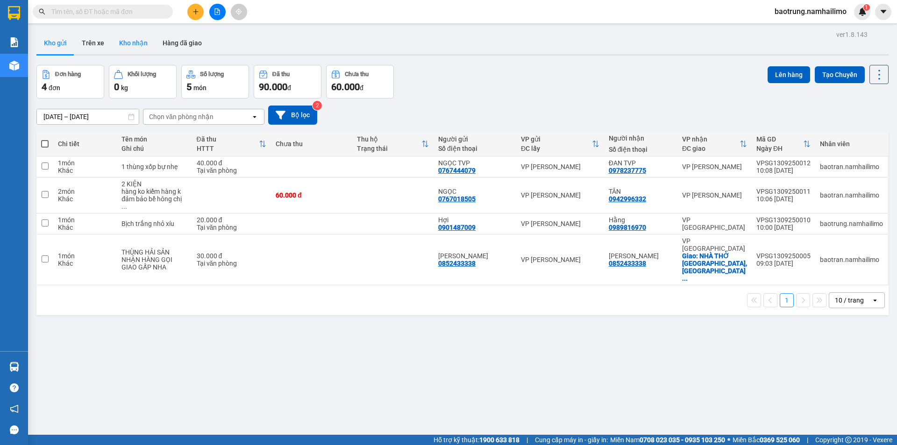
click at [143, 50] on button "Kho nhận" at bounding box center [133, 43] width 43 height 22
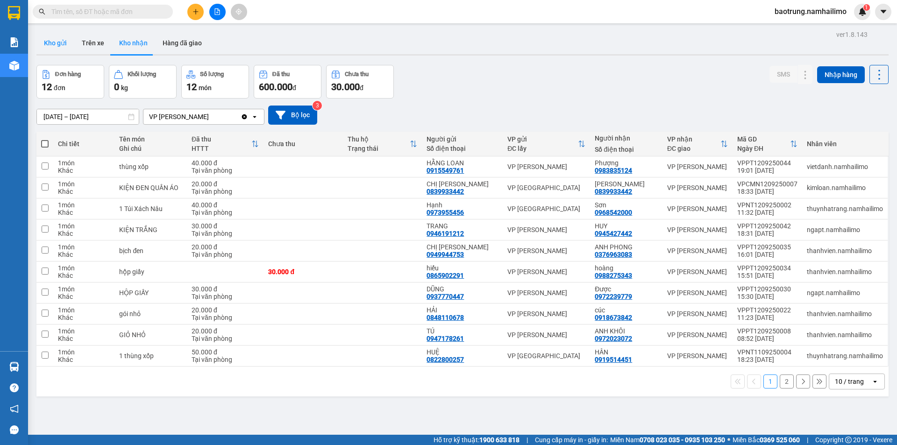
click at [57, 47] on button "Kho gửi" at bounding box center [55, 43] width 38 height 22
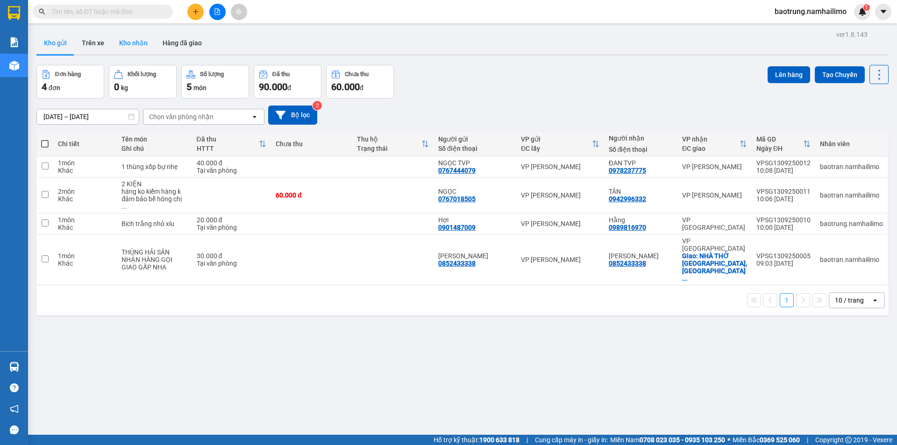
click at [129, 43] on button "Kho nhận" at bounding box center [133, 43] width 43 height 22
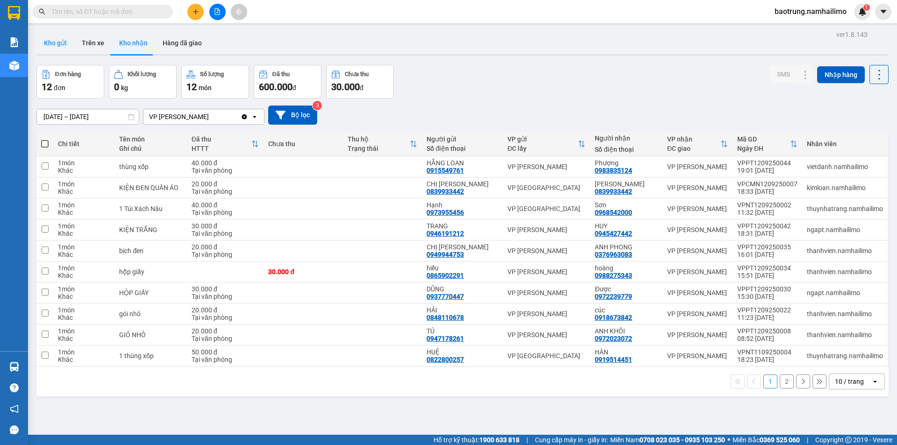
click at [51, 47] on button "Kho gửi" at bounding box center [55, 43] width 38 height 22
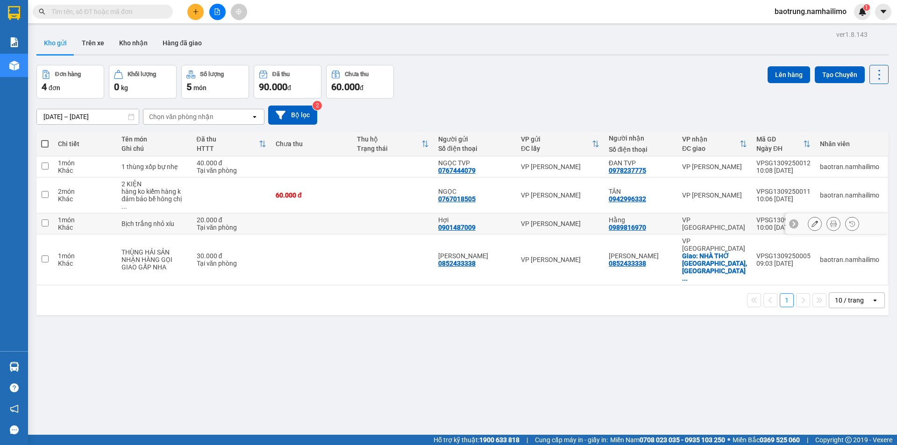
click at [348, 218] on td at bounding box center [311, 223] width 81 height 21
checkbox input "true"
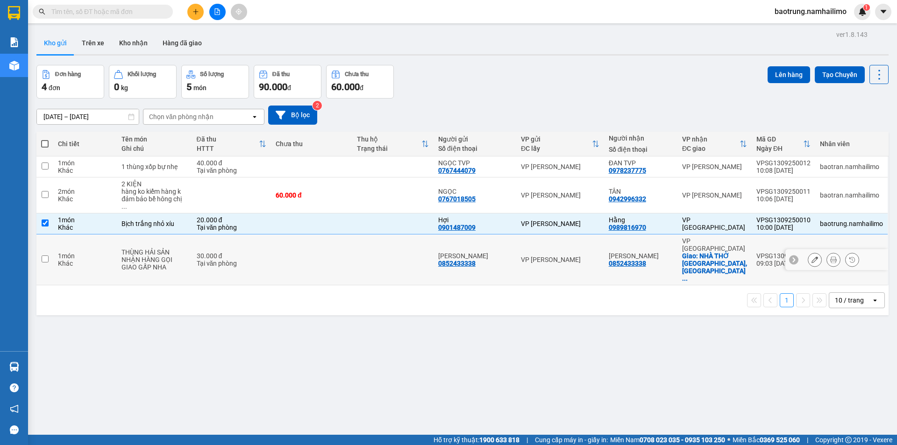
click at [328, 252] on td at bounding box center [311, 259] width 81 height 51
checkbox input "true"
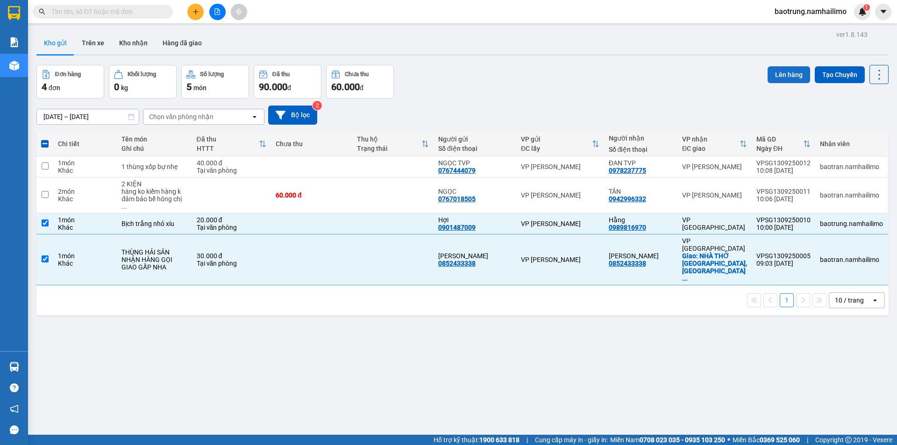
click at [781, 81] on button "Lên hàng" at bounding box center [788, 74] width 43 height 17
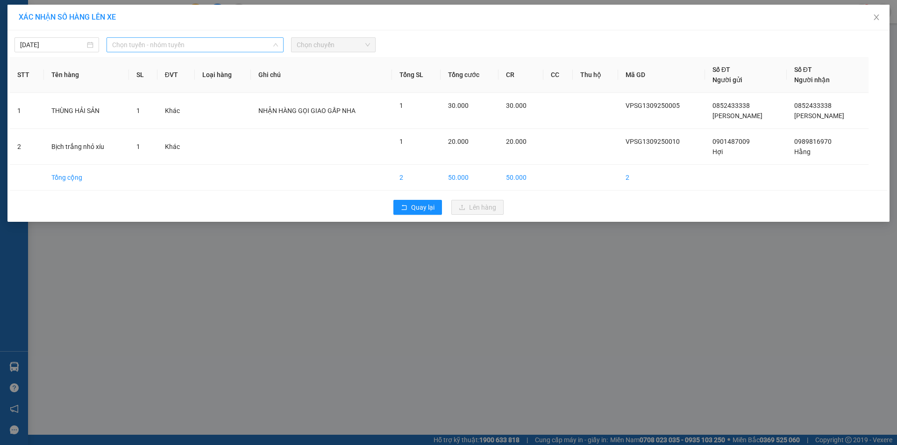
drag, startPoint x: 148, startPoint y: 44, endPoint x: 179, endPoint y: 83, distance: 49.5
click at [149, 45] on span "Chọn tuyến - nhóm tuyến" at bounding box center [195, 45] width 166 height 14
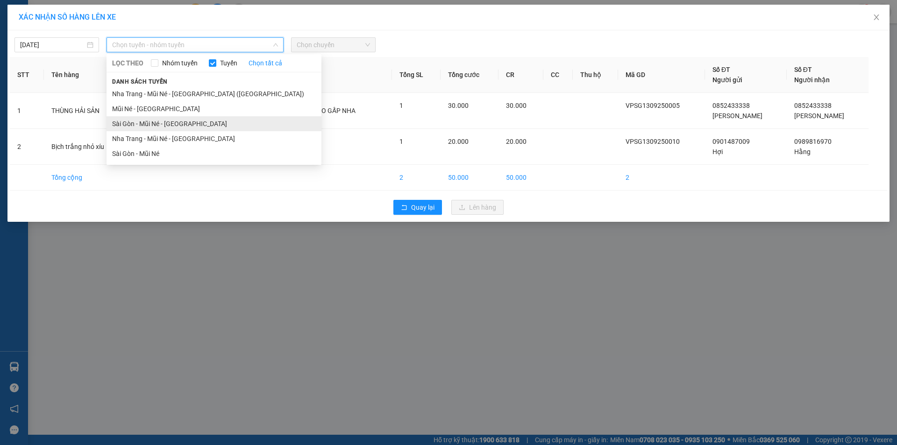
click at [179, 124] on li "Sài Gòn - Mũi Né - Nha Trang" at bounding box center [213, 123] width 215 height 15
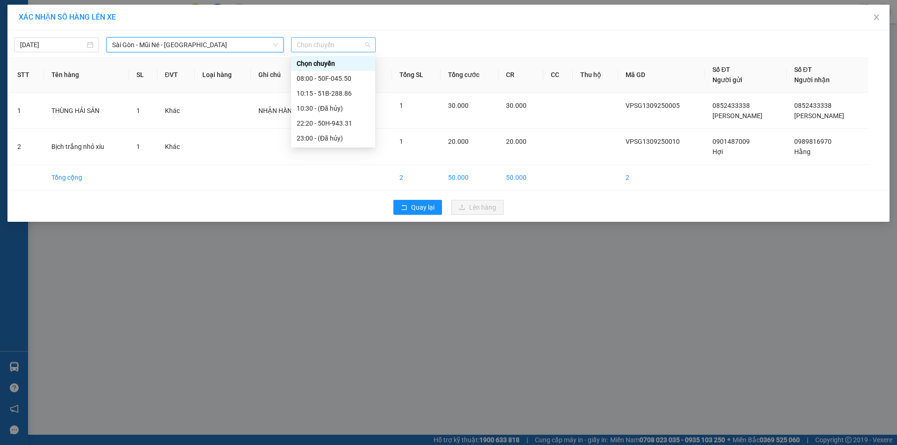
click at [340, 39] on span "Chọn chuyến" at bounding box center [333, 45] width 73 height 14
click at [341, 97] on div "10:15 - 51B-288.86" at bounding box center [333, 93] width 73 height 10
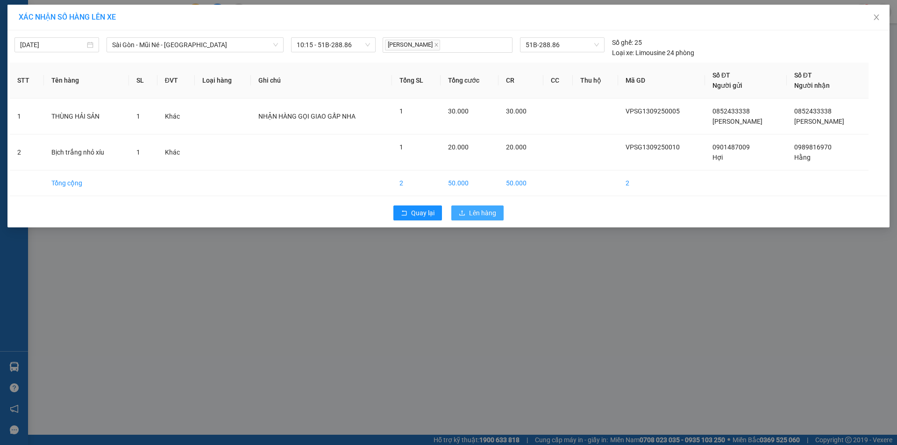
click at [494, 216] on span "Lên hàng" at bounding box center [482, 213] width 27 height 10
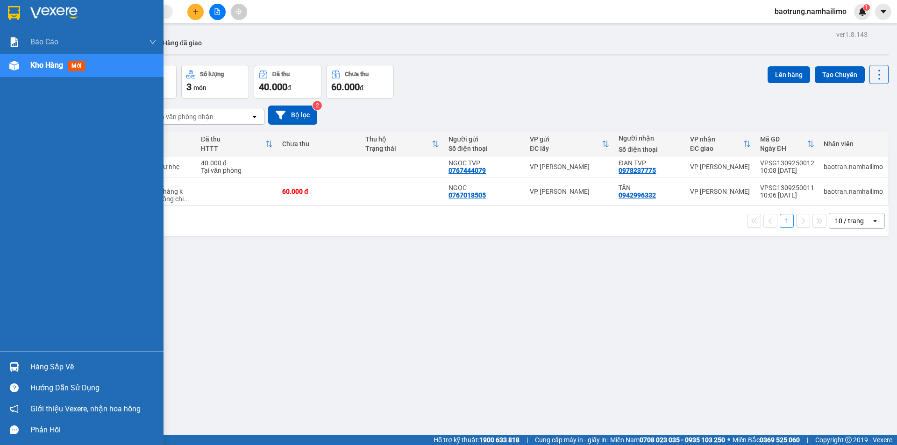
click at [57, 364] on div "Hàng sắp về" at bounding box center [93, 367] width 126 height 14
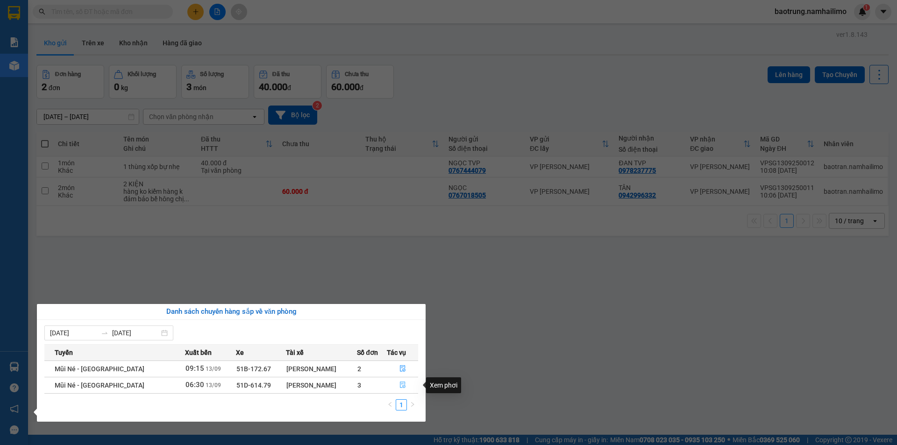
click at [401, 383] on icon "file-done" at bounding box center [402, 385] width 7 height 7
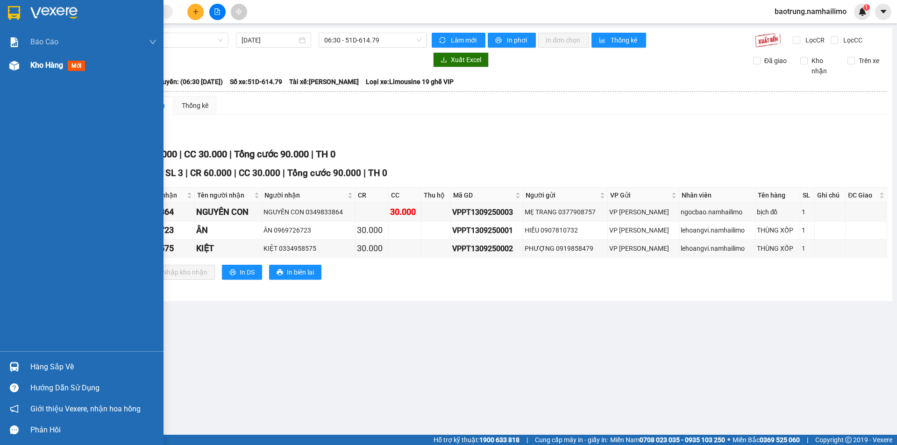
click at [39, 64] on span "Kho hàng" at bounding box center [46, 65] width 33 height 9
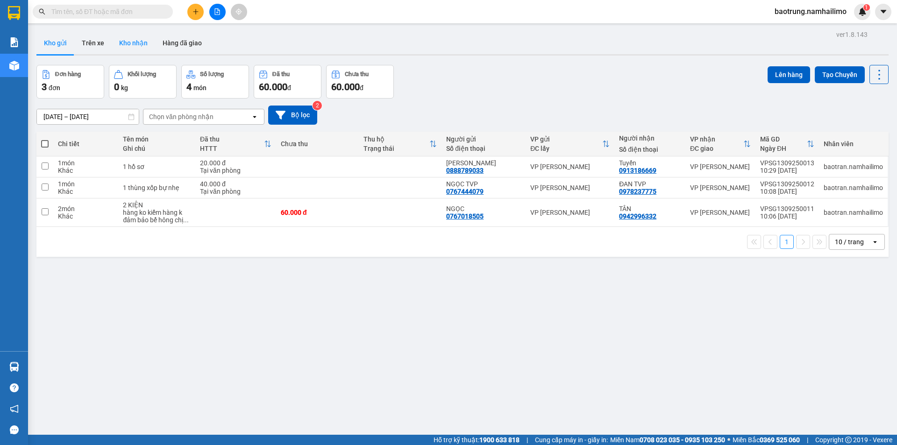
click at [144, 48] on button "Kho nhận" at bounding box center [133, 43] width 43 height 22
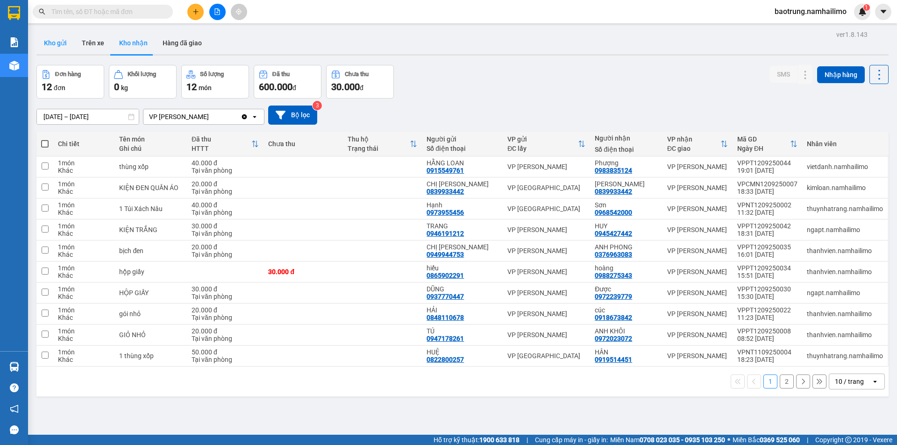
click at [64, 45] on button "Kho gửi" at bounding box center [55, 43] width 38 height 22
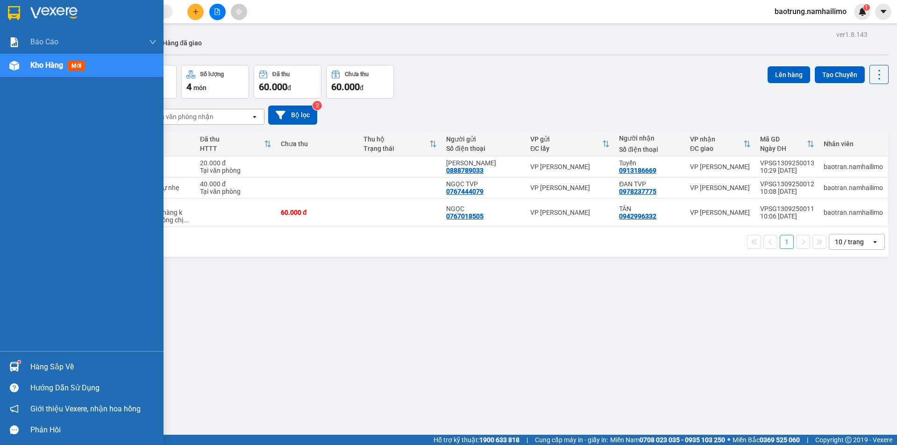
click at [42, 374] on div "Hàng sắp về" at bounding box center [81, 366] width 163 height 21
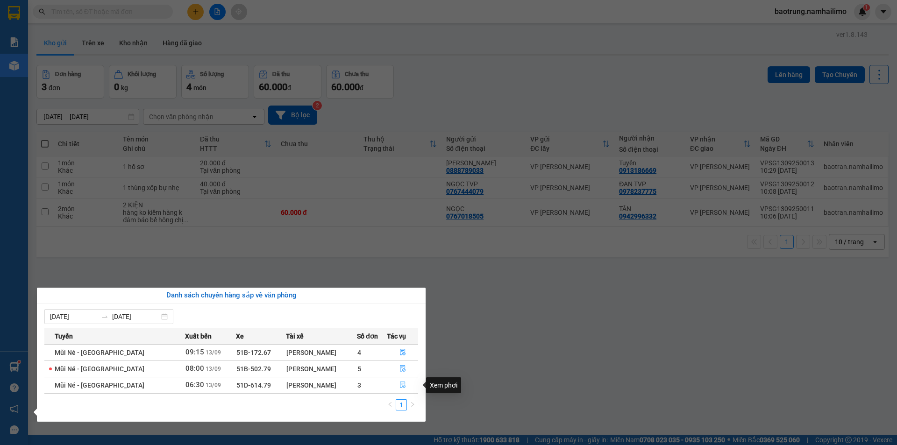
click at [403, 385] on icon "file-done" at bounding box center [403, 385] width 6 height 7
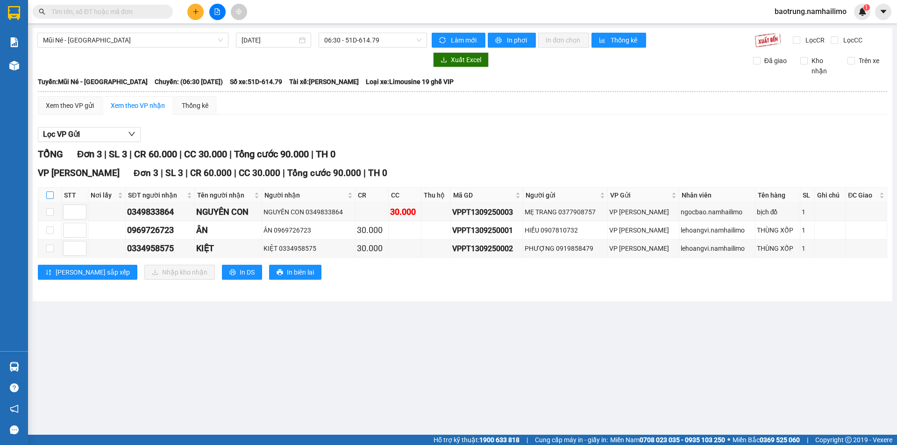
click at [51, 192] on input "checkbox" at bounding box center [49, 195] width 7 height 7
checkbox input "true"
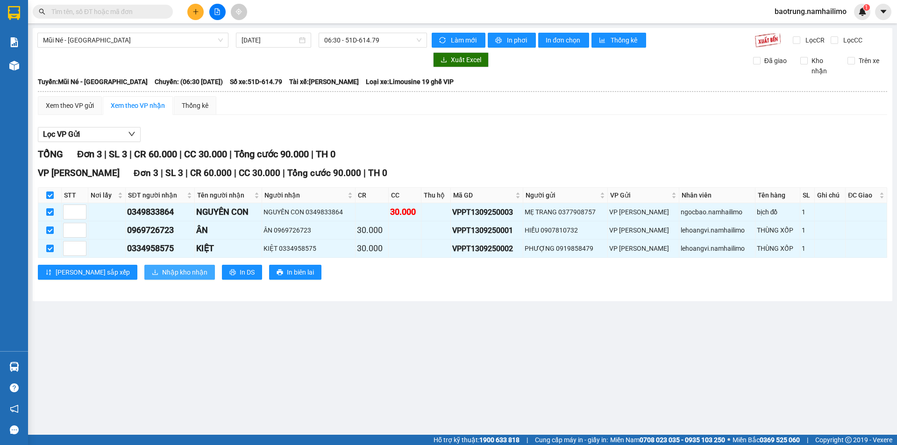
click at [162, 269] on span "Nhập kho nhận" at bounding box center [184, 272] width 45 height 10
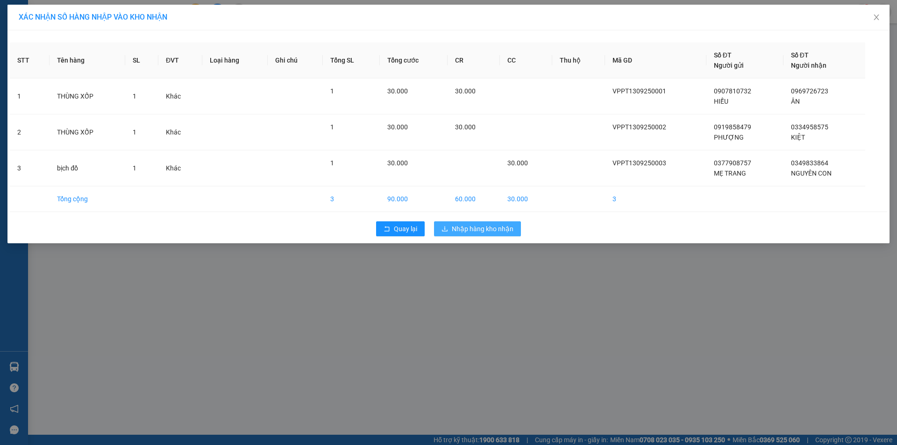
click at [468, 229] on span "Nhập hàng kho nhận" at bounding box center [483, 229] width 62 height 10
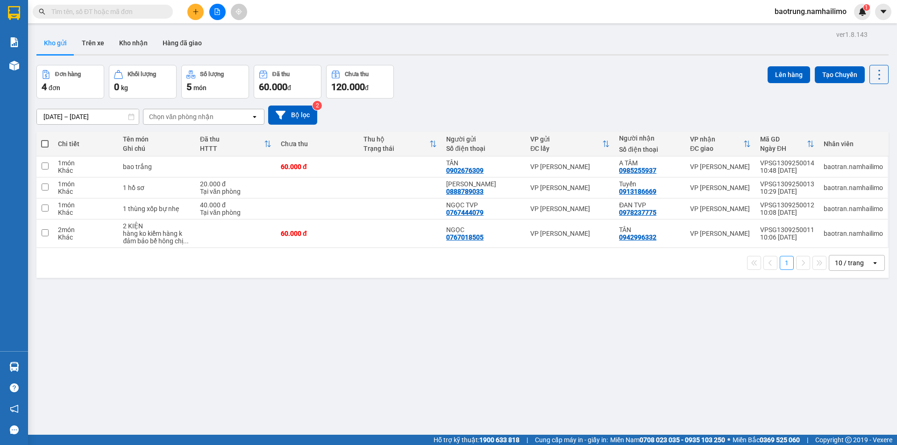
click at [197, 18] on button at bounding box center [195, 12] width 16 height 16
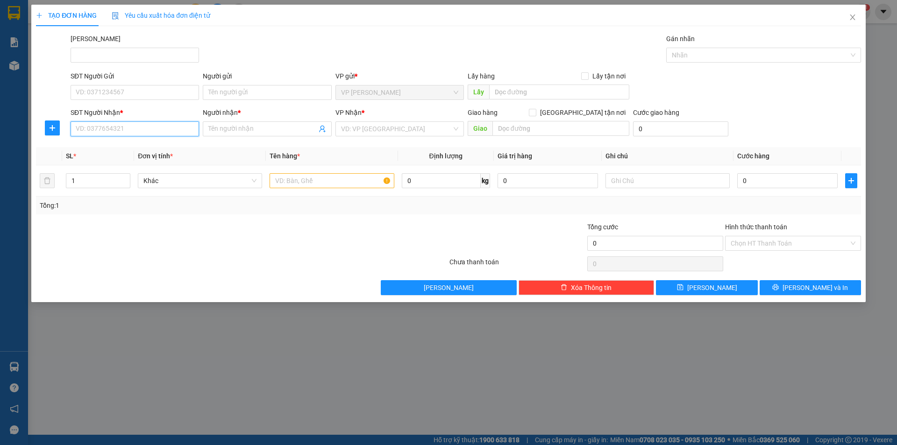
click at [117, 127] on input "SĐT Người Nhận *" at bounding box center [135, 128] width 128 height 15
click at [98, 88] on input "SĐT Người Gửi" at bounding box center [135, 92] width 128 height 15
click at [135, 112] on div "0944449086 - khăn lạnh việt" at bounding box center [134, 111] width 117 height 10
type input "0944449086"
type input "khăn lạnh việt"
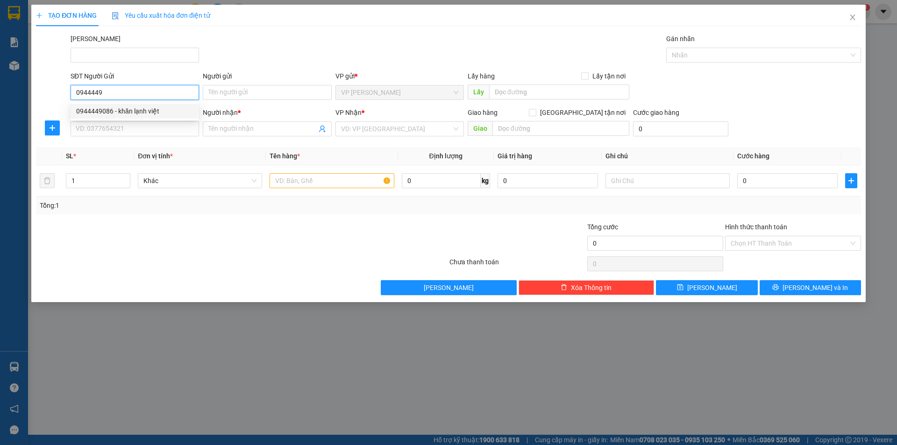
type input "0933347972"
type input "C HƯƠNG"
checkbox input "true"
type input "114 HUYNH THUC KHÁNG"
type input "40.000"
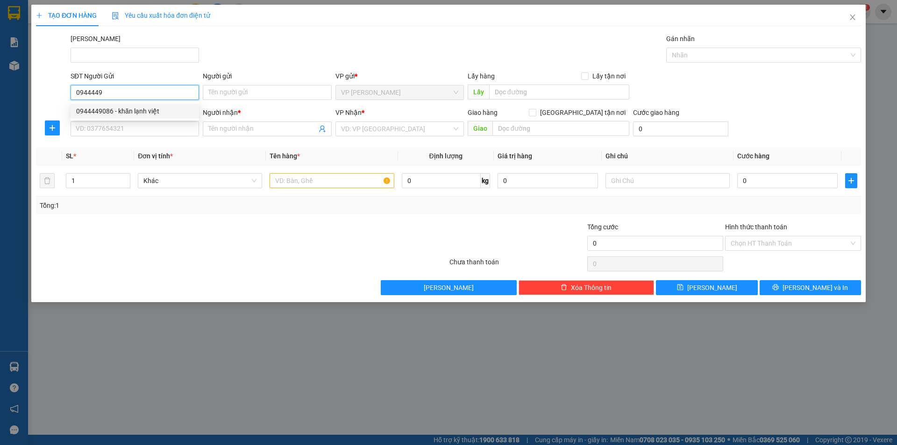
type input "40.000"
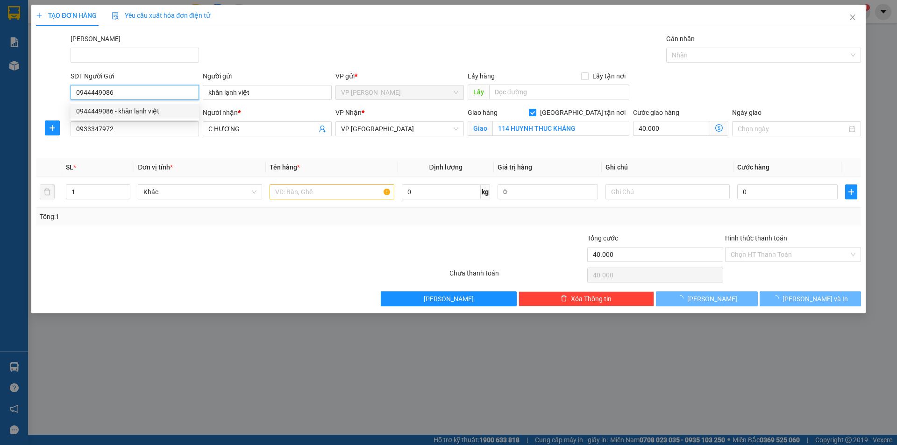
type input "240.000"
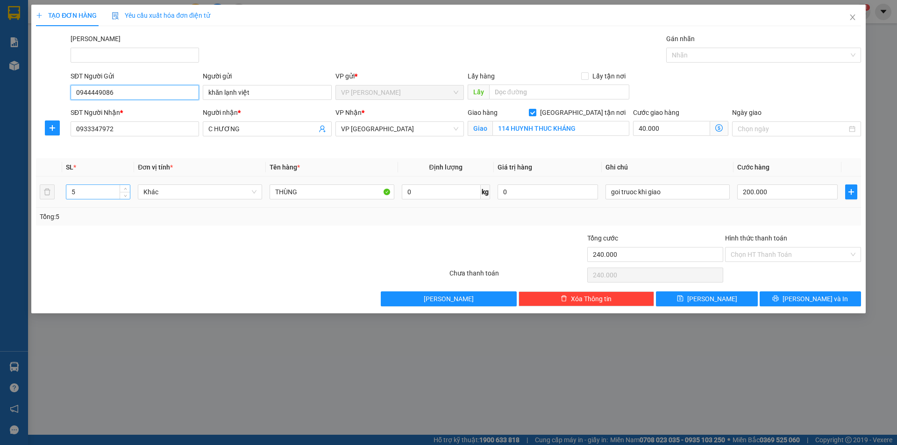
type input "0944449086"
click at [95, 191] on input "5" at bounding box center [98, 192] width 64 height 14
type input "6"
click at [804, 193] on input "200.000" at bounding box center [787, 191] width 100 height 15
type input "40.002"
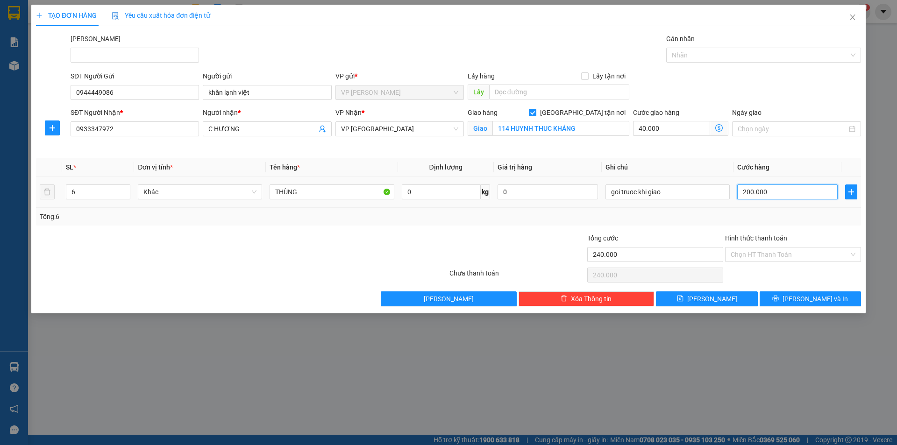
type input "40.002"
type input "2"
type input "40.024"
type input "24"
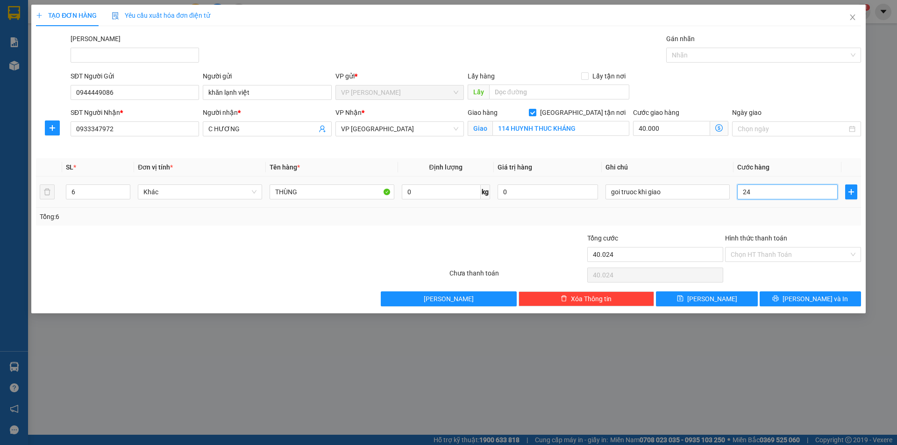
type input "40.240"
type input "240"
type input "280.000"
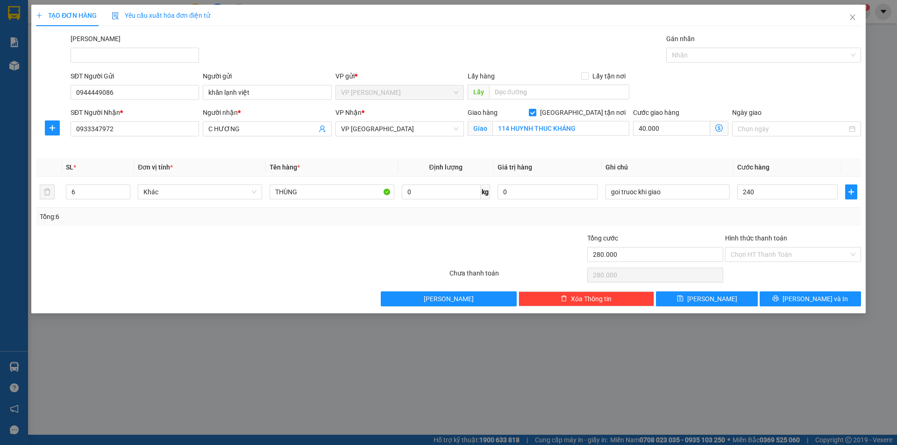
type input "240.000"
click at [687, 222] on div "Tổng: 6" at bounding box center [448, 217] width 825 height 18
drag, startPoint x: 832, startPoint y: 296, endPoint x: 544, endPoint y: 218, distance: 298.6
click at [551, 218] on div "Transit Pickup Surcharge Ids Transit Deliver Surcharge Ids Transit Deliver Surc…" at bounding box center [448, 170] width 825 height 273
click at [276, 189] on input "THÙNG" at bounding box center [332, 191] width 124 height 15
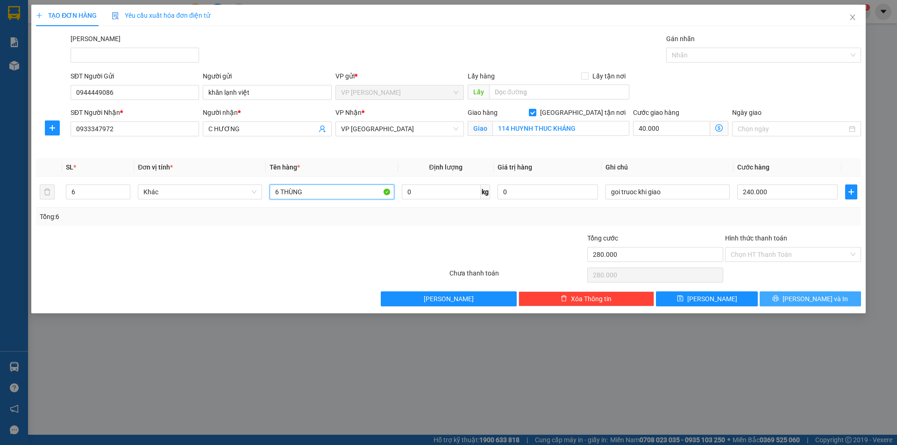
type input "6 THÙNG"
click at [807, 296] on span "Lưu và In" at bounding box center [814, 299] width 65 height 10
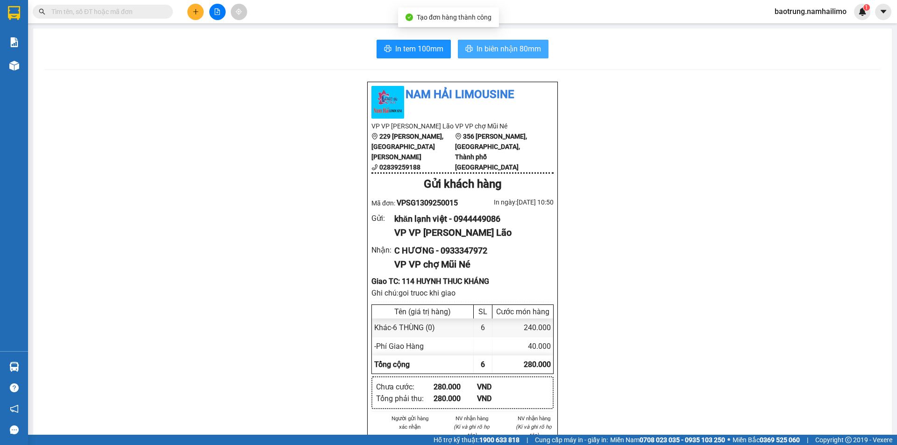
click at [505, 51] on span "In biên nhận 80mm" at bounding box center [508, 49] width 64 height 12
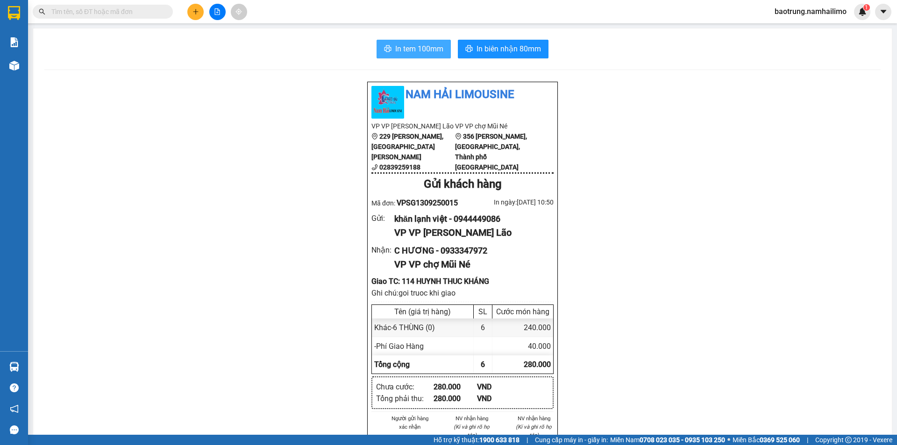
click at [413, 45] on span "In tem 100mm" at bounding box center [419, 49] width 48 height 12
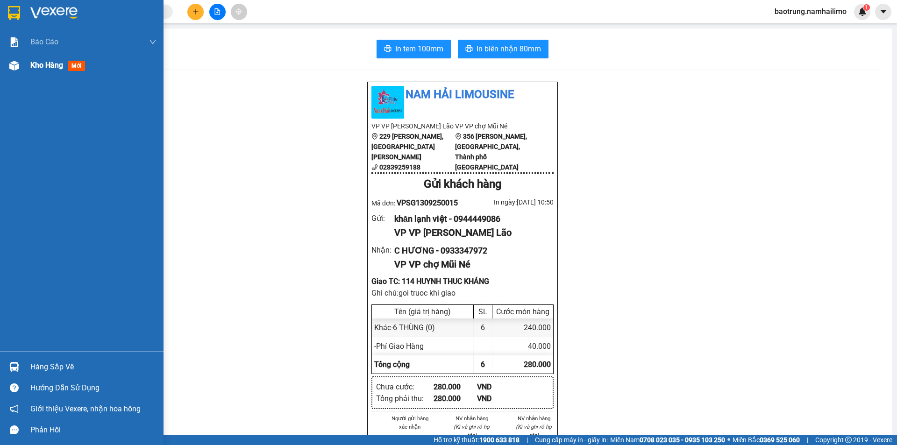
click at [45, 65] on span "Kho hàng" at bounding box center [46, 65] width 33 height 9
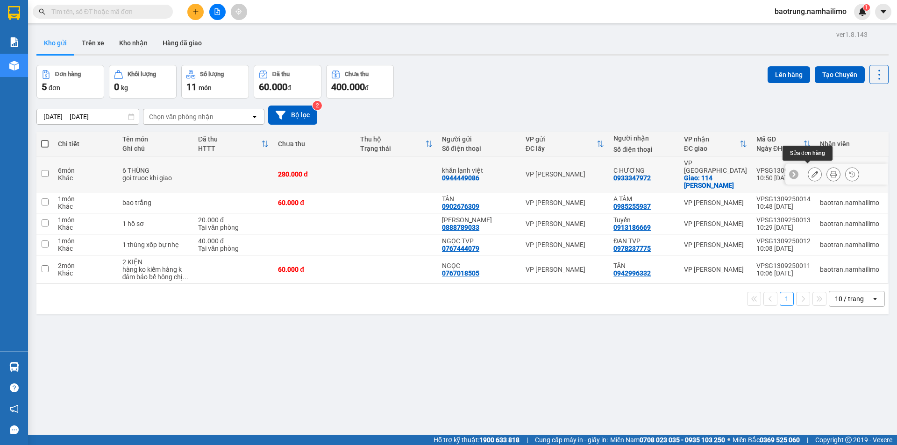
click at [811, 171] on icon at bounding box center [814, 174] width 7 height 7
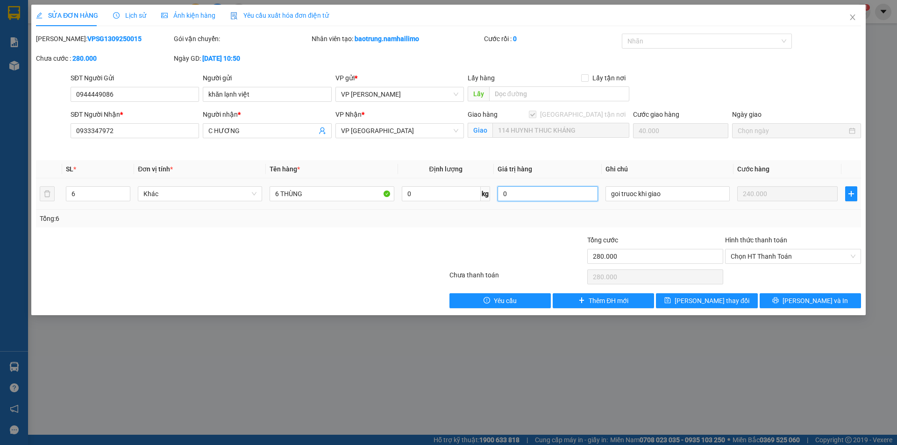
click at [552, 197] on input "0" at bounding box center [547, 193] width 100 height 15
click at [676, 217] on div "Tổng: 6" at bounding box center [448, 218] width 817 height 10
click at [780, 255] on span "Chọn HT Thanh Toán" at bounding box center [793, 256] width 125 height 14
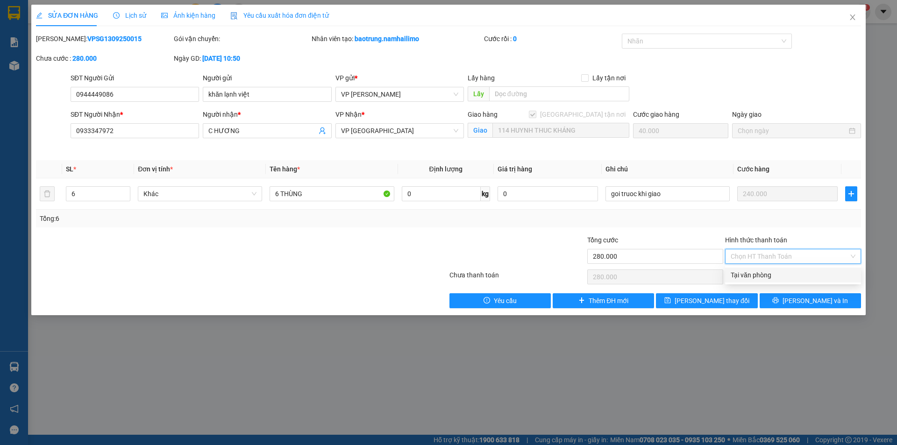
click at [767, 275] on div "Tại văn phòng" at bounding box center [793, 275] width 125 height 10
type input "0"
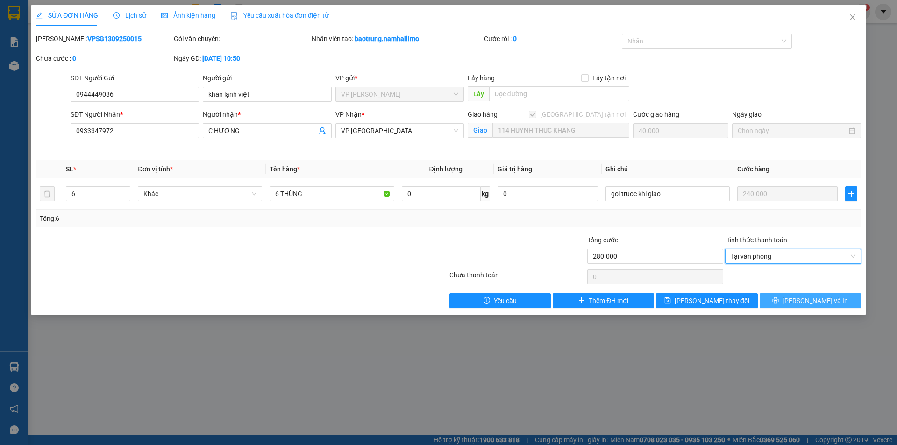
click at [835, 302] on button "Lưu và In" at bounding box center [809, 300] width 101 height 15
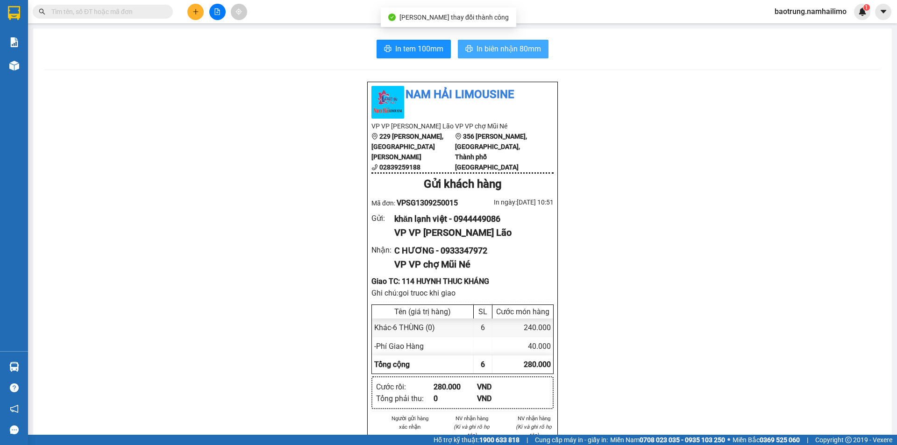
drag, startPoint x: 522, startPoint y: 46, endPoint x: 527, endPoint y: 52, distance: 8.0
click at [525, 49] on span "In biên nhận 80mm" at bounding box center [508, 49] width 64 height 12
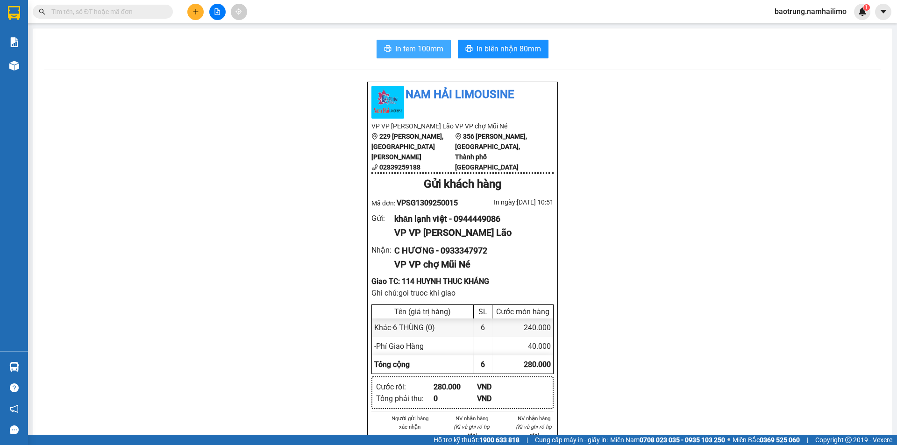
click at [396, 54] on span "In tem 100mm" at bounding box center [419, 49] width 48 height 12
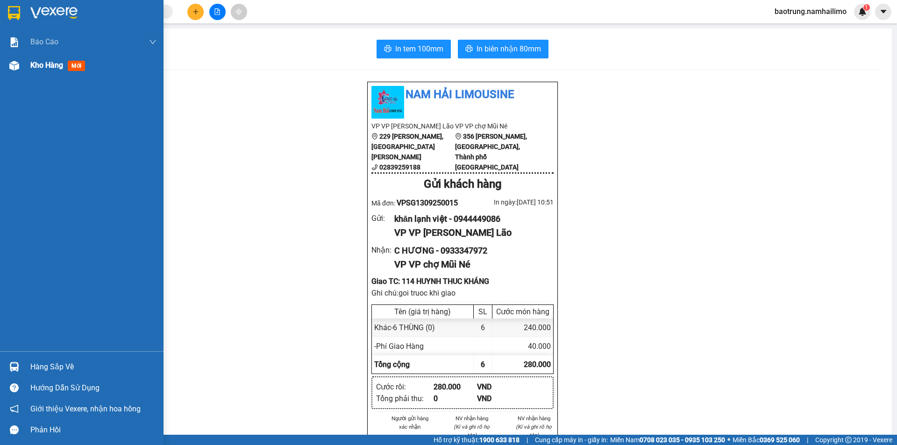
click at [48, 76] on div "Kho hàng mới" at bounding box center [93, 65] width 126 height 23
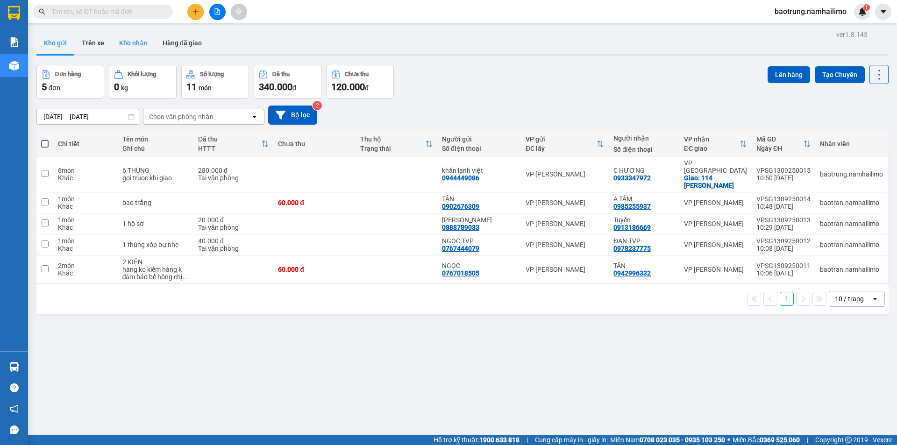
click at [124, 43] on button "Kho nhận" at bounding box center [133, 43] width 43 height 22
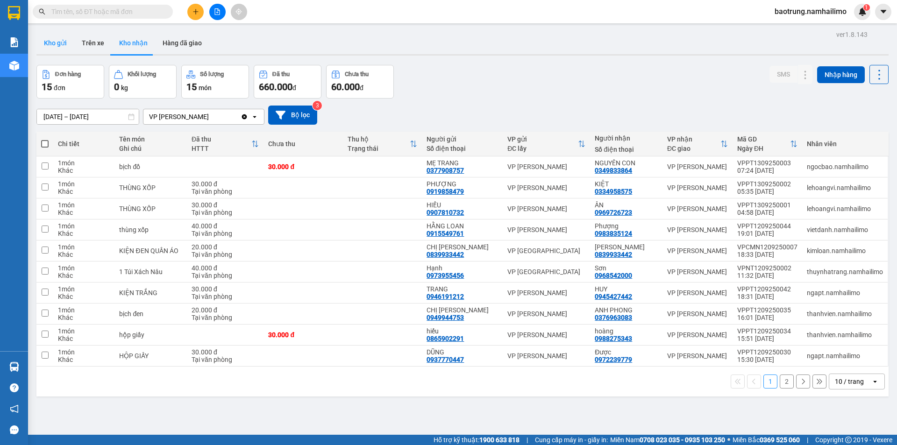
click at [48, 47] on button "Kho gửi" at bounding box center [55, 43] width 38 height 22
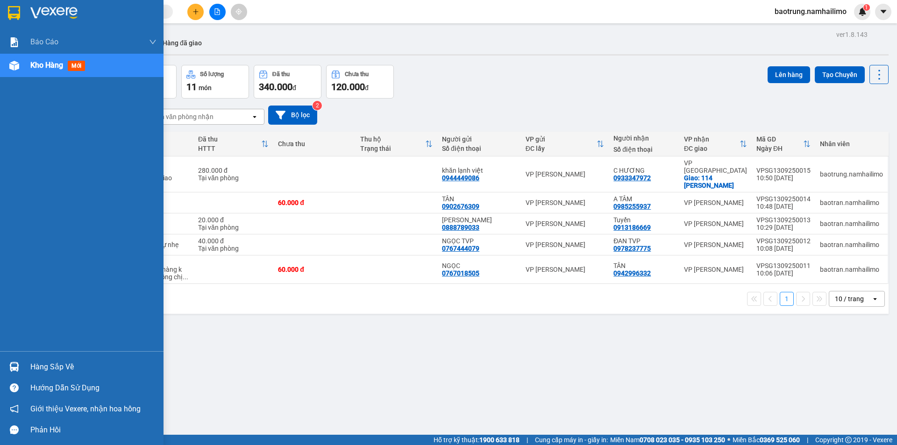
click at [71, 364] on div "Hàng sắp về" at bounding box center [93, 367] width 126 height 14
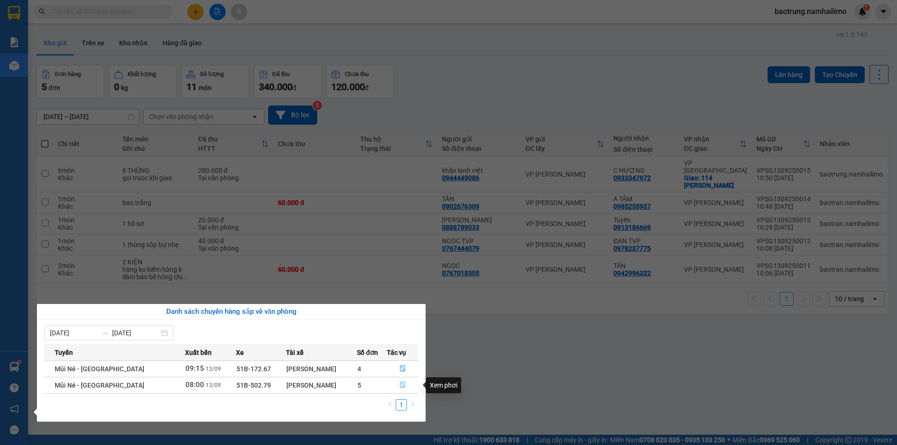
click at [406, 387] on button "button" at bounding box center [402, 385] width 30 height 15
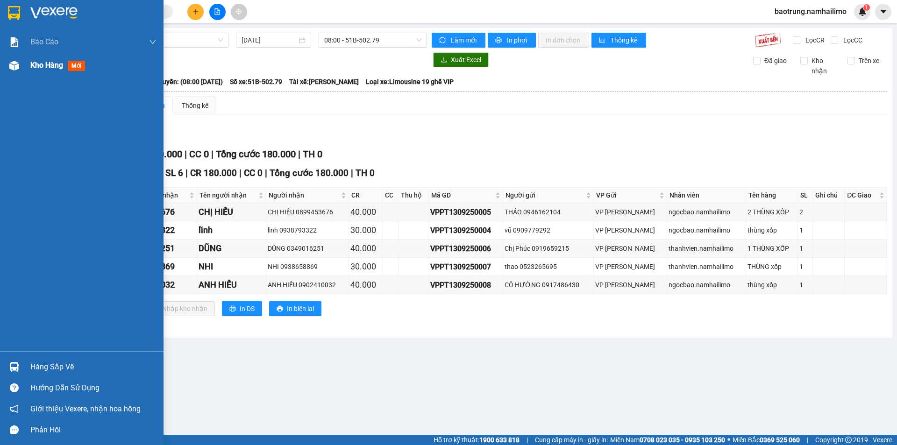
click at [56, 60] on div "Kho hàng mới" at bounding box center [59, 65] width 58 height 12
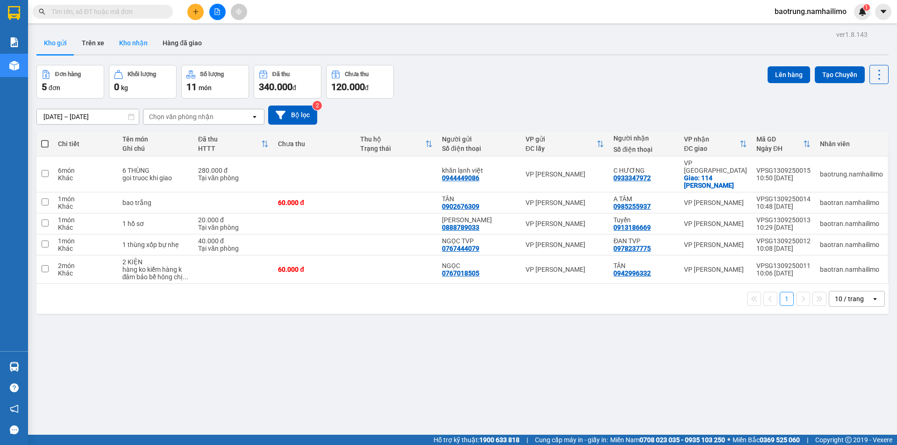
drag, startPoint x: 140, startPoint y: 39, endPoint x: 120, endPoint y: 42, distance: 20.7
click at [139, 39] on button "Kho nhận" at bounding box center [133, 43] width 43 height 22
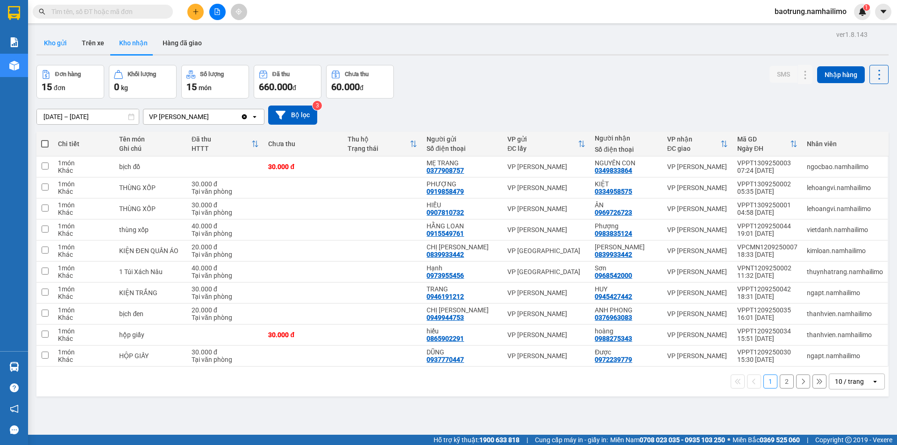
click at [39, 45] on button "Kho gửi" at bounding box center [55, 43] width 38 height 22
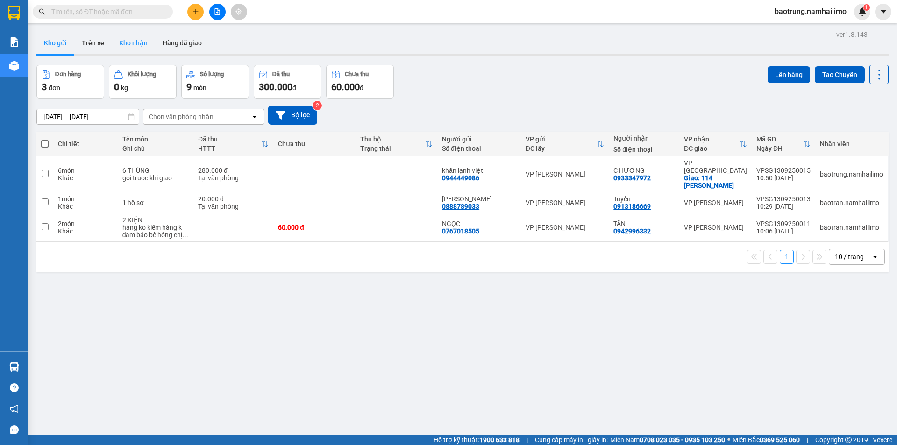
click at [130, 46] on button "Kho nhận" at bounding box center [133, 43] width 43 height 22
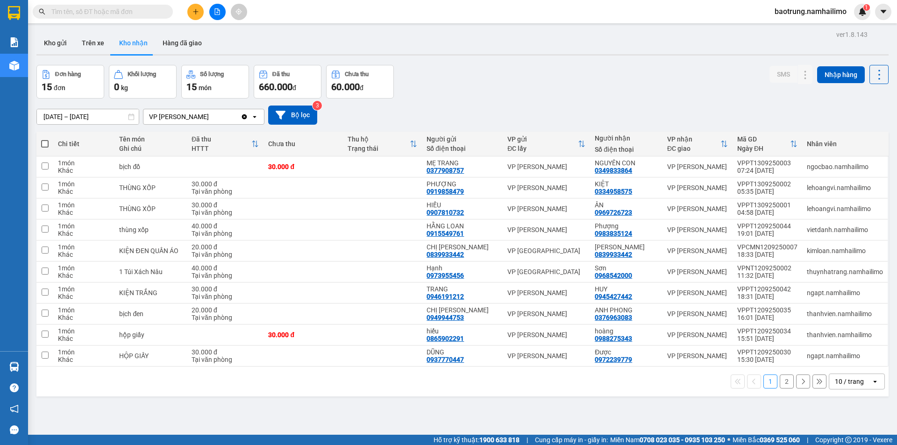
click at [781, 383] on button "2" at bounding box center [787, 382] width 14 height 14
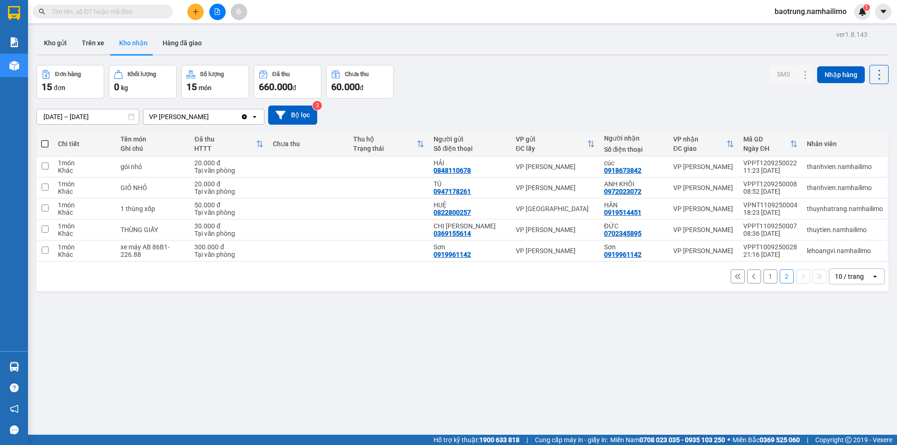
click at [763, 280] on button "1" at bounding box center [770, 277] width 14 height 14
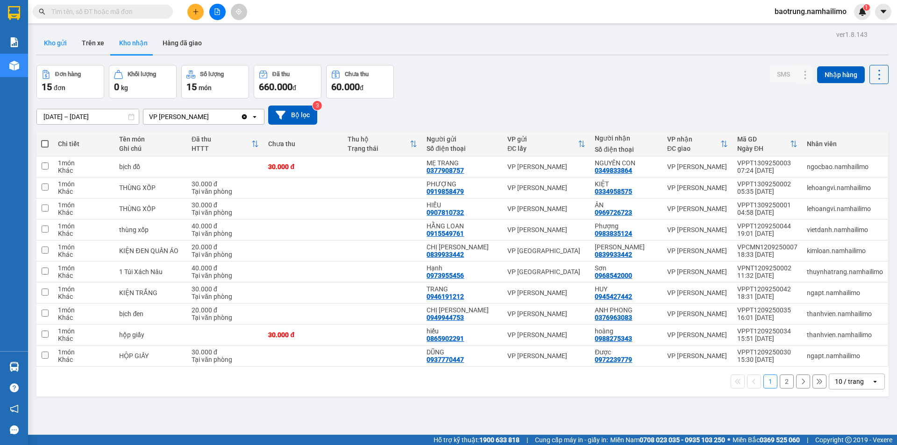
click at [57, 47] on button "Kho gửi" at bounding box center [55, 43] width 38 height 22
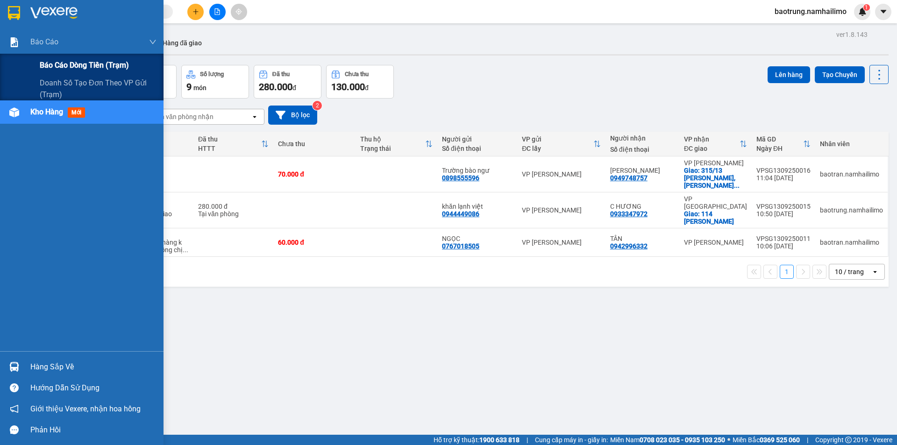
click at [83, 65] on span "Báo cáo dòng tiền (trạm)" at bounding box center [84, 65] width 89 height 12
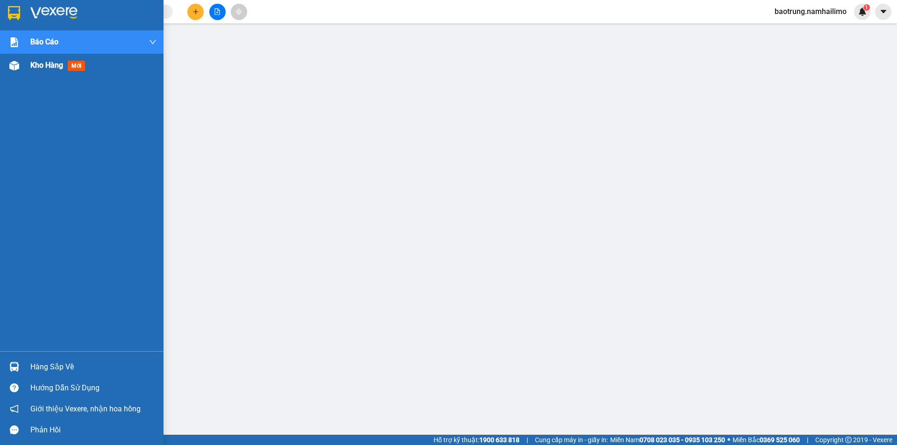
click at [47, 71] on div "Kho hàng mới" at bounding box center [59, 65] width 58 height 12
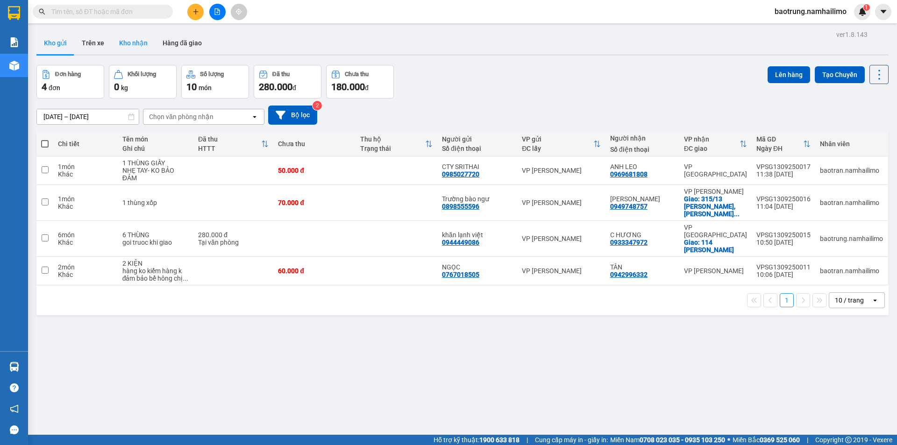
click at [140, 42] on button "Kho nhận" at bounding box center [133, 43] width 43 height 22
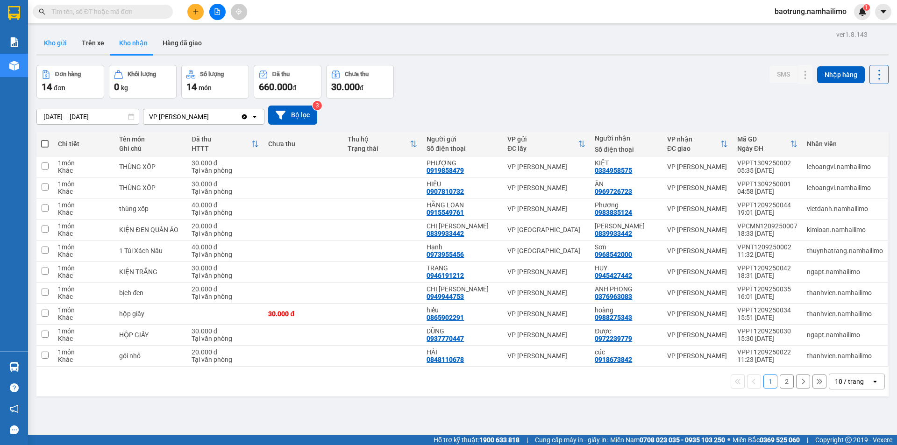
click at [57, 46] on button "Kho gửi" at bounding box center [55, 43] width 38 height 22
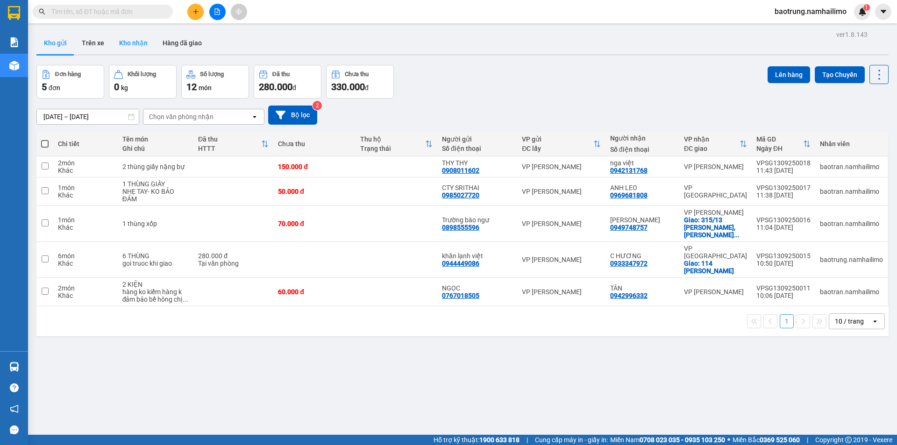
click at [125, 52] on button "Kho nhận" at bounding box center [133, 43] width 43 height 22
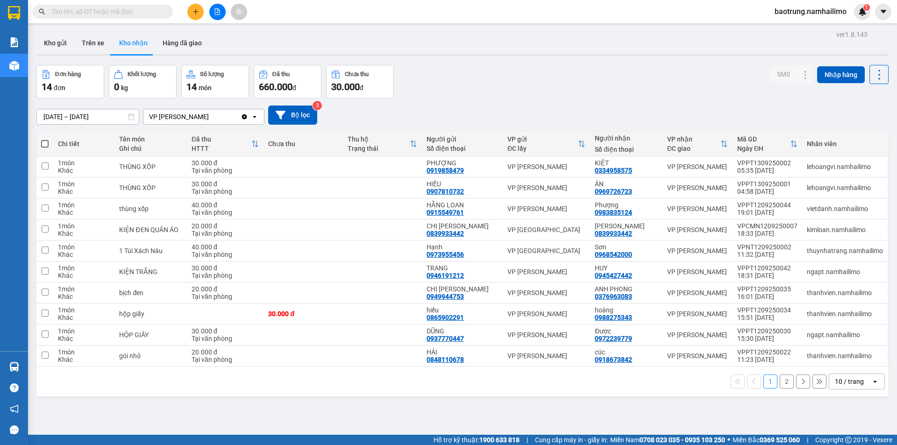
drag, startPoint x: 57, startPoint y: 49, endPoint x: 64, endPoint y: 2, distance: 47.3
click at [57, 48] on button "Kho gửi" at bounding box center [55, 43] width 38 height 22
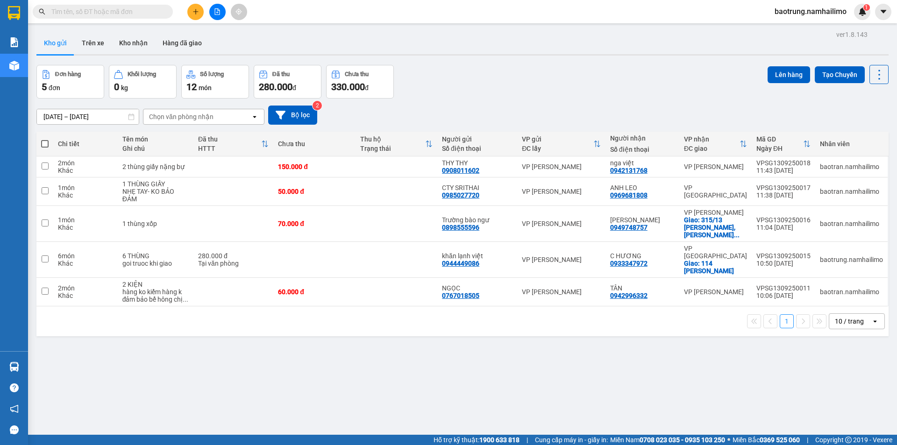
click at [812, 7] on span "baotrung.namhailimo" at bounding box center [810, 12] width 87 height 12
click at [795, 29] on span "Đăng xuất" at bounding box center [814, 29] width 68 height 10
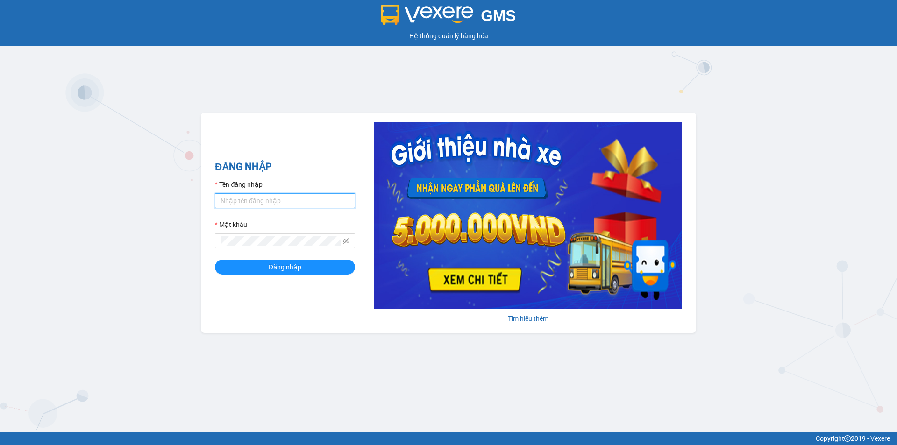
click at [311, 204] on input "Tên đăng nhập" at bounding box center [285, 200] width 140 height 15
type input "baotrung.namhailimo"
click at [215, 260] on button "Đăng nhập" at bounding box center [285, 267] width 140 height 15
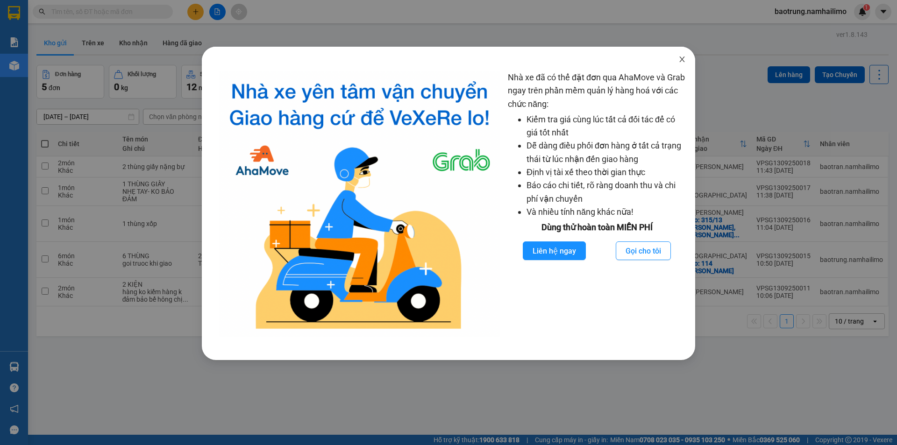
click at [685, 55] on span "Close" at bounding box center [682, 60] width 26 height 26
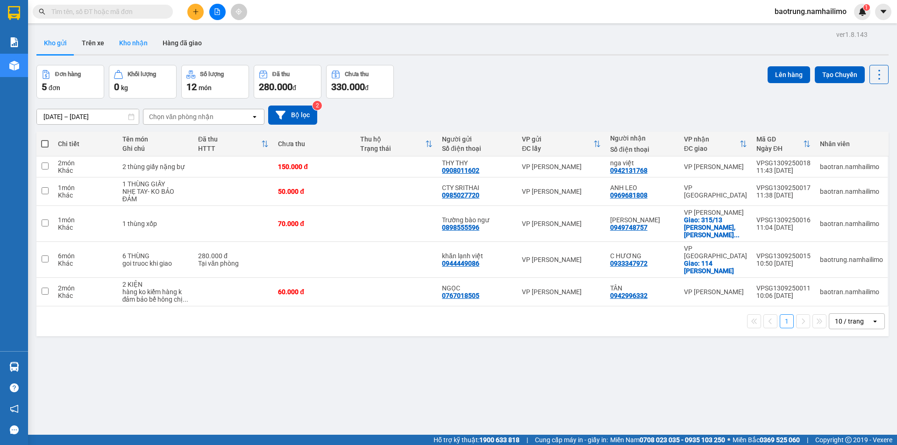
click at [131, 39] on button "Kho nhận" at bounding box center [133, 43] width 43 height 22
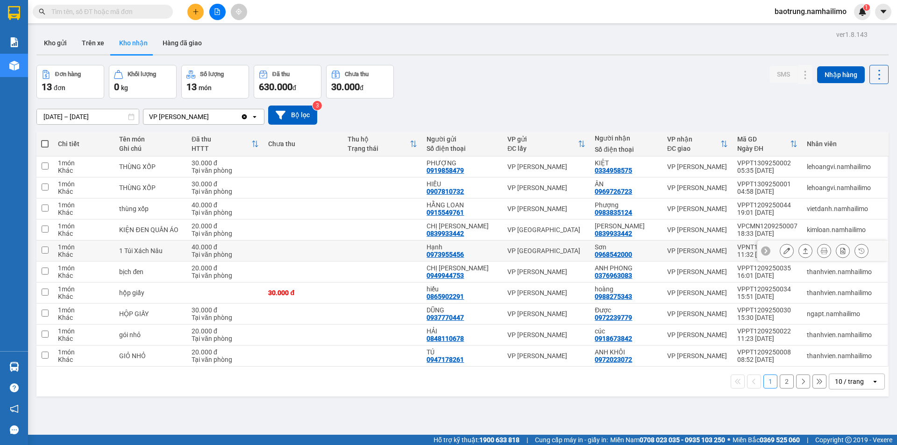
scroll to position [43, 0]
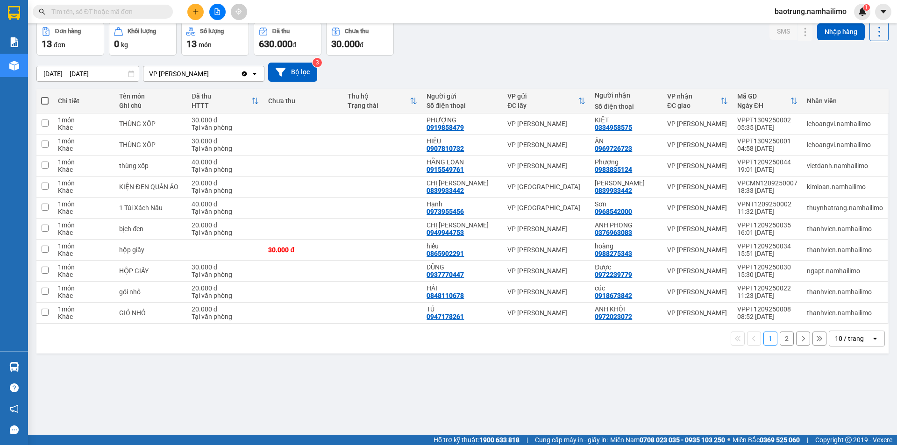
click at [780, 340] on button "2" at bounding box center [787, 339] width 14 height 14
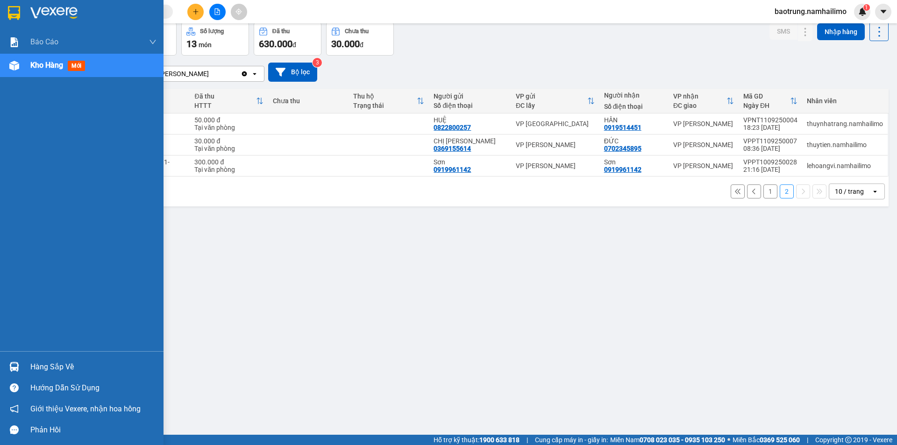
drag, startPoint x: 51, startPoint y: 372, endPoint x: 79, endPoint y: 357, distance: 31.4
click at [52, 372] on div "Hàng sắp về" at bounding box center [93, 367] width 126 height 14
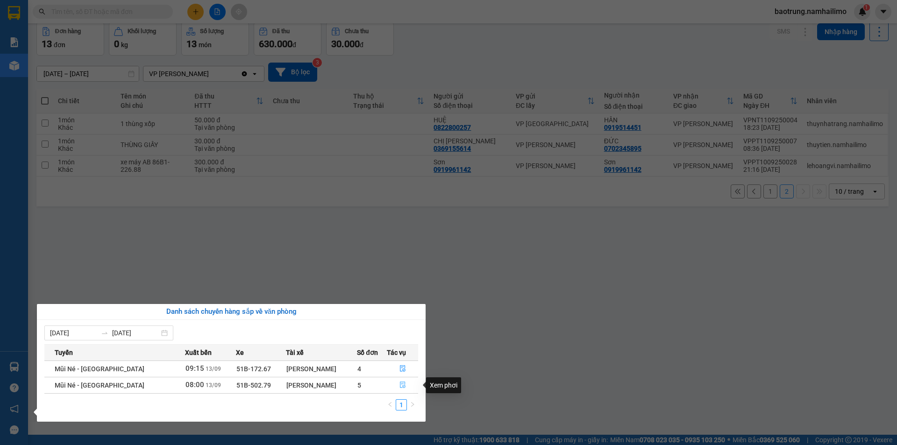
click at [400, 385] on icon "file-done" at bounding box center [402, 385] width 7 height 7
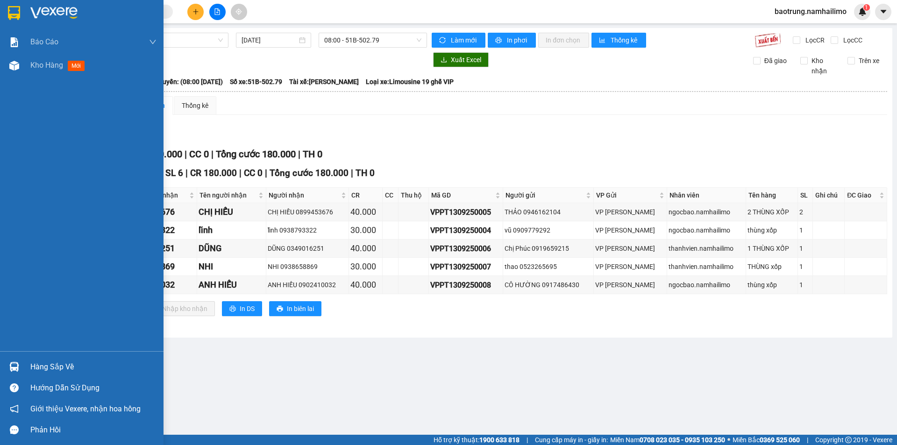
drag, startPoint x: 52, startPoint y: 361, endPoint x: 203, endPoint y: 362, distance: 150.4
click at [55, 361] on div "Hàng sắp về" at bounding box center [93, 367] width 126 height 14
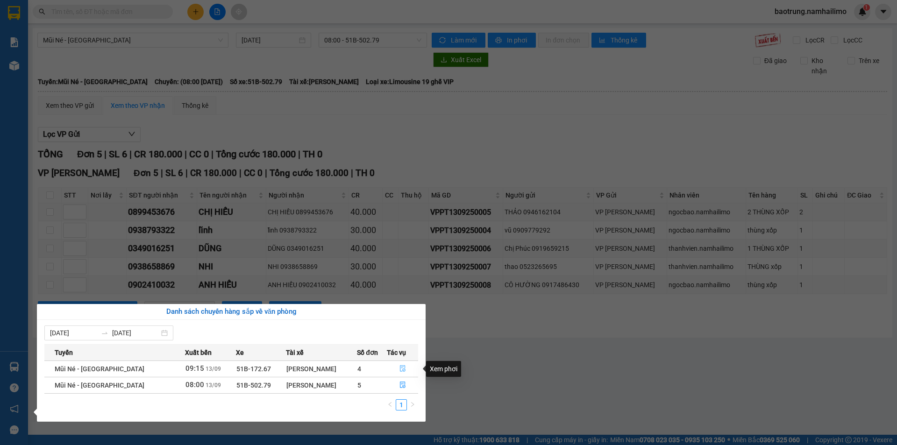
click at [402, 373] on span "file-done" at bounding box center [402, 368] width 7 height 7
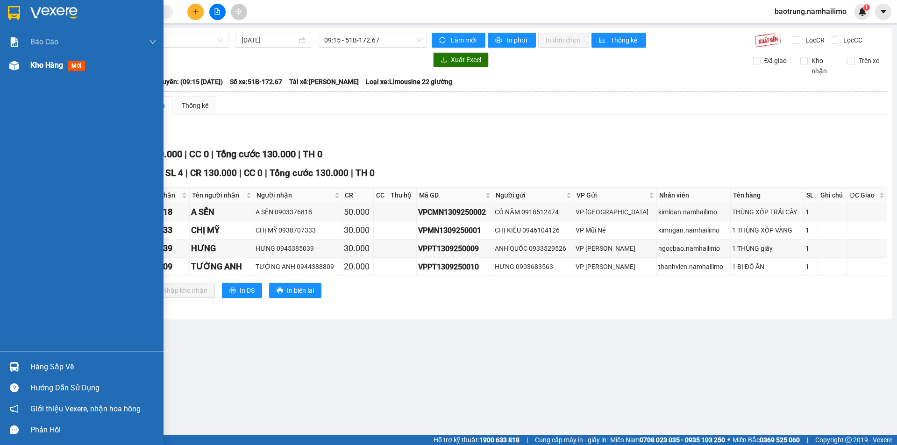
click at [46, 71] on div "Kho hàng mới" at bounding box center [59, 65] width 58 height 12
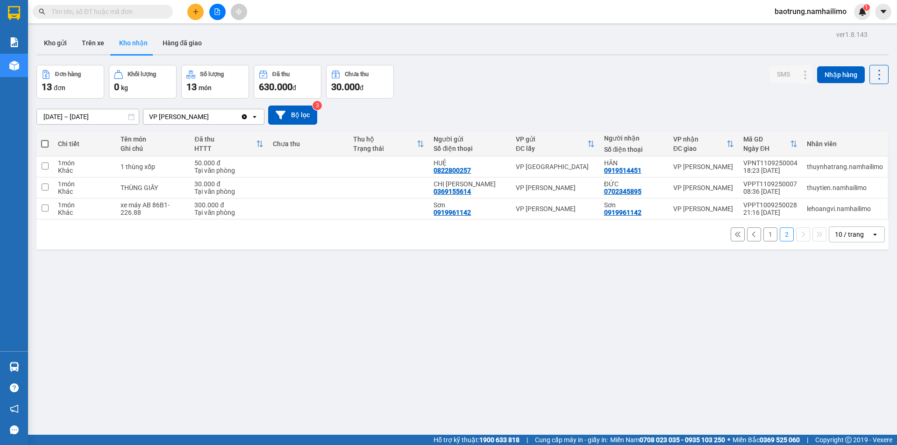
click at [107, 9] on input "text" at bounding box center [106, 12] width 110 height 10
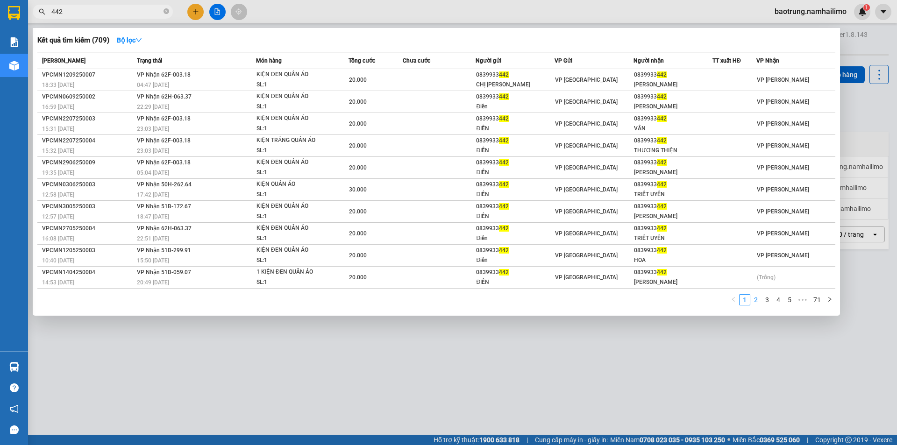
type input "442"
click at [756, 301] on link "2" at bounding box center [756, 300] width 10 height 10
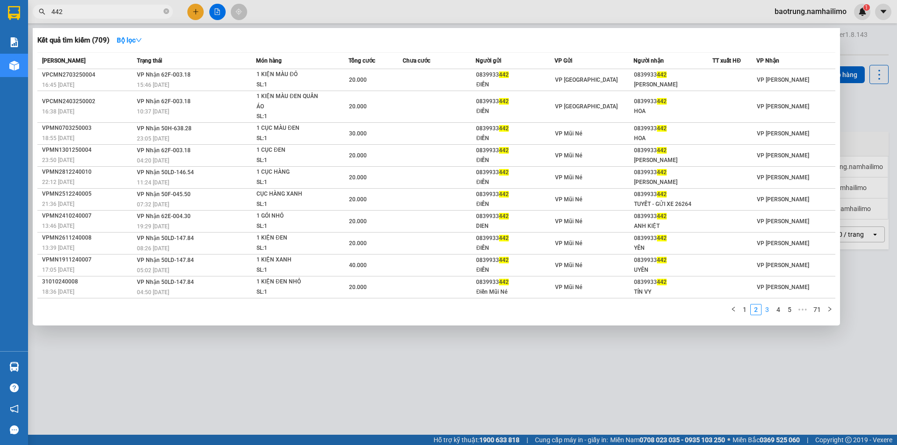
click at [765, 310] on link "3" at bounding box center [767, 310] width 10 height 10
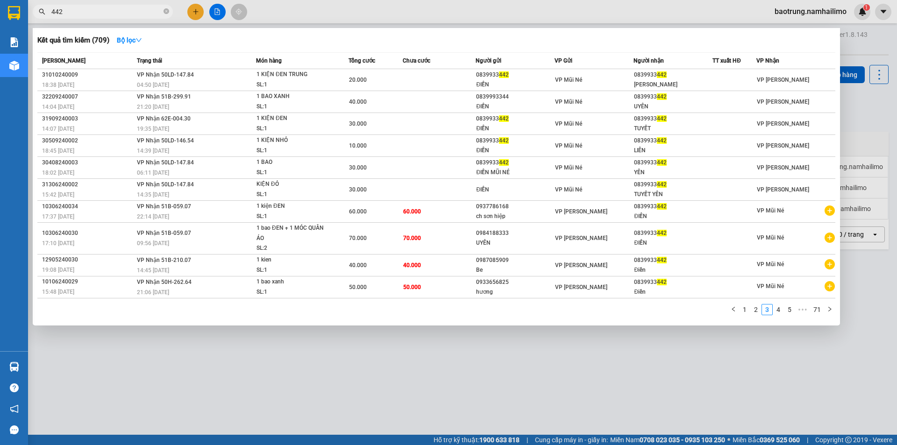
drag, startPoint x: 533, startPoint y: 365, endPoint x: 545, endPoint y: 342, distance: 25.3
click at [533, 361] on div at bounding box center [448, 222] width 897 height 445
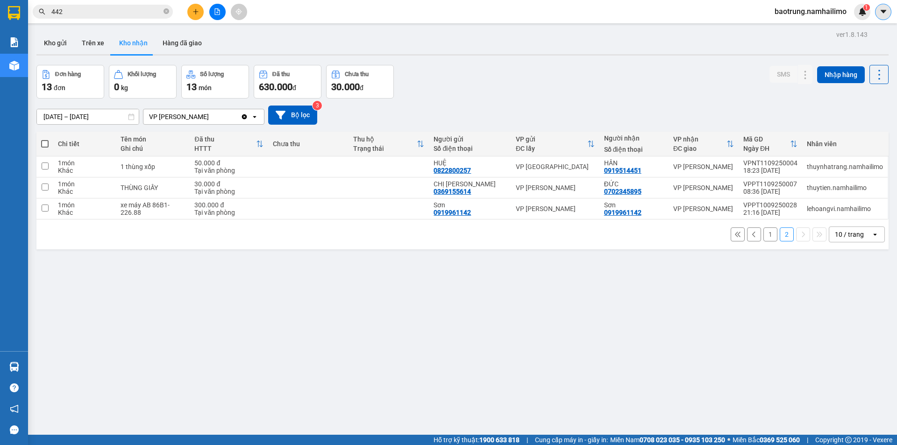
click at [888, 15] on button at bounding box center [883, 12] width 16 height 16
click at [807, 13] on span "baotrung.namhailimo" at bounding box center [810, 12] width 87 height 12
click at [801, 30] on span "Đăng xuất" at bounding box center [814, 29] width 68 height 10
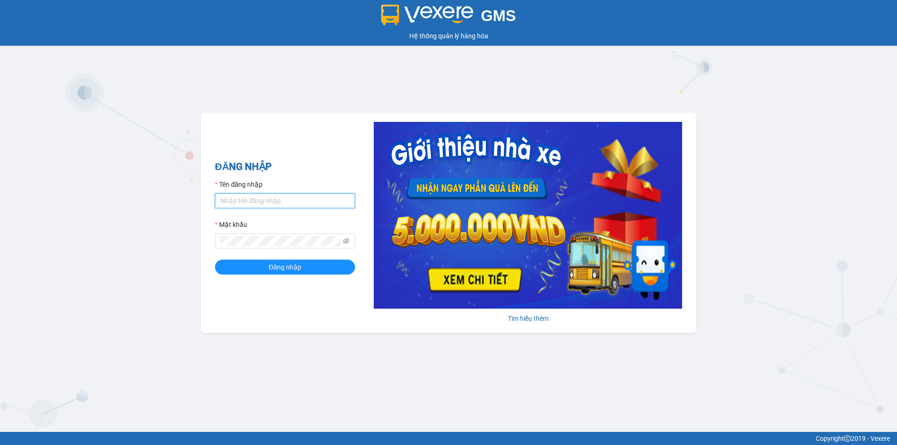
click at [279, 201] on input "Tên đăng nhập" at bounding box center [285, 200] width 140 height 15
type input "baotrung.namhailimo"
click at [215, 260] on button "Đăng nhập" at bounding box center [285, 267] width 140 height 15
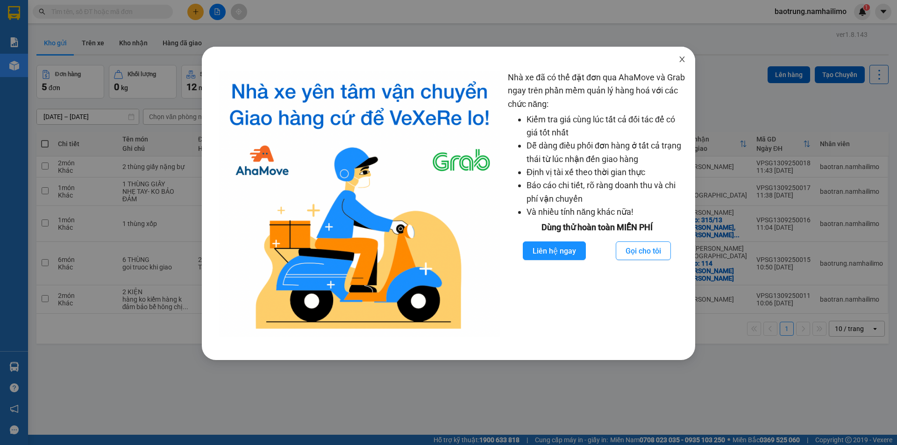
click at [681, 59] on icon "close" at bounding box center [681, 60] width 5 height 6
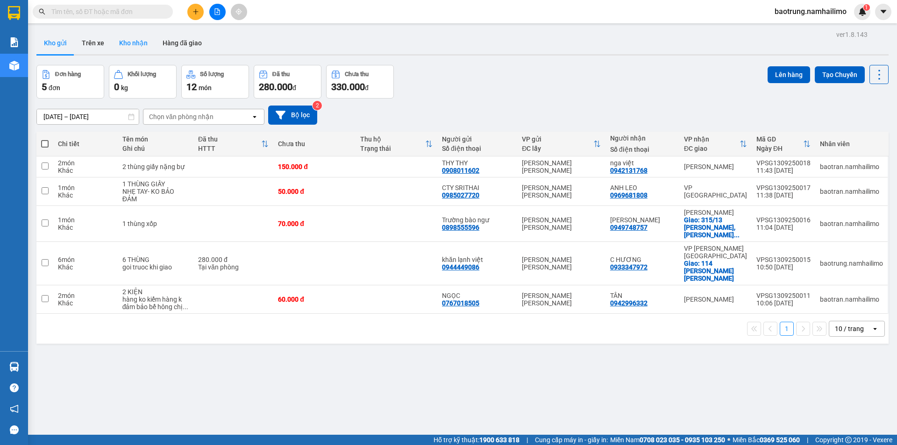
click at [131, 53] on button "Kho nhận" at bounding box center [133, 43] width 43 height 22
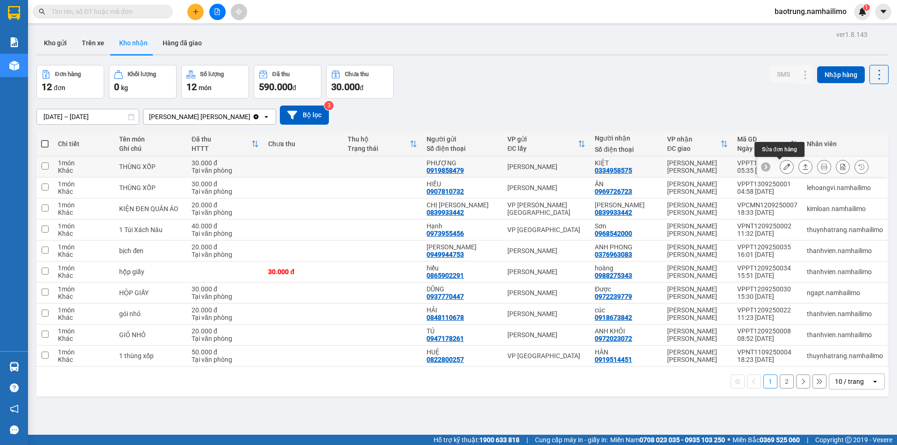
click at [783, 168] on icon at bounding box center [786, 166] width 7 height 7
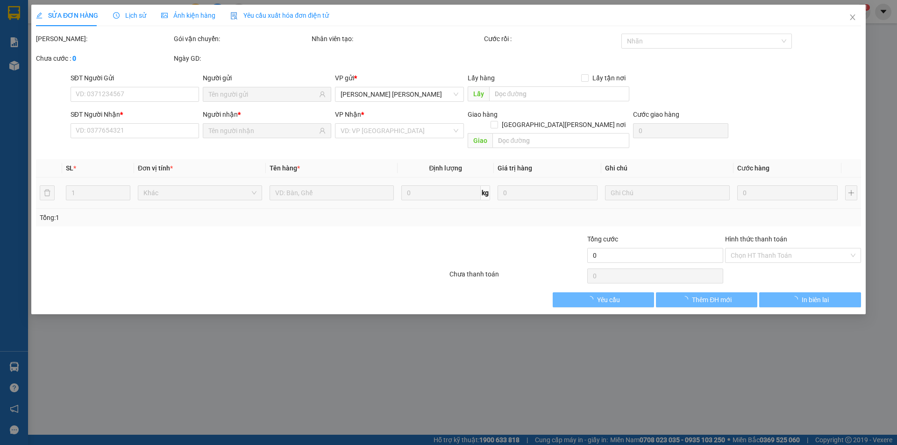
type input "0919858479"
type input "PHƯỢNG"
type input "0334958575"
type input "KIỆT"
type input "30.000"
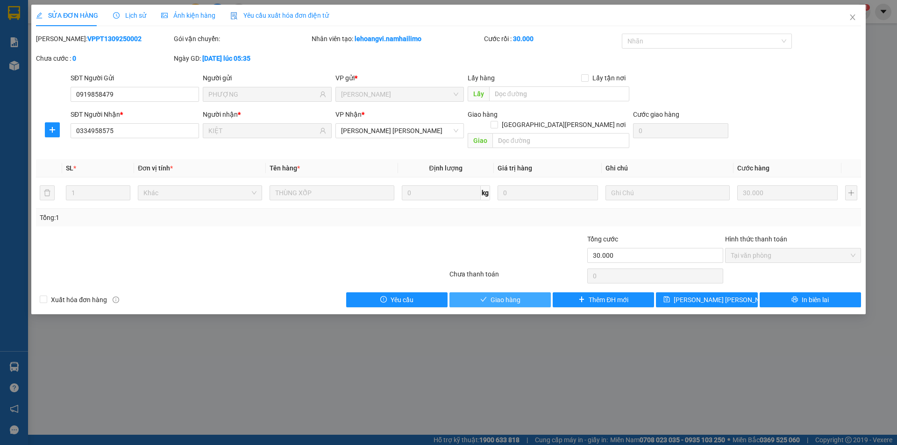
click at [505, 295] on span "Giao hàng" at bounding box center [505, 300] width 30 height 10
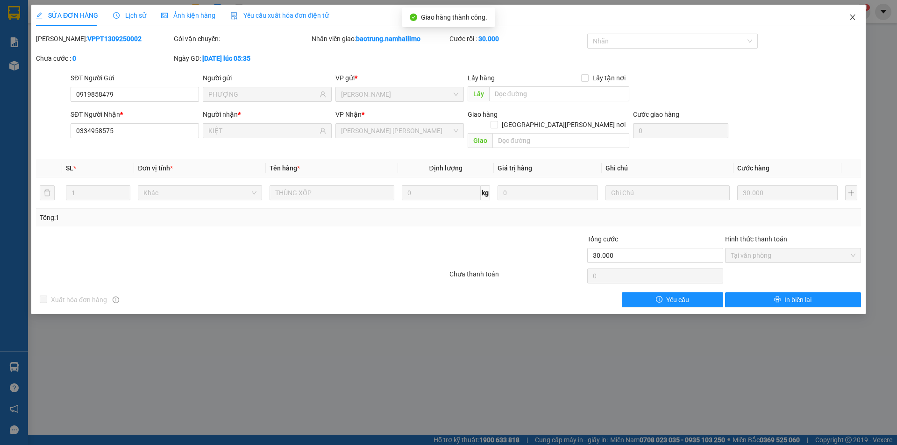
click at [854, 18] on icon "close" at bounding box center [852, 17] width 7 height 7
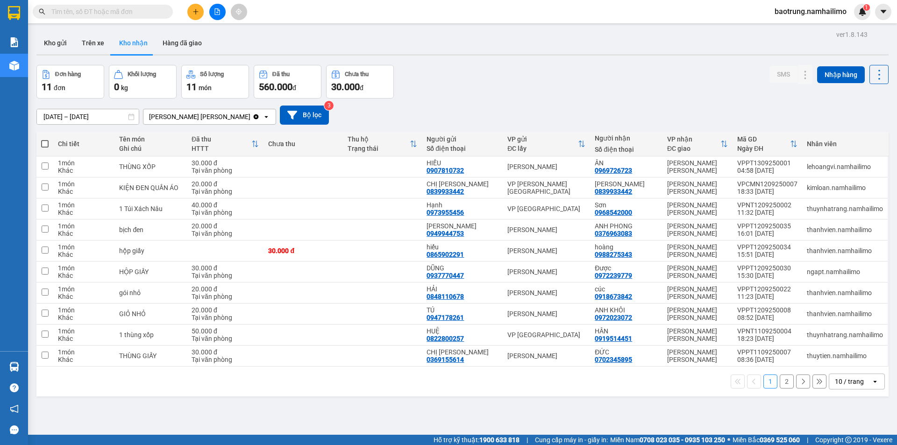
click at [841, 12] on span "baotrung.namhailimo" at bounding box center [810, 12] width 87 height 12
click at [68, 41] on button "Kho gửi" at bounding box center [55, 43] width 38 height 22
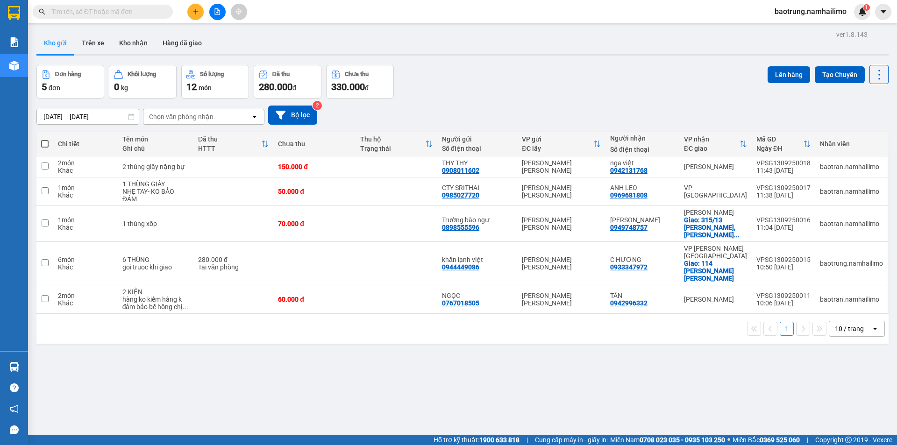
click at [814, 13] on span "baotrung.namhailimo" at bounding box center [810, 12] width 87 height 12
click at [803, 28] on span "Đăng xuất" at bounding box center [814, 29] width 68 height 10
